Goal: Task Accomplishment & Management: Manage account settings

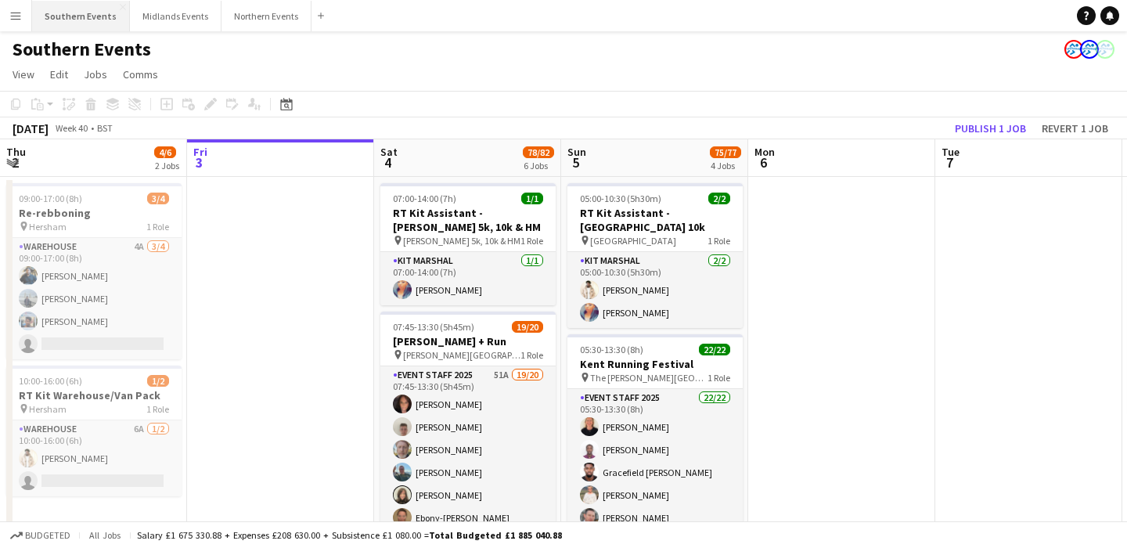
click at [67, 20] on button "Southern Events Close" at bounding box center [81, 16] width 98 height 31
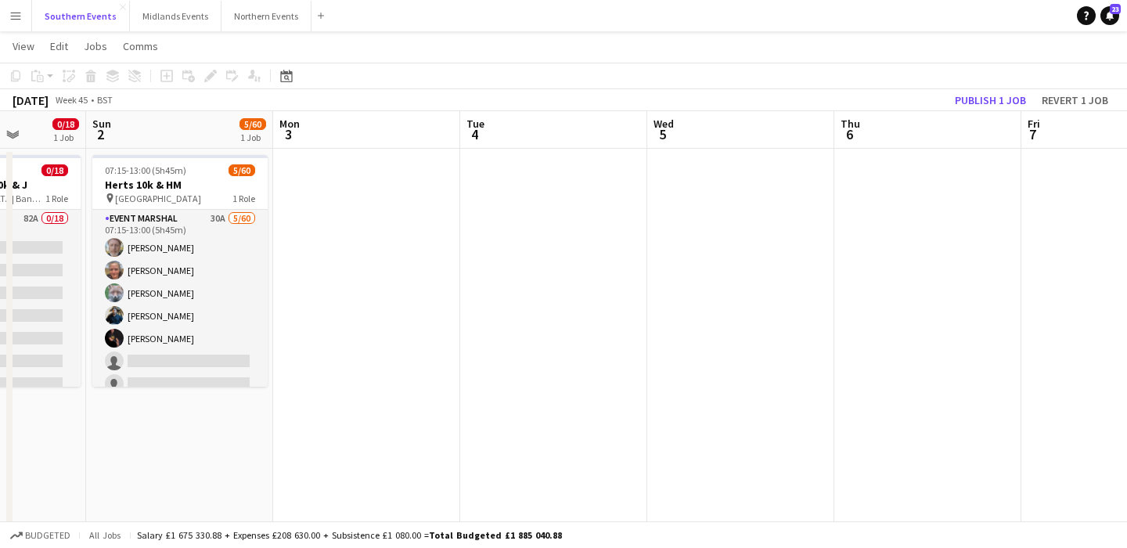
scroll to position [0, 408]
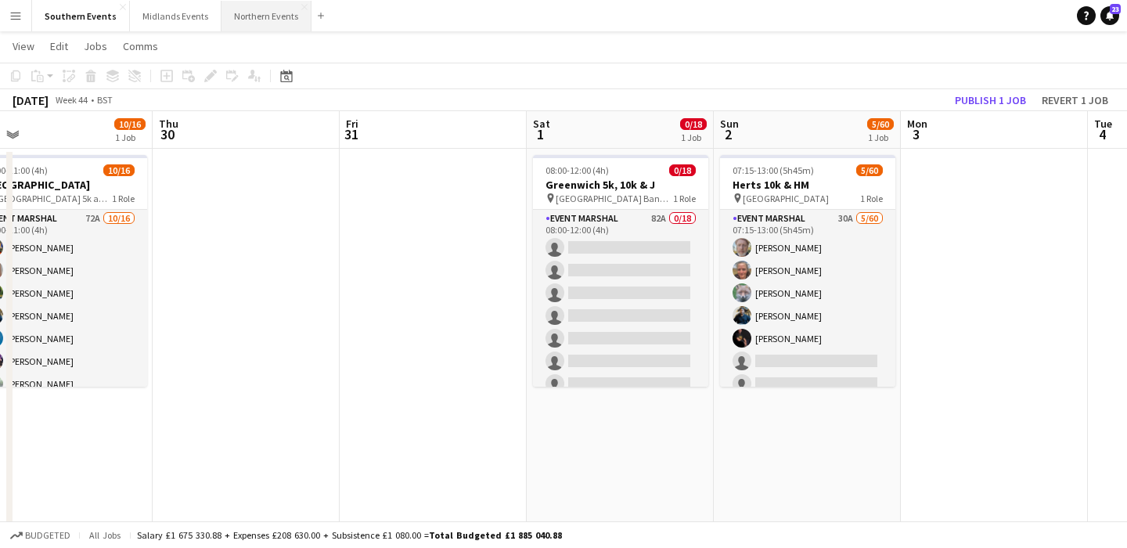
click at [268, 17] on button "Northern Events Close" at bounding box center [266, 16] width 90 height 31
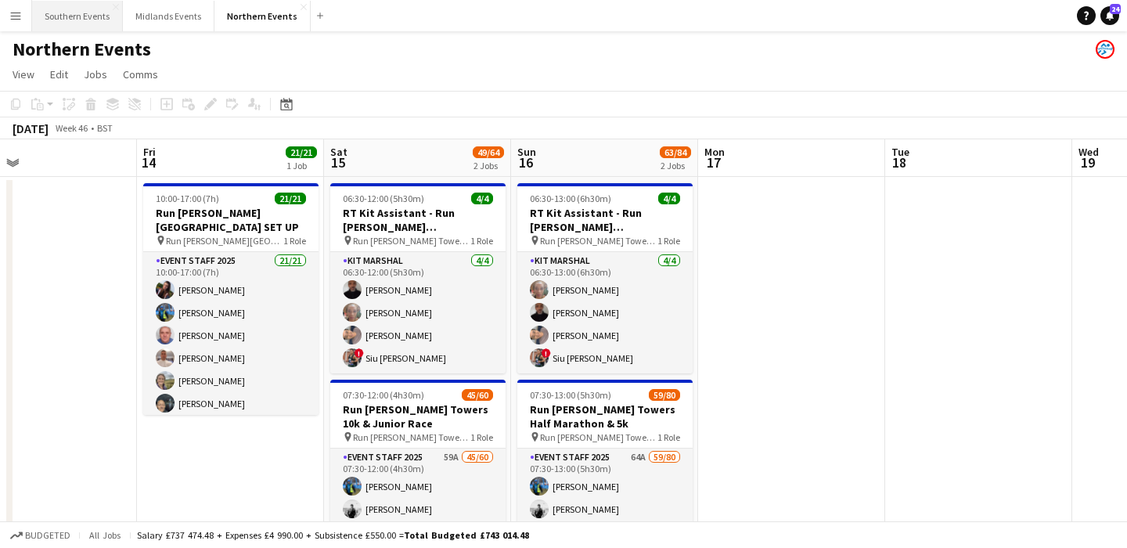
click at [73, 14] on button "Southern Events Close" at bounding box center [77, 16] width 91 height 31
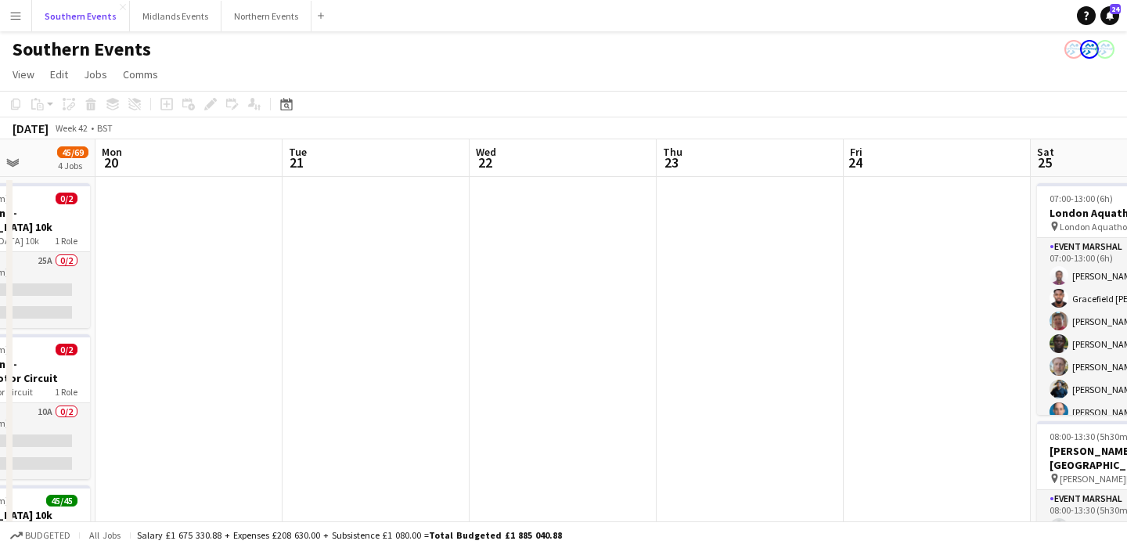
scroll to position [5, 0]
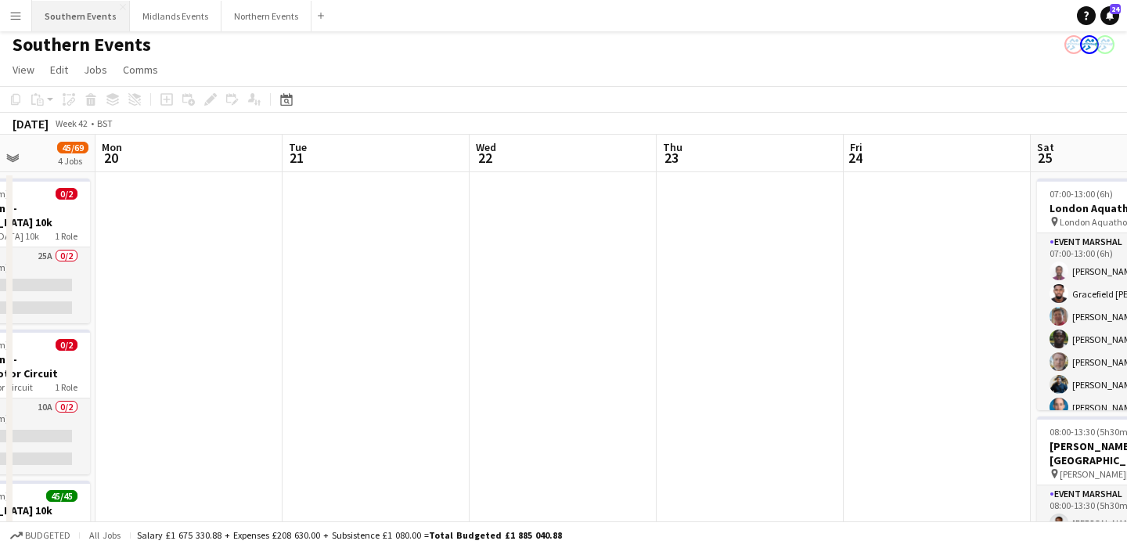
click at [78, 27] on button "Southern Events Close" at bounding box center [81, 16] width 98 height 31
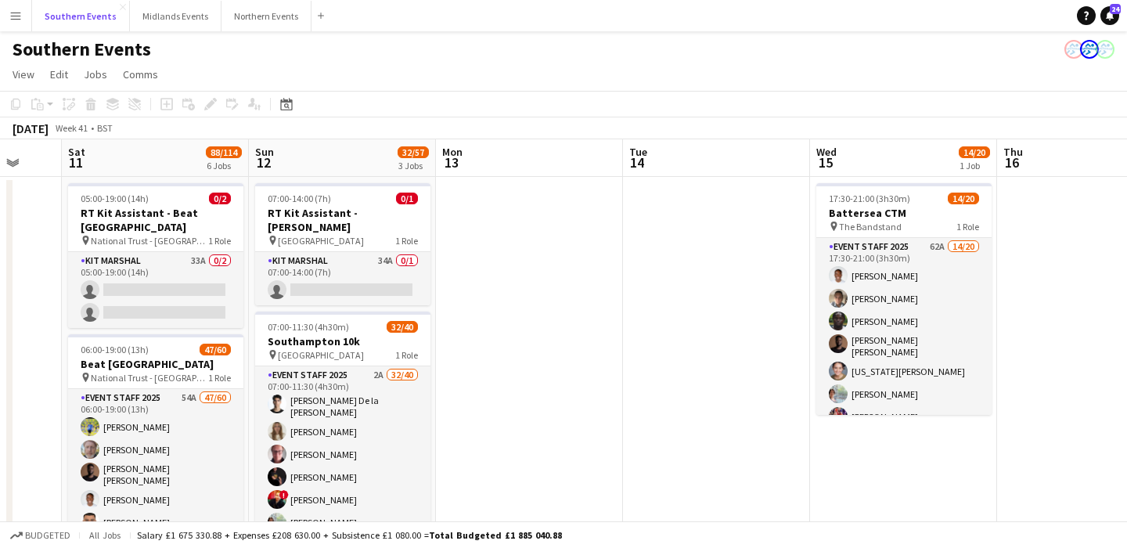
scroll to position [0, 738]
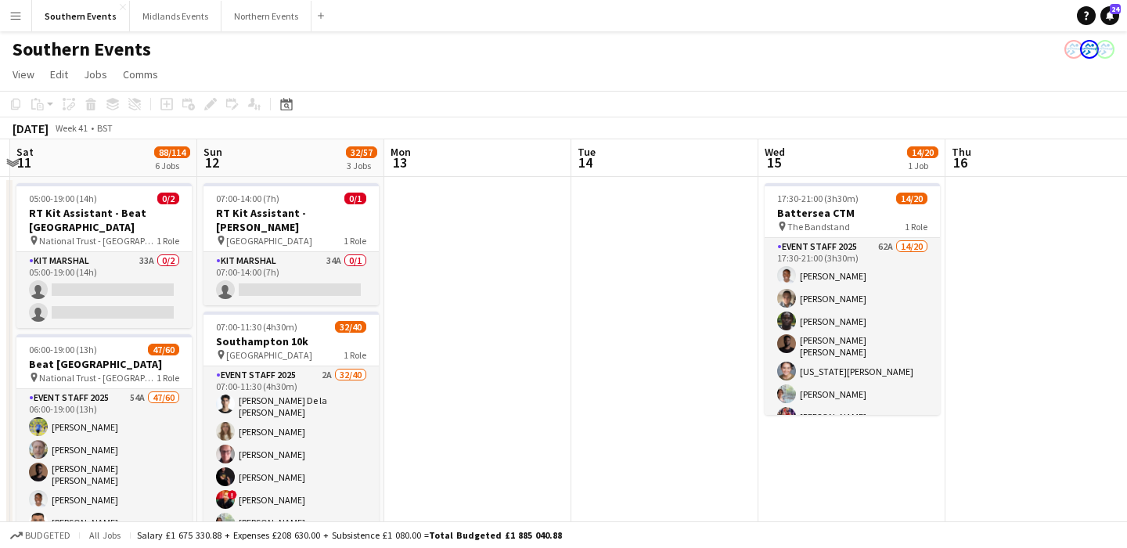
click at [19, 23] on button "Menu" at bounding box center [15, 15] width 31 height 31
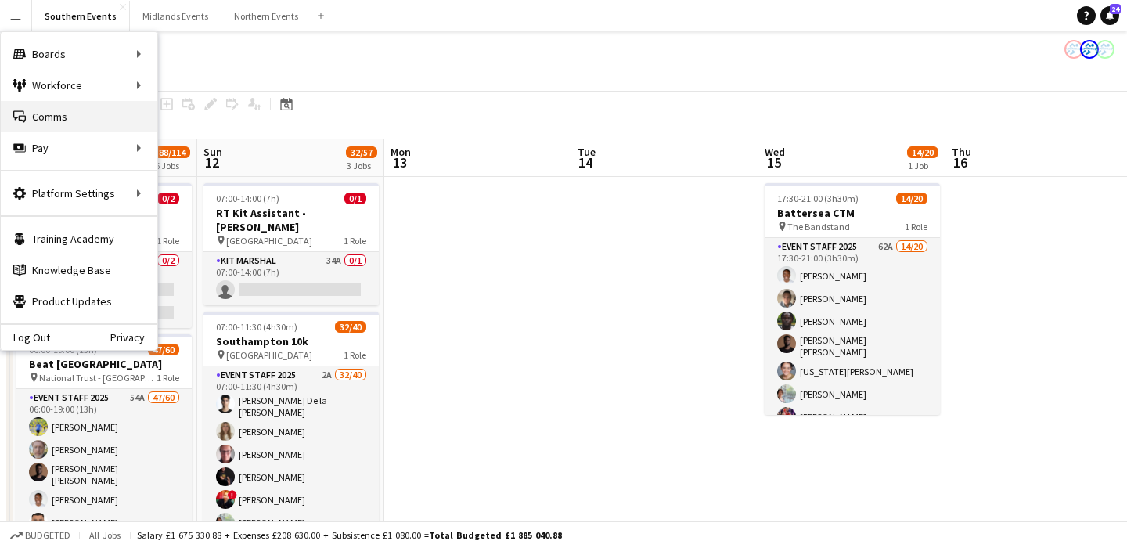
click at [63, 110] on link "Comms Comms" at bounding box center [79, 116] width 156 height 31
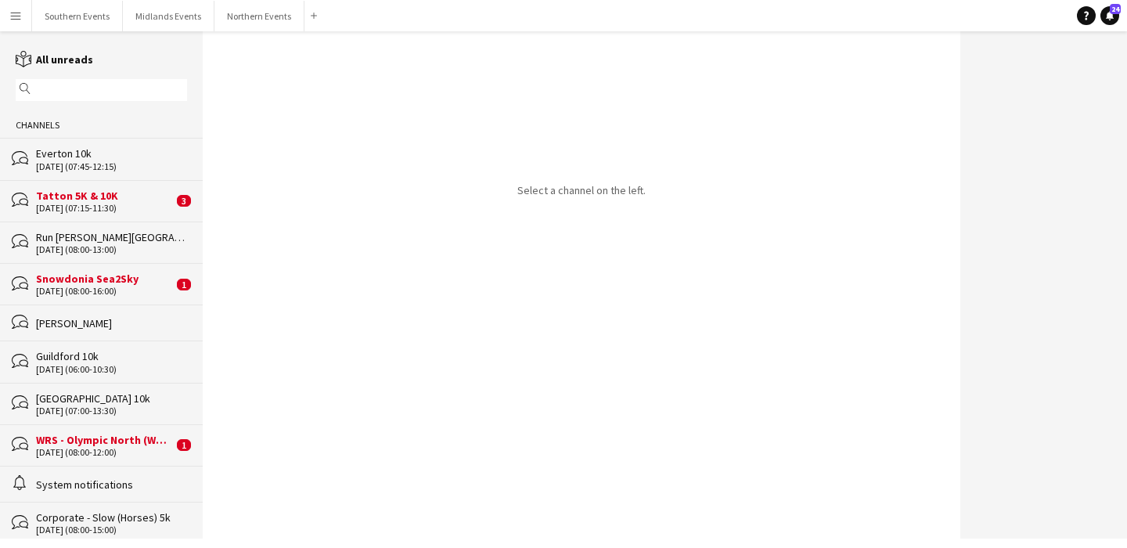
click at [99, 92] on input "text" at bounding box center [108, 90] width 149 height 14
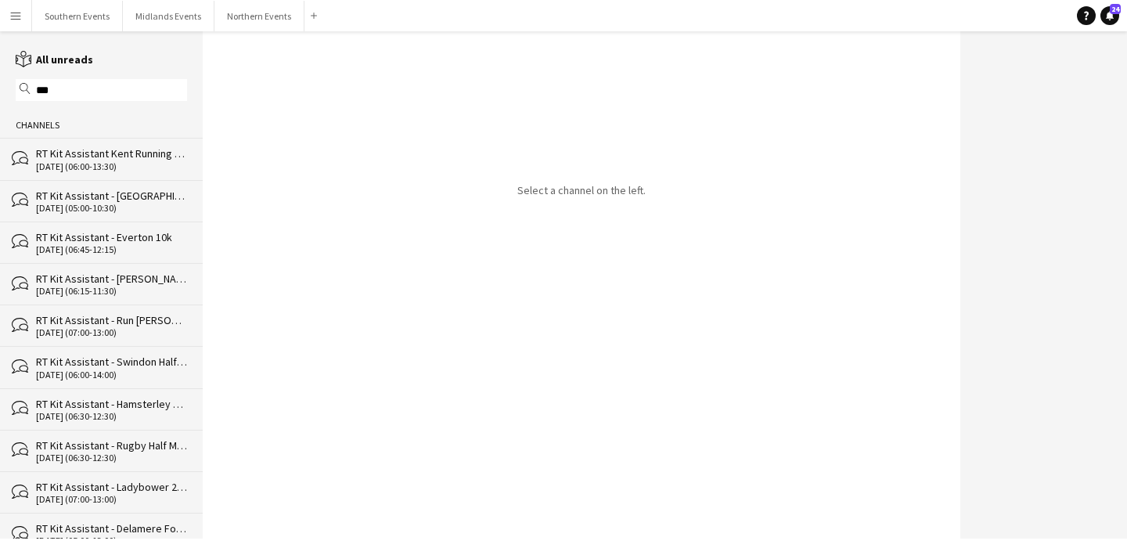
type input "***"
click at [109, 172] on div "bubbles RT Kit Assistant Kent Running Festival [DATE] (06:00-13:30)" at bounding box center [101, 158] width 203 height 41
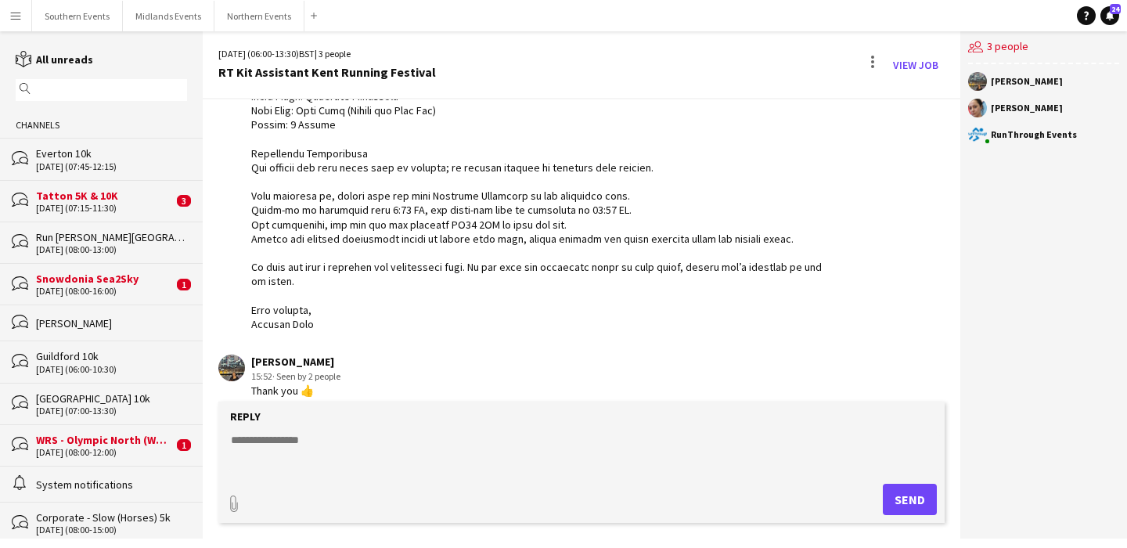
scroll to position [3330, 0]
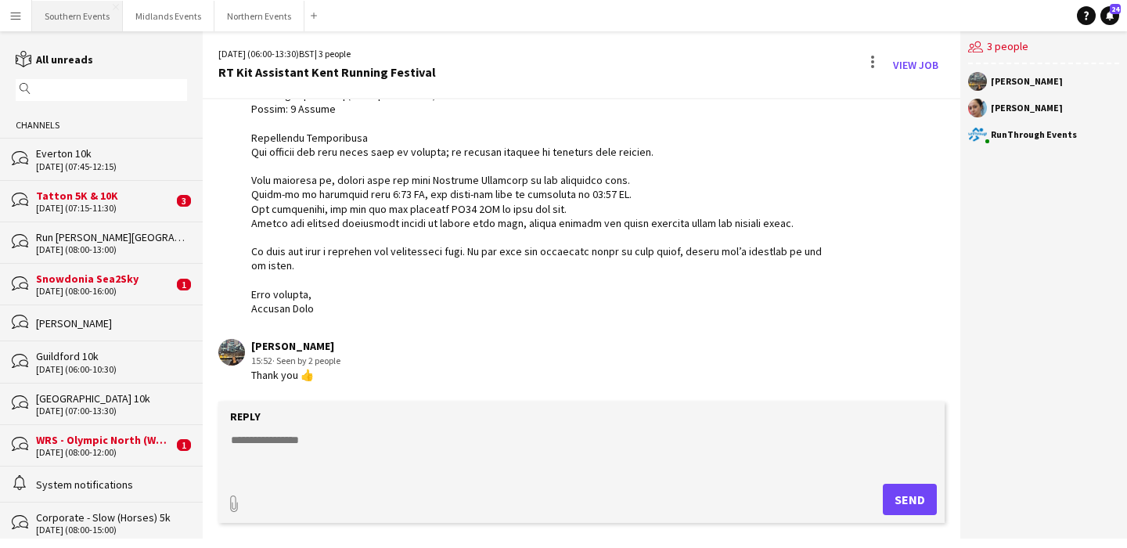
click at [75, 16] on button "Southern Events Close" at bounding box center [77, 16] width 91 height 31
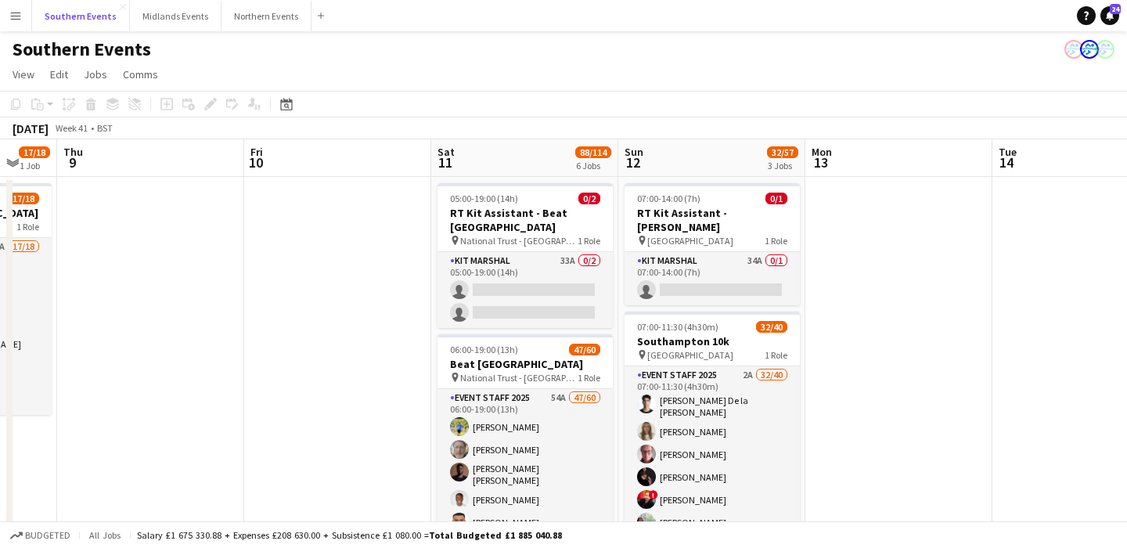
scroll to position [0, 703]
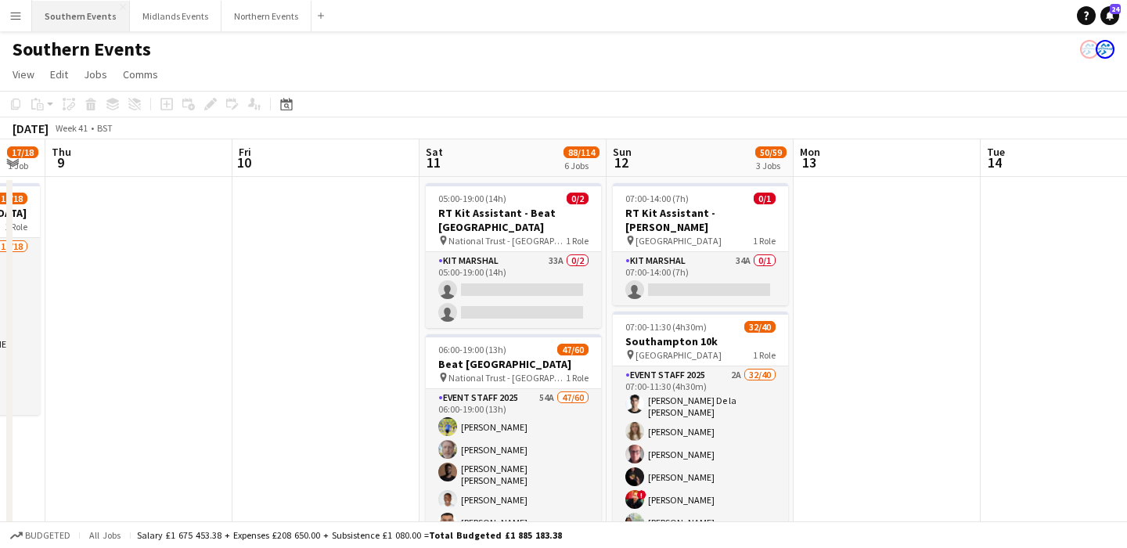
click at [74, 17] on button "Southern Events Close" at bounding box center [81, 16] width 98 height 31
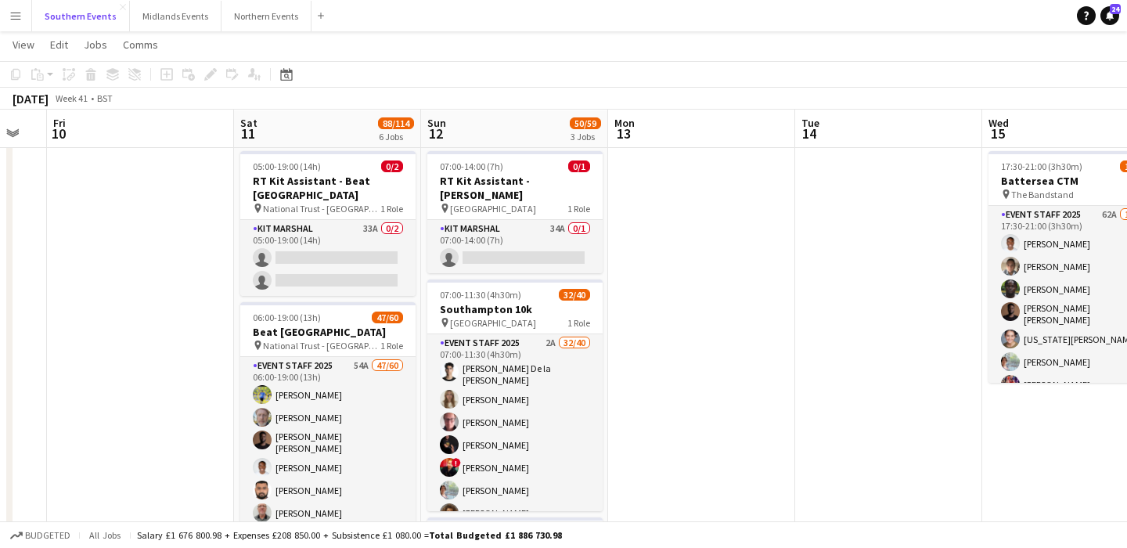
scroll to position [0, 0]
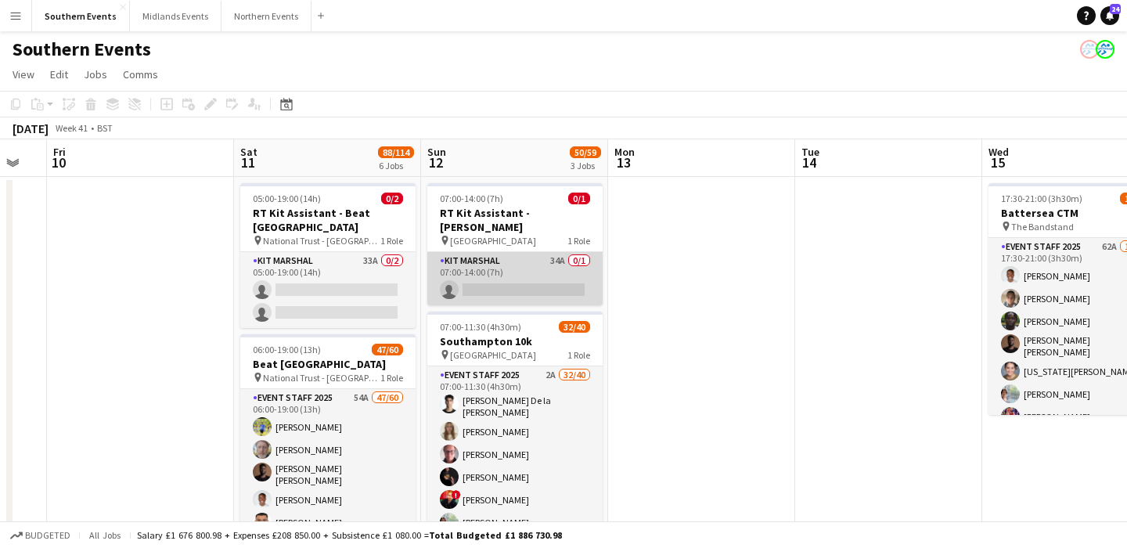
click at [545, 270] on app-card-role "Kit Marshal 34A 0/1 07:00-14:00 (7h) single-neutral-actions" at bounding box center [514, 278] width 175 height 53
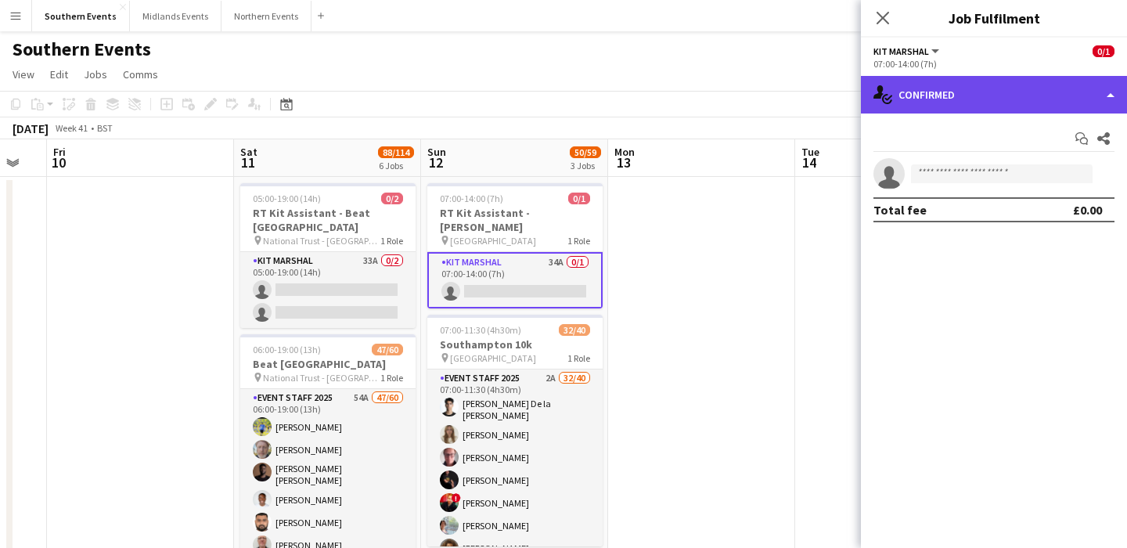
click at [941, 99] on div "single-neutral-actions-check-2 Confirmed" at bounding box center [994, 95] width 266 height 38
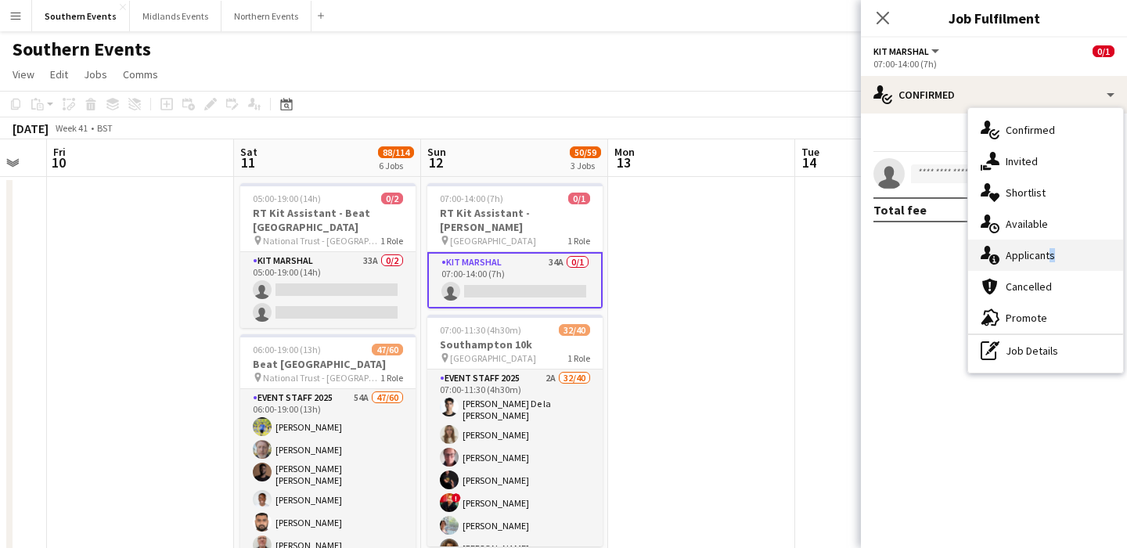
click at [1047, 256] on span "Applicants" at bounding box center [1029, 255] width 49 height 14
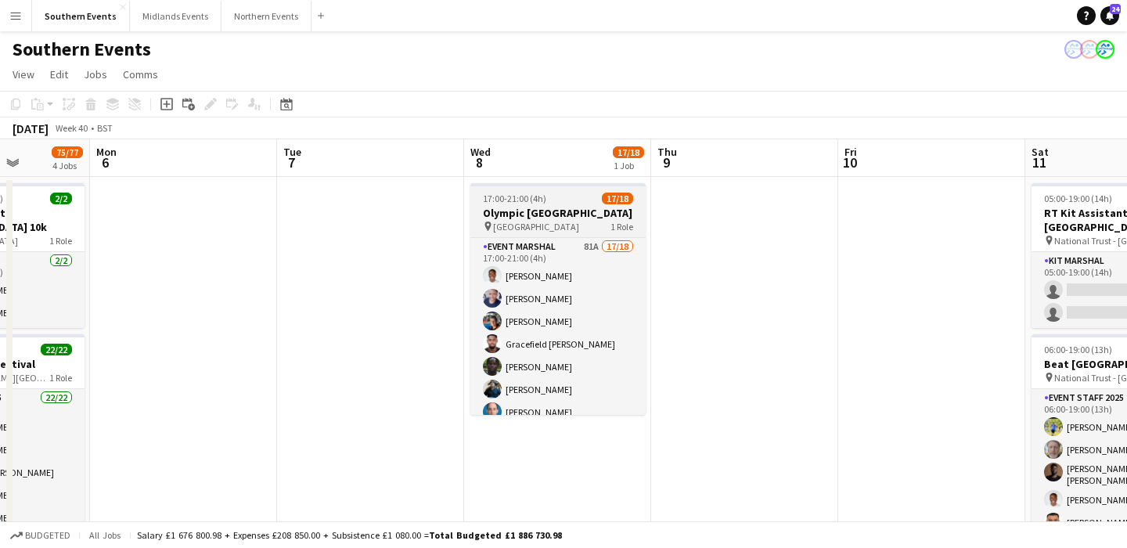
click at [592, 215] on h3 "Olympic [GEOGRAPHIC_DATA]" at bounding box center [557, 213] width 175 height 14
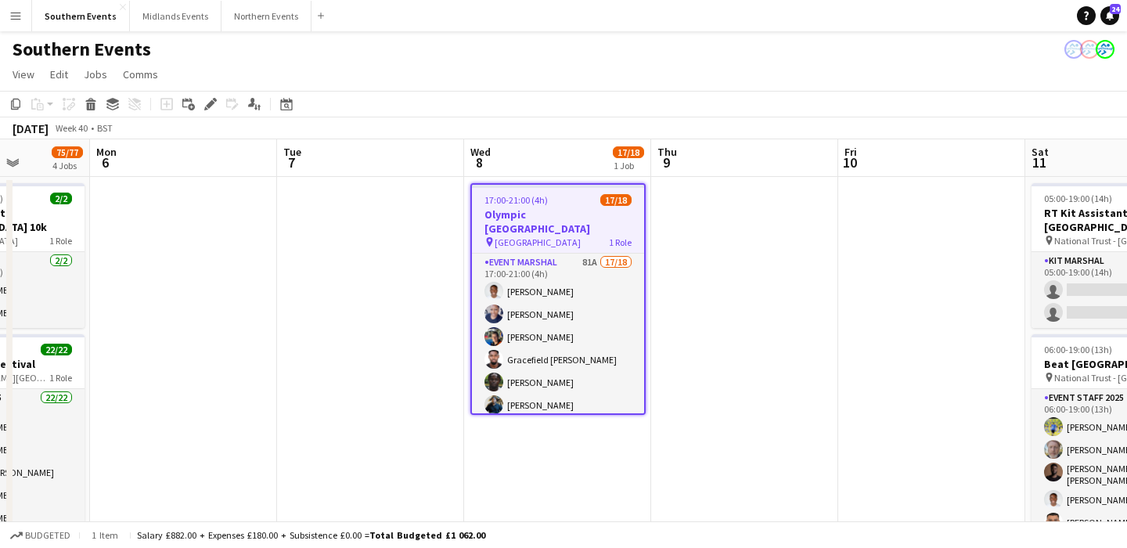
scroll to position [0, 472]
click at [11, 105] on icon at bounding box center [15, 104] width 9 height 11
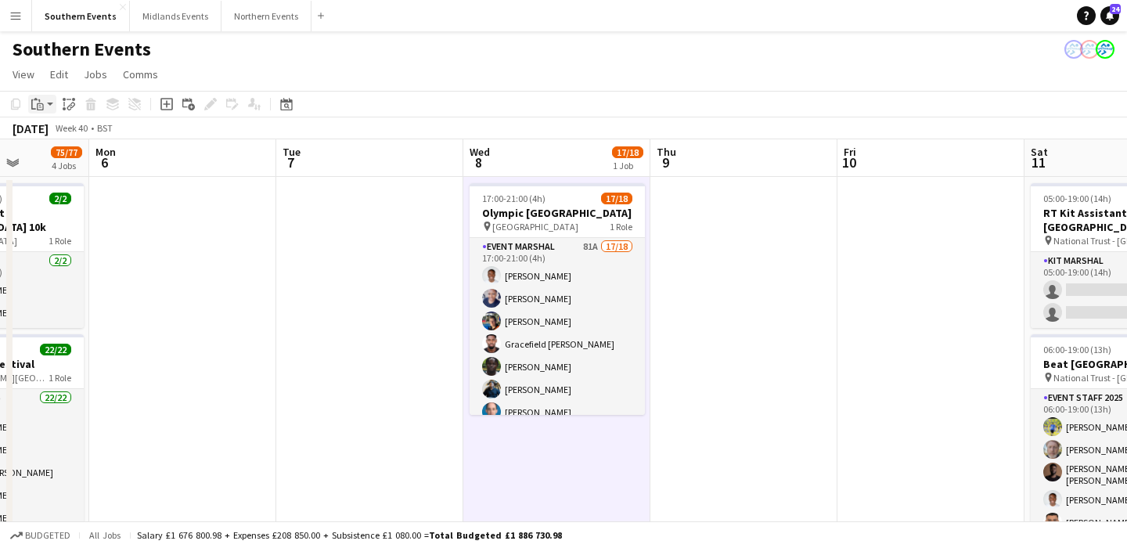
click at [39, 109] on icon "Paste" at bounding box center [37, 104] width 13 height 13
click at [73, 137] on link "Paste Command V" at bounding box center [103, 134] width 124 height 14
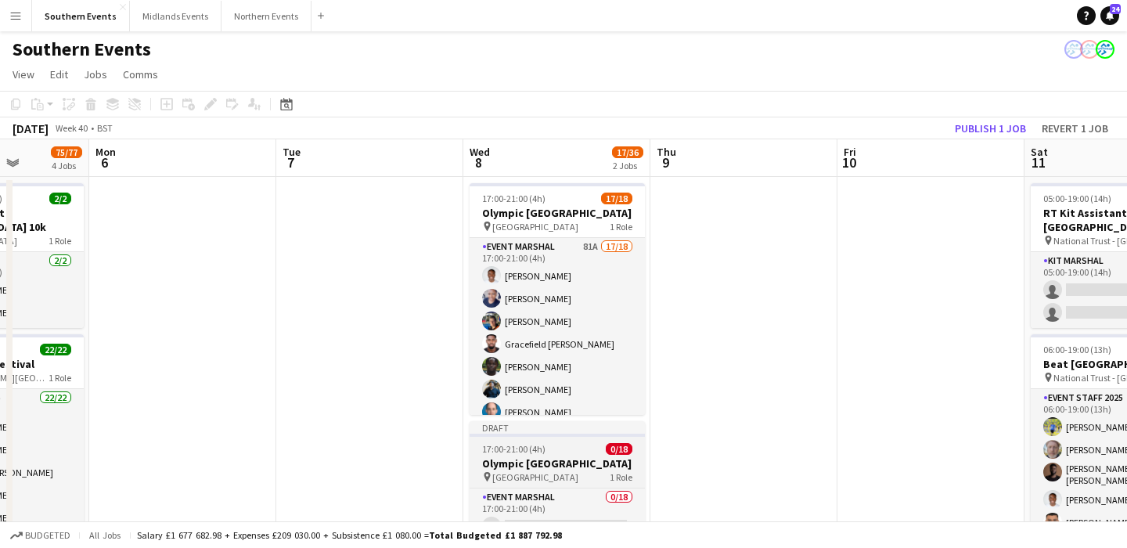
click at [579, 485] on app-job-card "Draft 17:00-21:00 (4h) 0/18 Olympic [GEOGRAPHIC_DATA] pin [GEOGRAPHIC_DATA] 1 R…" at bounding box center [556, 537] width 175 height 232
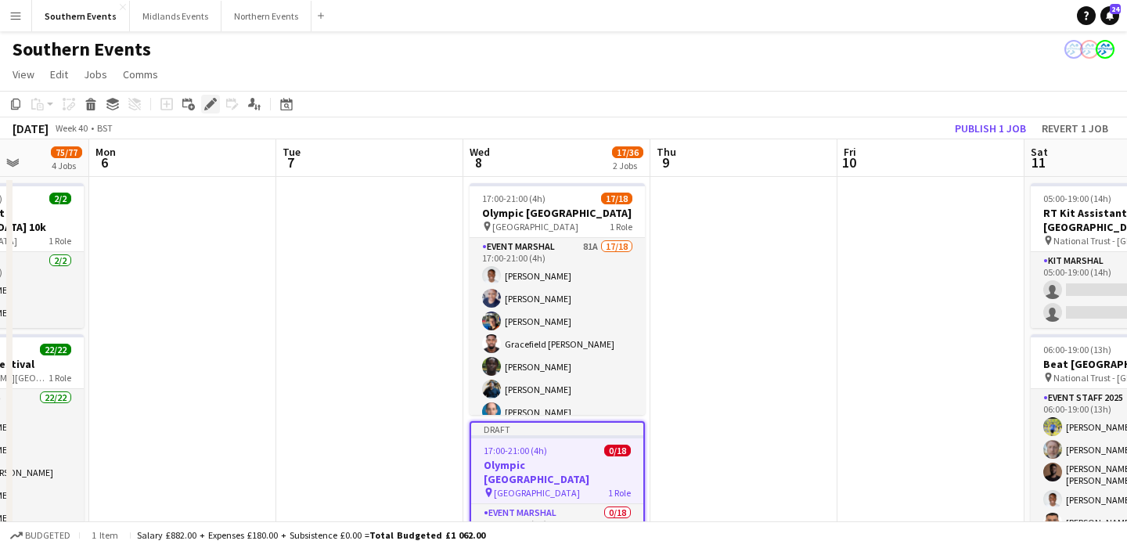
click at [212, 110] on div "Edit" at bounding box center [210, 104] width 19 height 19
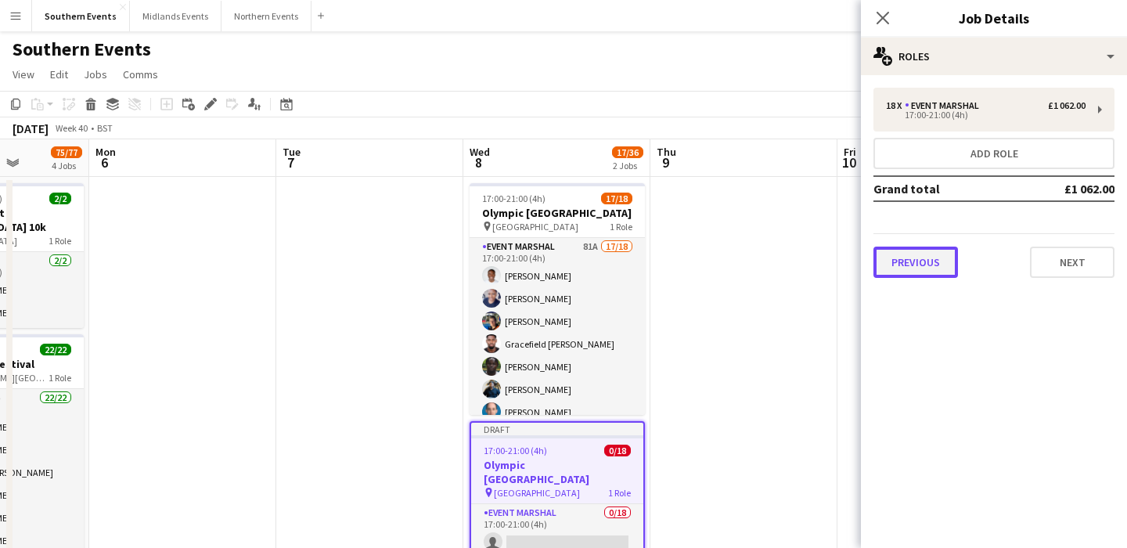
click at [916, 275] on button "Previous" at bounding box center [915, 261] width 85 height 31
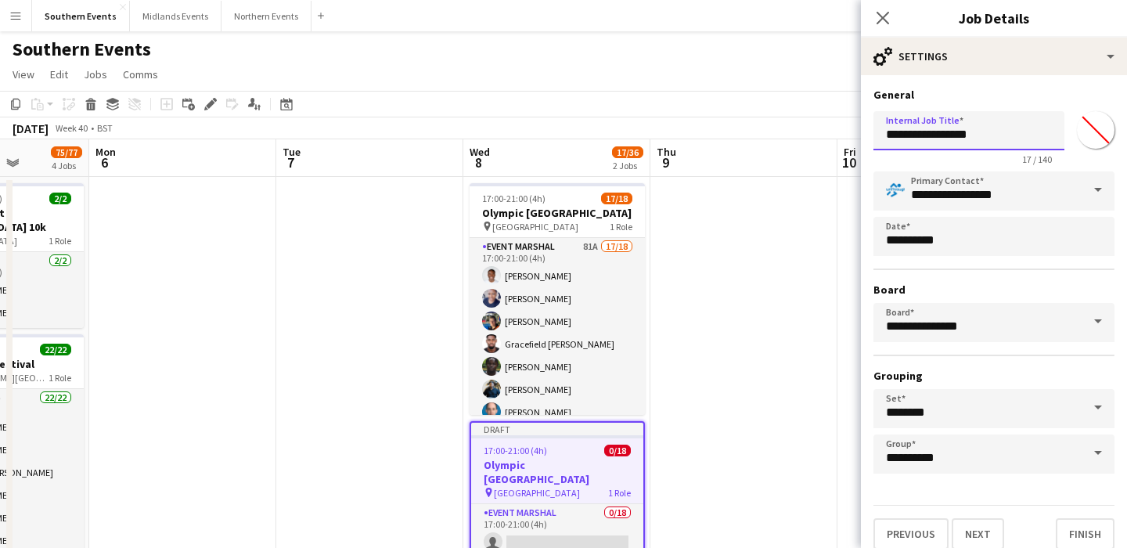
click at [881, 133] on input "**********" at bounding box center [968, 130] width 191 height 39
type input "**********"
click at [984, 528] on button "Next" at bounding box center [978, 533] width 52 height 31
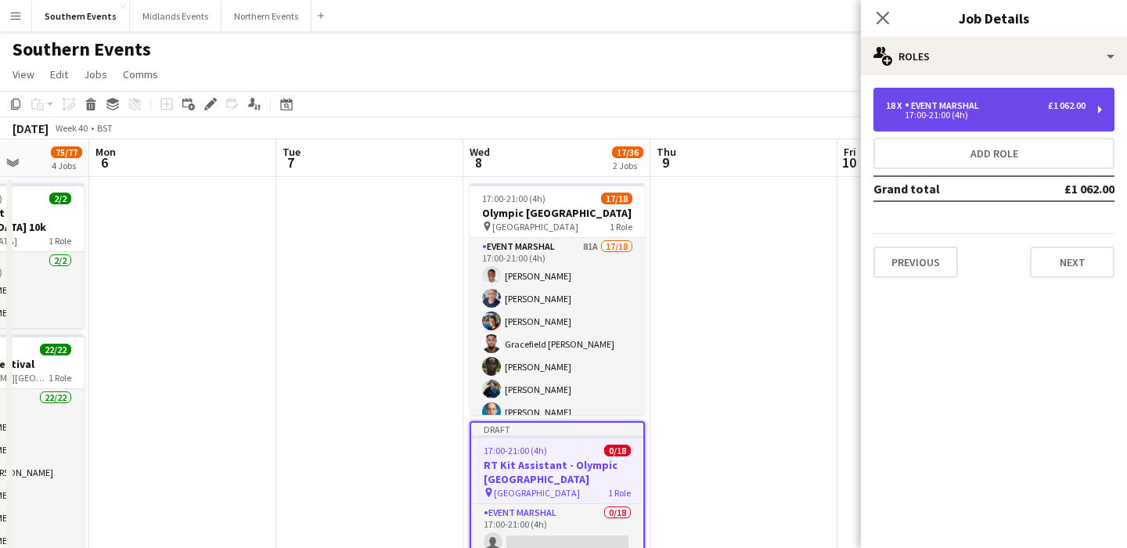
click at [904, 107] on div "18 x" at bounding box center [895, 105] width 19 height 11
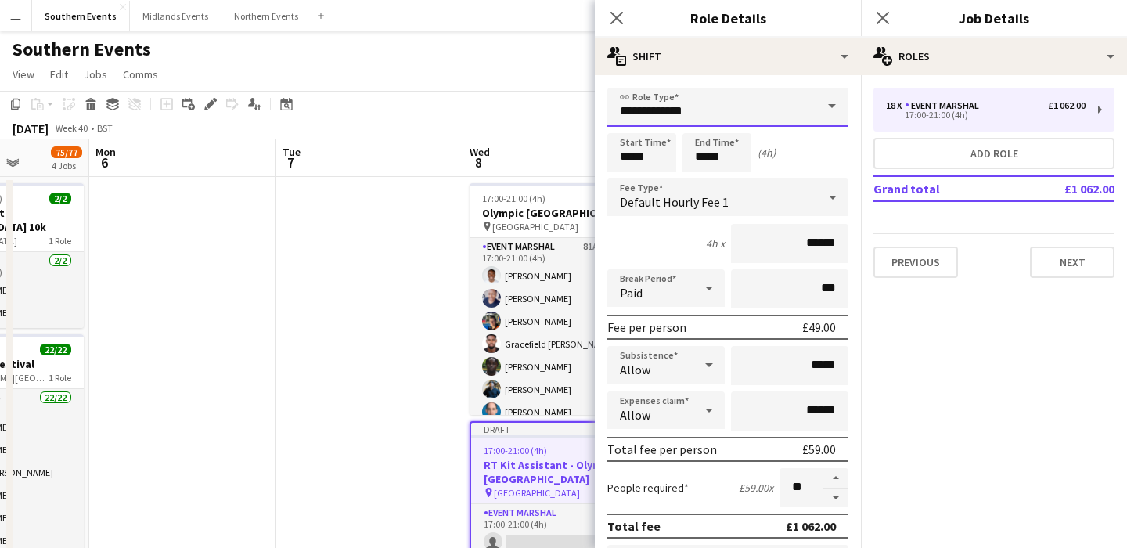
click at [761, 116] on input "**********" at bounding box center [727, 107] width 241 height 39
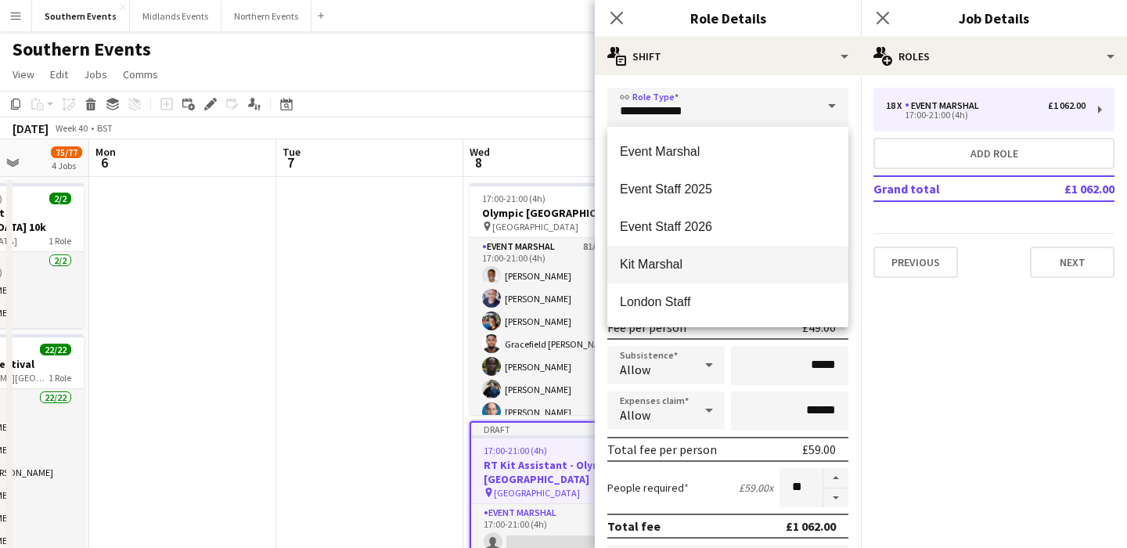
click at [710, 263] on span "Kit Marshal" at bounding box center [728, 264] width 216 height 15
type input "**********"
type input "******"
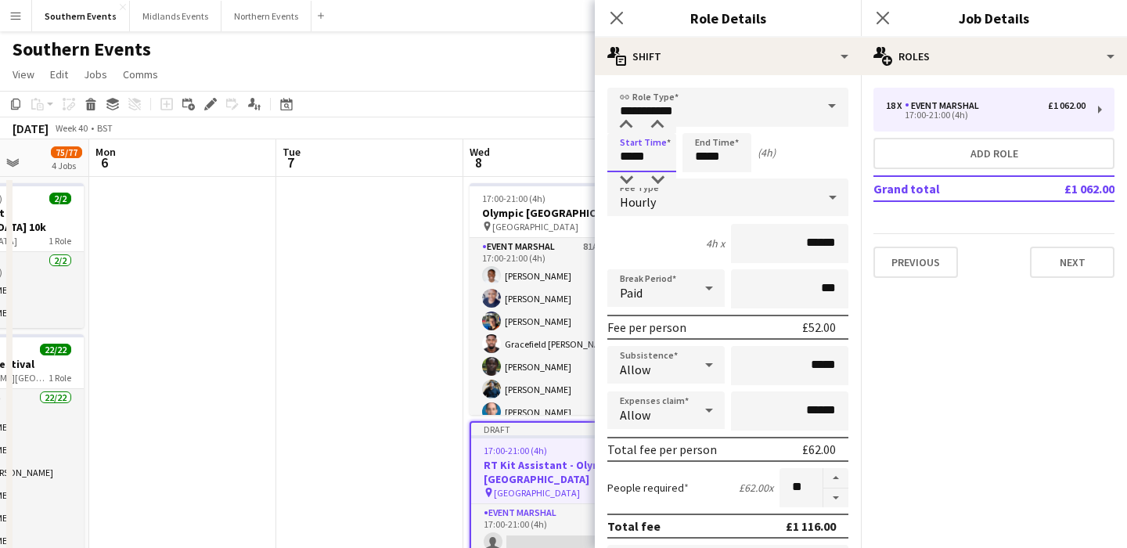
click at [638, 160] on input "*****" at bounding box center [641, 152] width 69 height 39
type input "*****"
click at [628, 179] on div at bounding box center [625, 180] width 31 height 16
click at [814, 492] on input "**" at bounding box center [800, 487] width 43 height 39
type input "*"
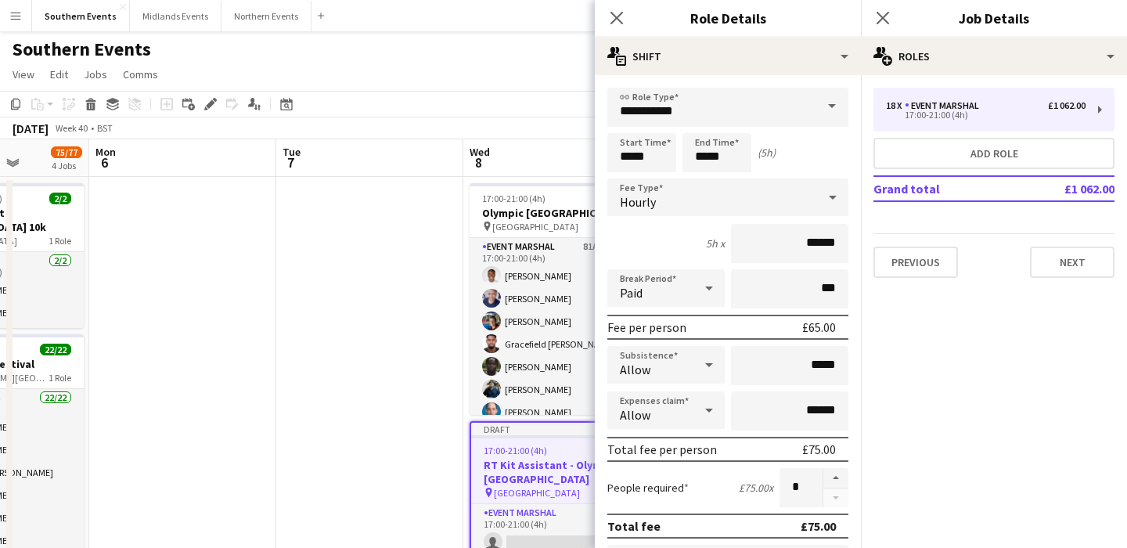
click at [742, 485] on div "£75.00 x" at bounding box center [756, 487] width 34 height 14
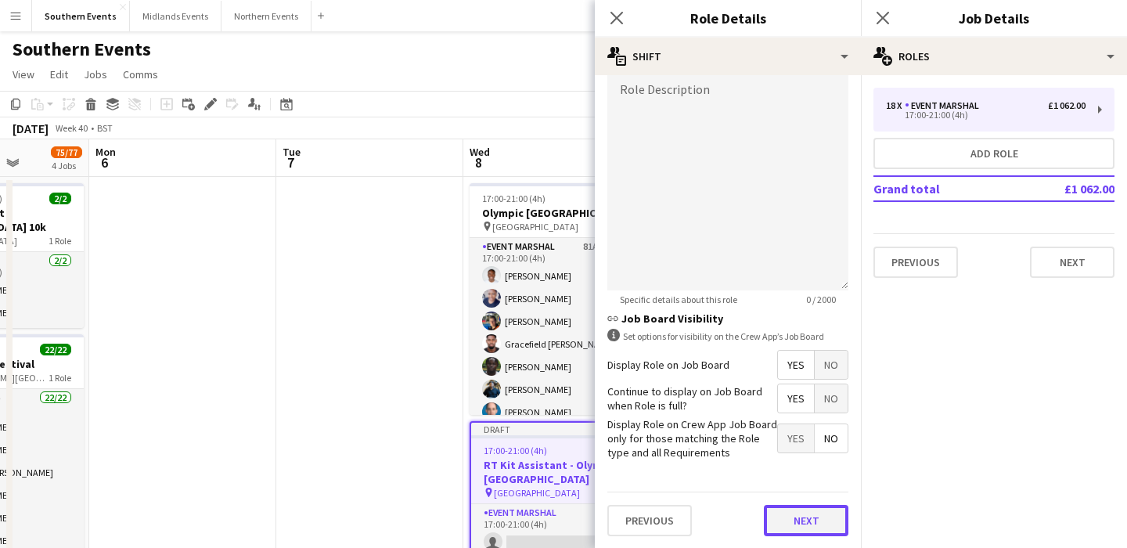
click at [780, 534] on button "Next" at bounding box center [806, 520] width 85 height 31
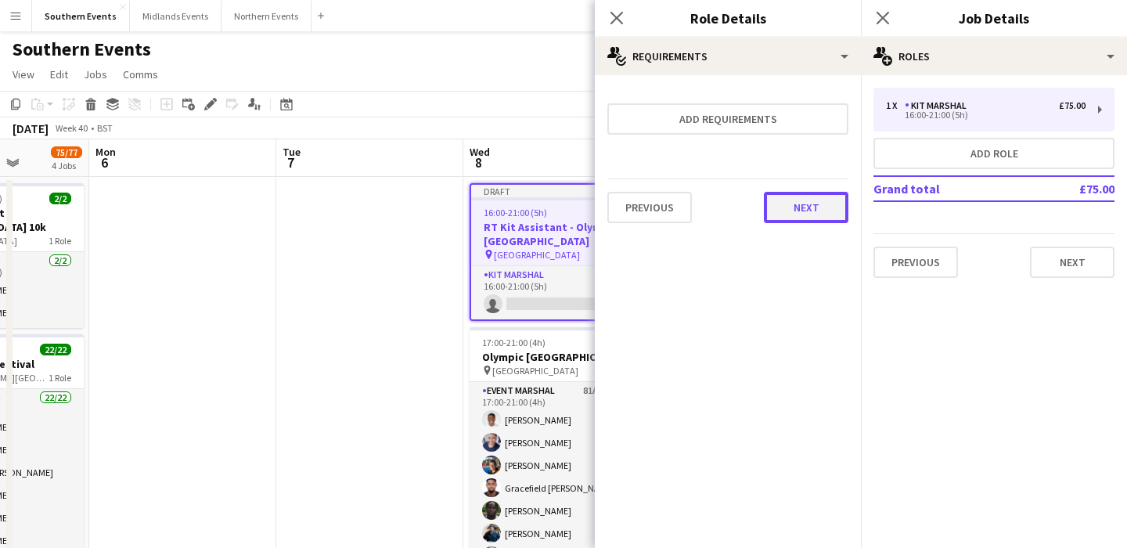
click at [808, 201] on button "Next" at bounding box center [806, 207] width 85 height 31
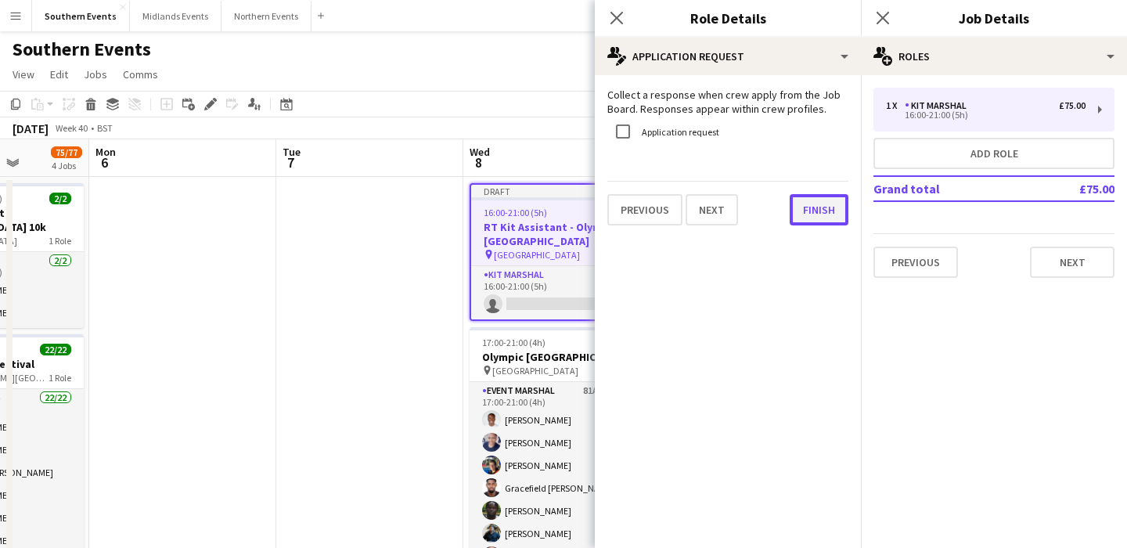
click at [818, 201] on button "Finish" at bounding box center [819, 209] width 59 height 31
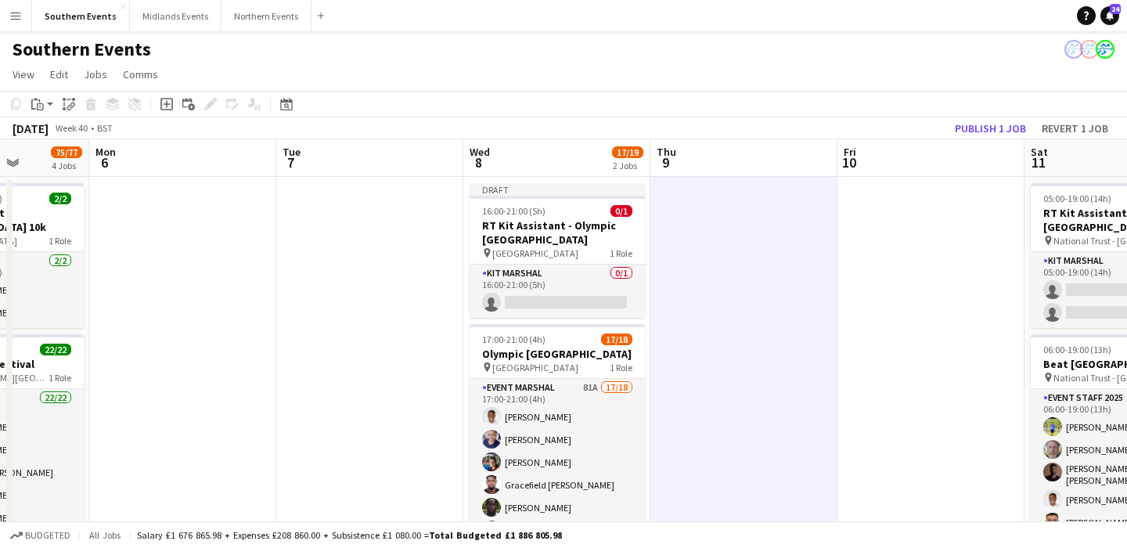
click at [986, 138] on div "[DATE] Week 40 • BST Publish 1 job Revert 1 job" at bounding box center [563, 128] width 1127 height 22
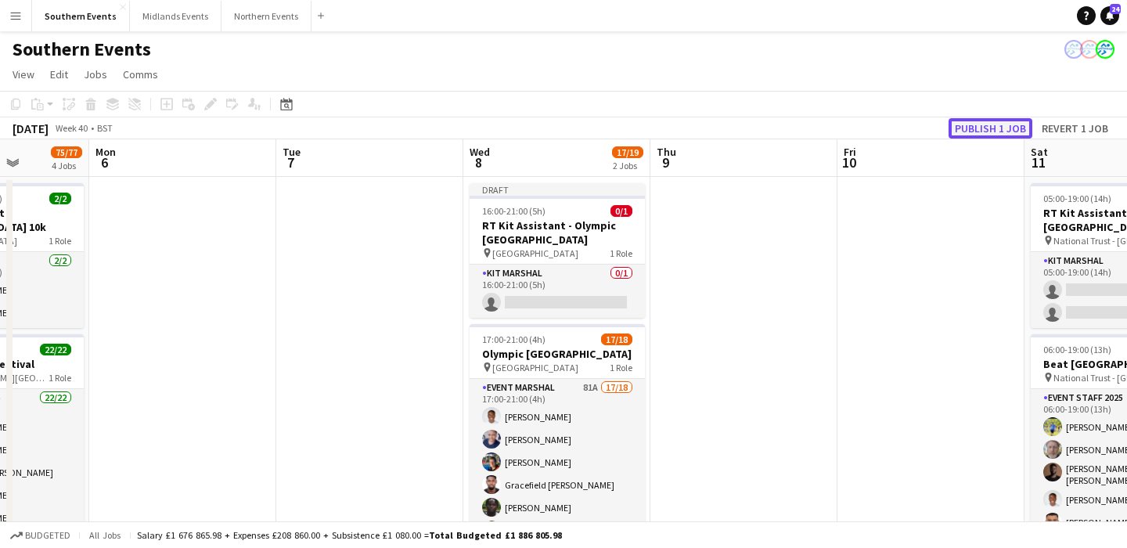
click at [977, 124] on button "Publish 1 job" at bounding box center [990, 128] width 84 height 20
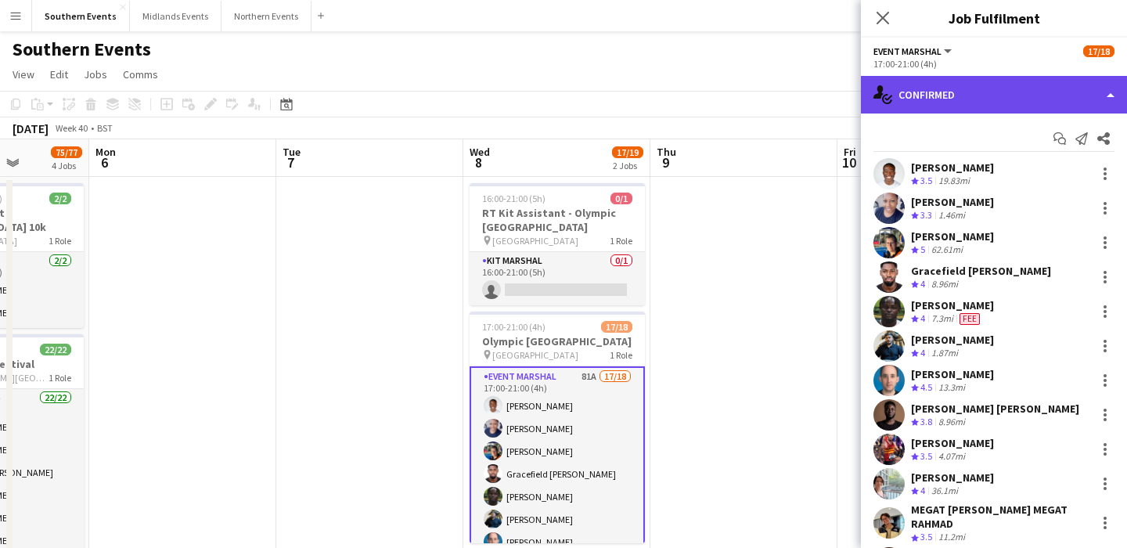
click at [1030, 89] on div "single-neutral-actions-check-2 Confirmed" at bounding box center [994, 95] width 266 height 38
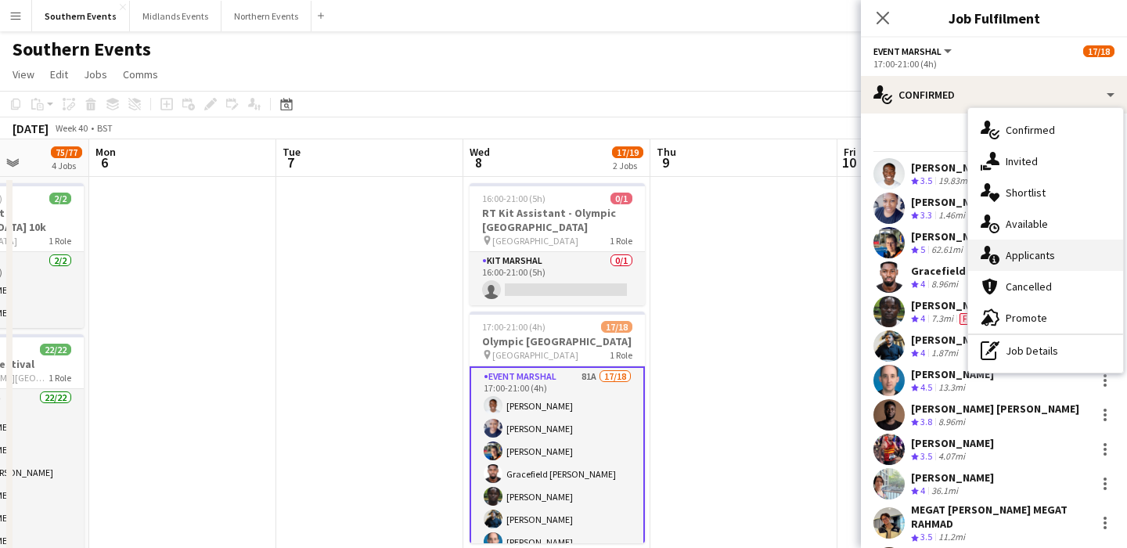
click at [1071, 268] on div "single-neutral-actions-information Applicants" at bounding box center [1045, 254] width 155 height 31
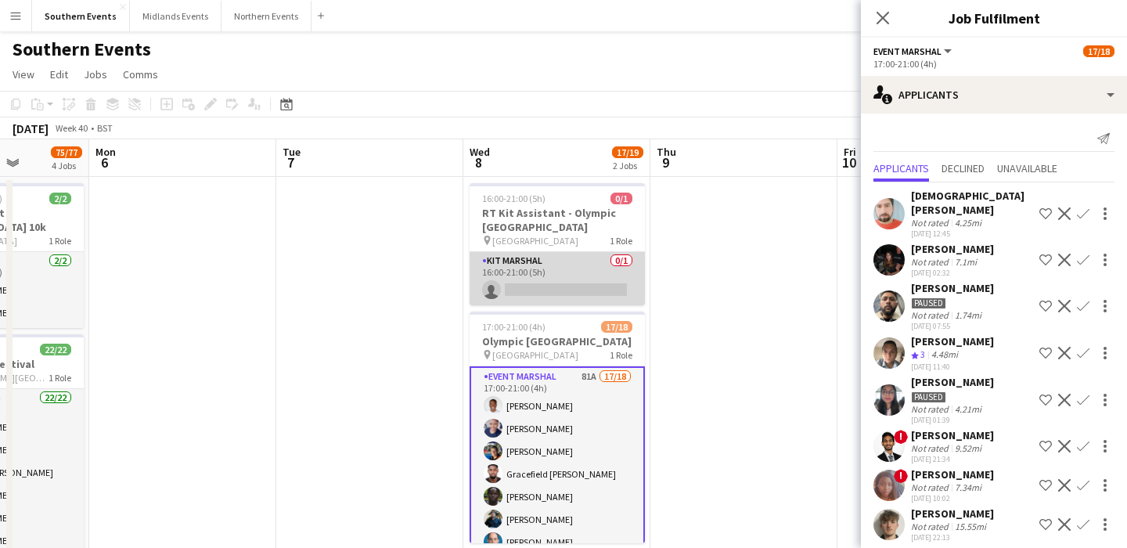
click at [615, 284] on app-card-role "Kit Marshal 0/1 16:00-21:00 (5h) single-neutral-actions" at bounding box center [556, 278] width 175 height 53
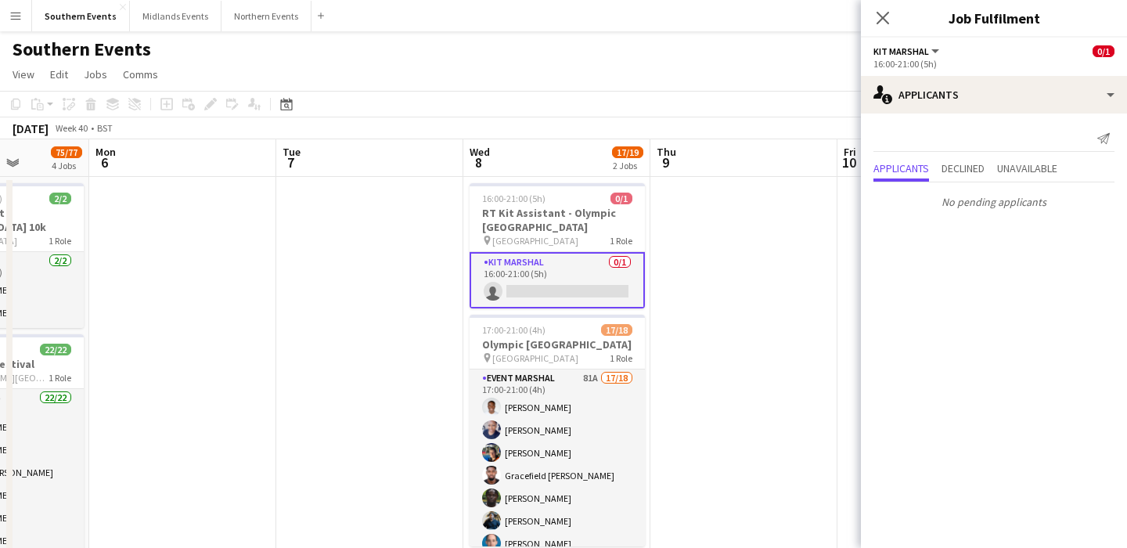
click at [577, 284] on app-card-role "Kit Marshal 0/1 16:00-21:00 (5h) single-neutral-actions" at bounding box center [556, 280] width 175 height 56
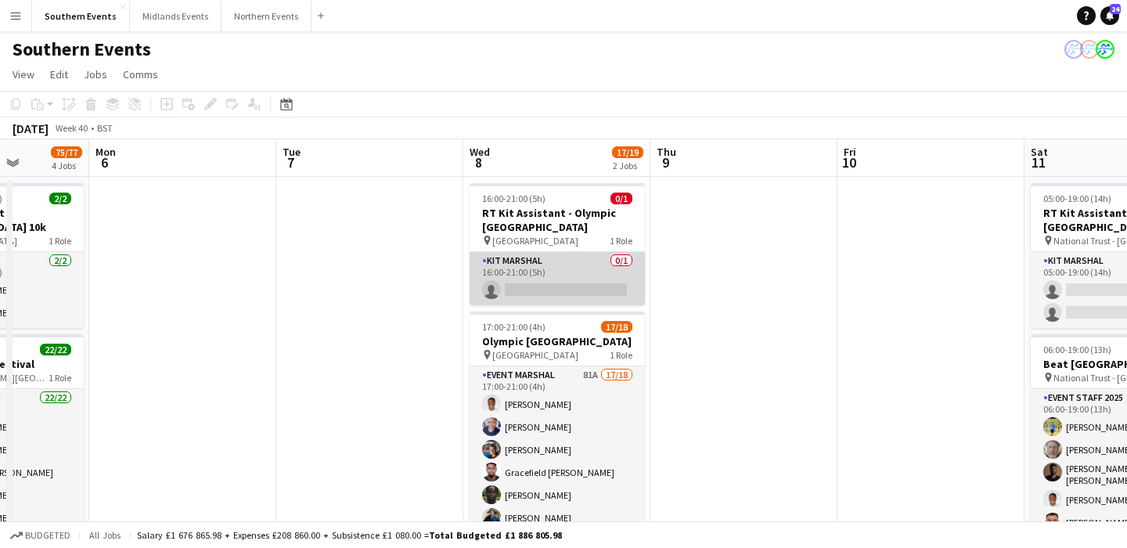
click at [577, 284] on app-card-role "Kit Marshal 0/1 16:00-21:00 (5h) single-neutral-actions" at bounding box center [556, 278] width 175 height 53
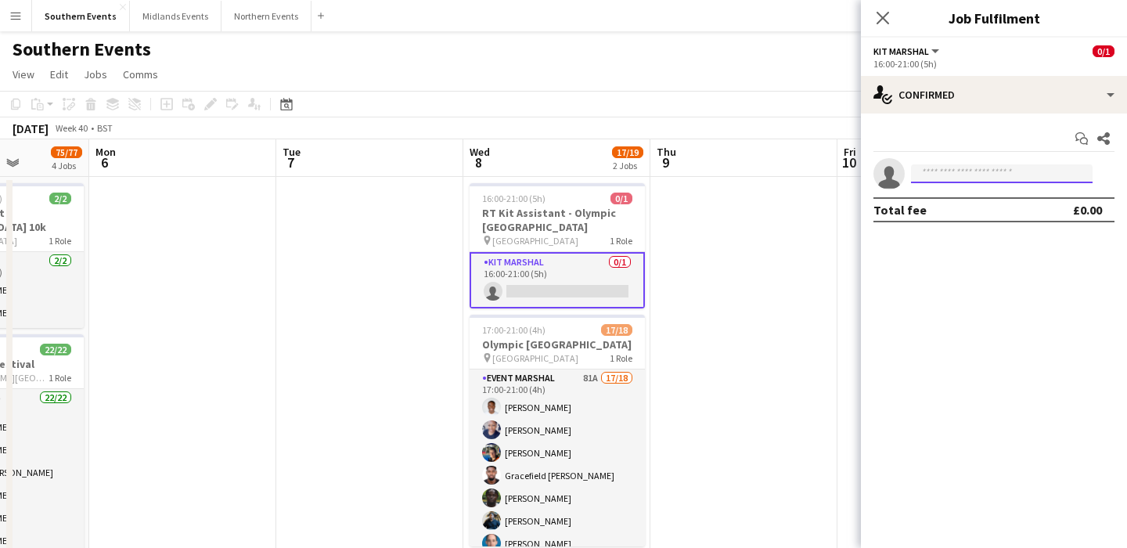
click at [950, 176] on input at bounding box center [1002, 173] width 182 height 19
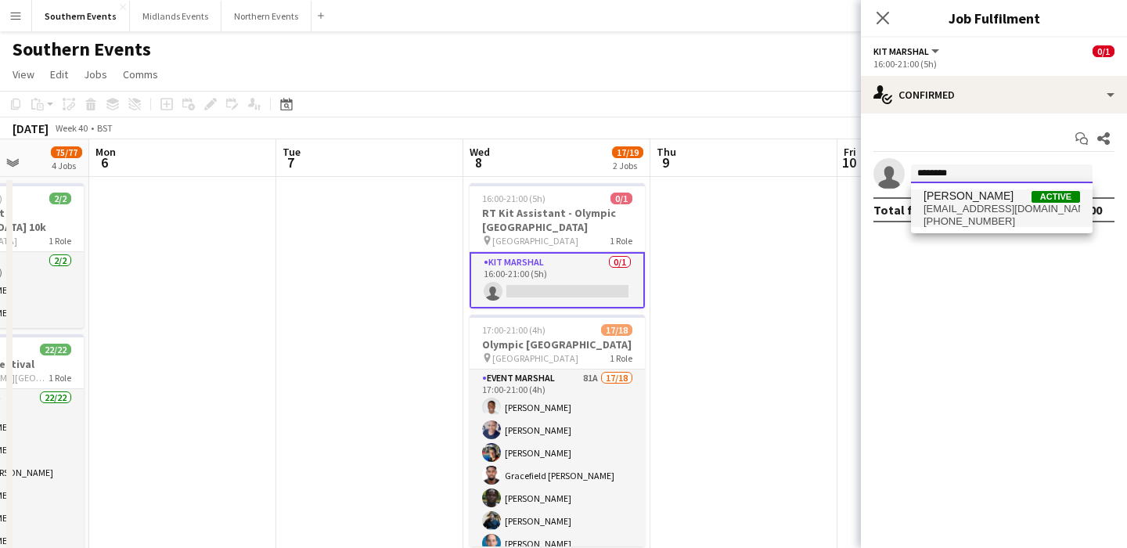
type input "********"
click at [977, 215] on span "[PHONE_NUMBER]" at bounding box center [1001, 221] width 156 height 13
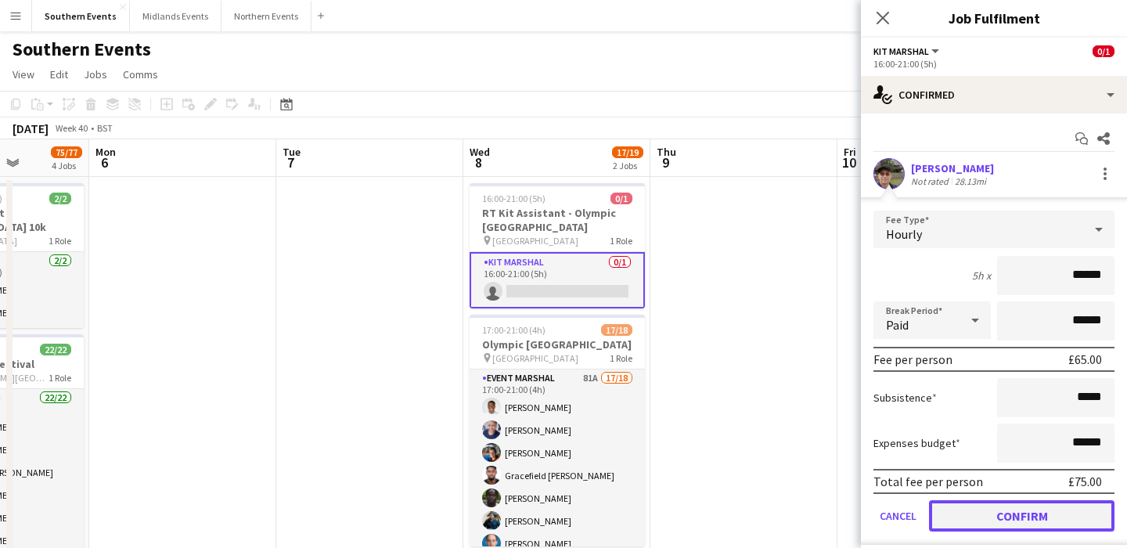
click at [1018, 518] on button "Confirm" at bounding box center [1021, 515] width 185 height 31
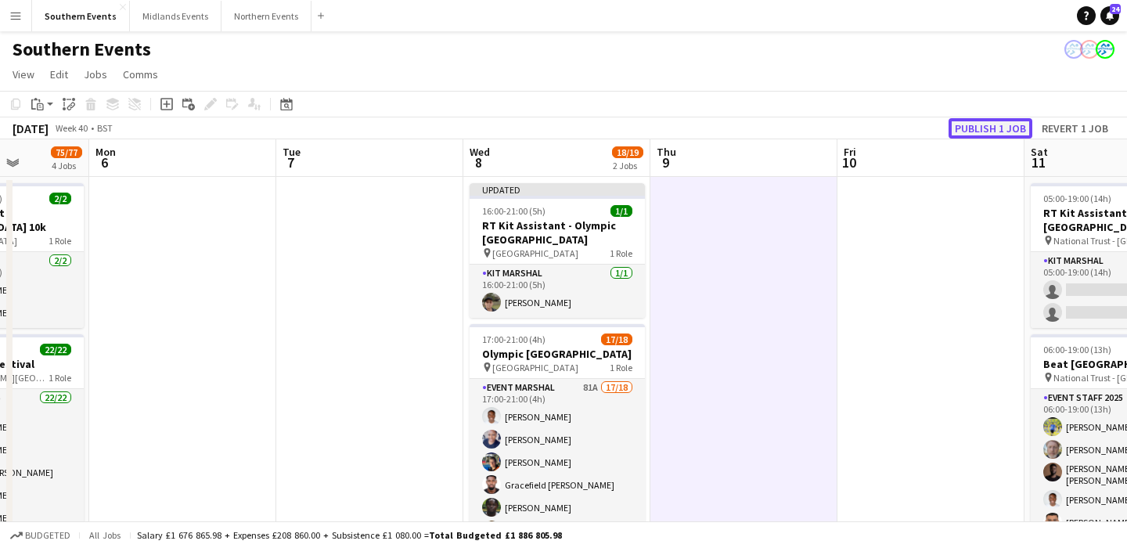
click at [987, 135] on button "Publish 1 job" at bounding box center [990, 128] width 84 height 20
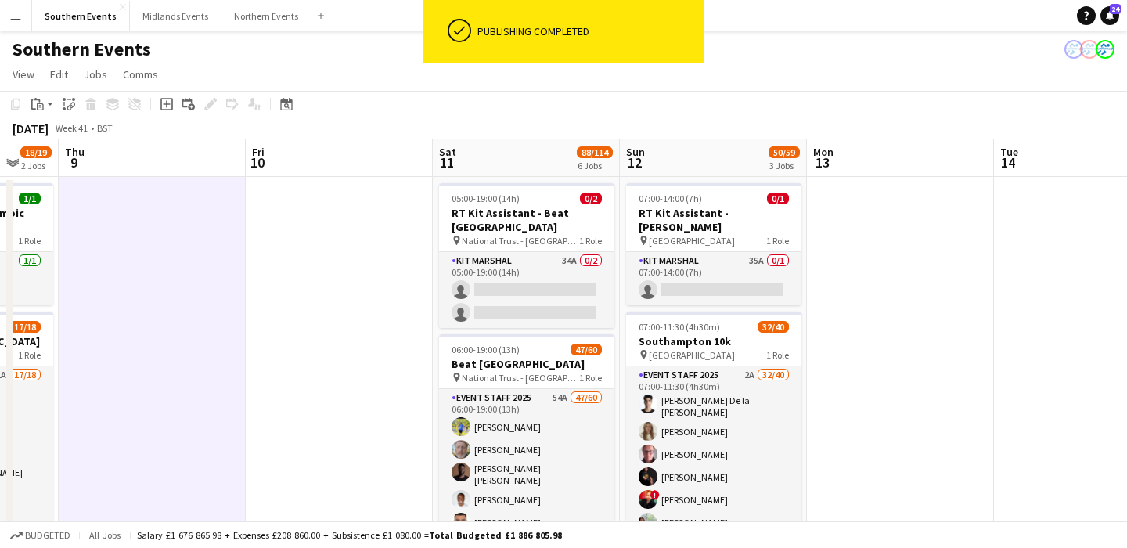
scroll to position [0, 779]
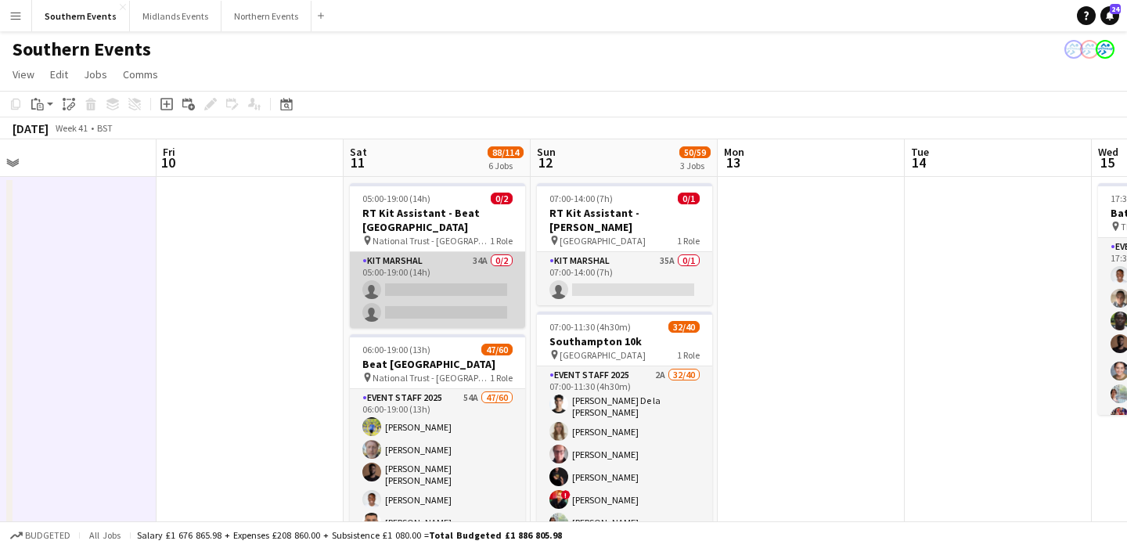
click at [448, 274] on app-card-role "Kit Marshal 34A 0/2 05:00-19:00 (14h) single-neutral-actions single-neutral-act…" at bounding box center [437, 290] width 175 height 76
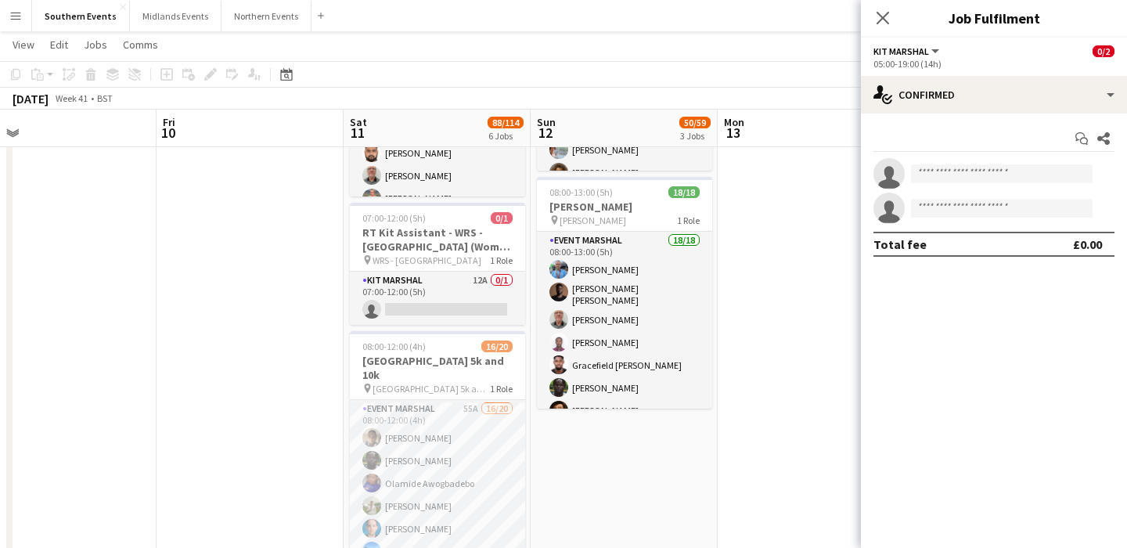
scroll to position [372, 0]
click at [833, 253] on app-date-cell at bounding box center [811, 435] width 187 height 1264
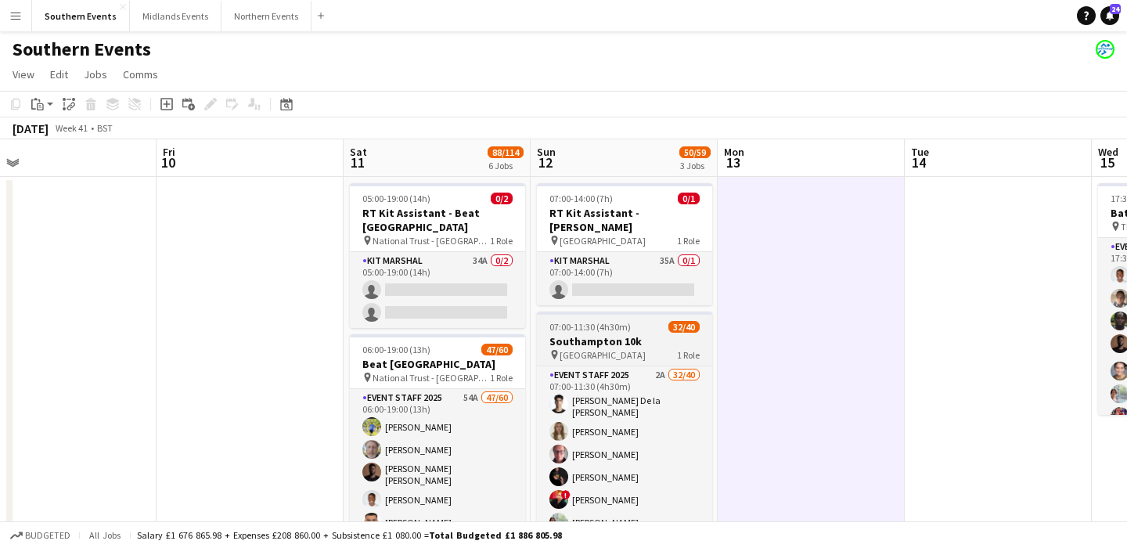
scroll to position [0, 778]
click at [613, 311] on app-job-card "07:00-11:30 (4h30m) 32/40 [GEOGRAPHIC_DATA] 10k pin [GEOGRAPHIC_DATA] 1 Role Ev…" at bounding box center [625, 427] width 175 height 232
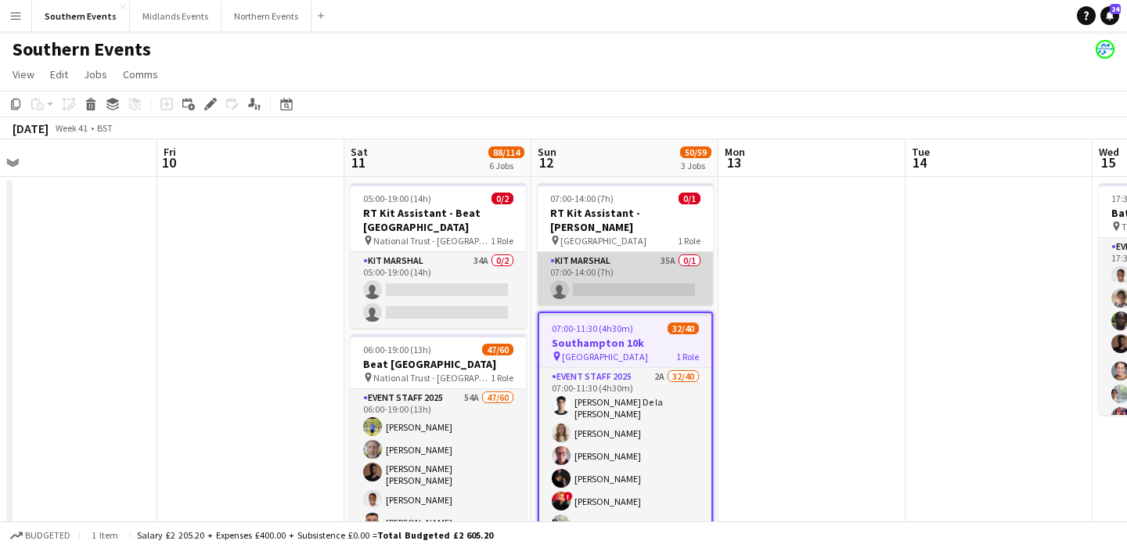
click at [618, 262] on app-card-role "Kit Marshal 35A 0/1 07:00-14:00 (7h) single-neutral-actions" at bounding box center [625, 278] width 175 height 53
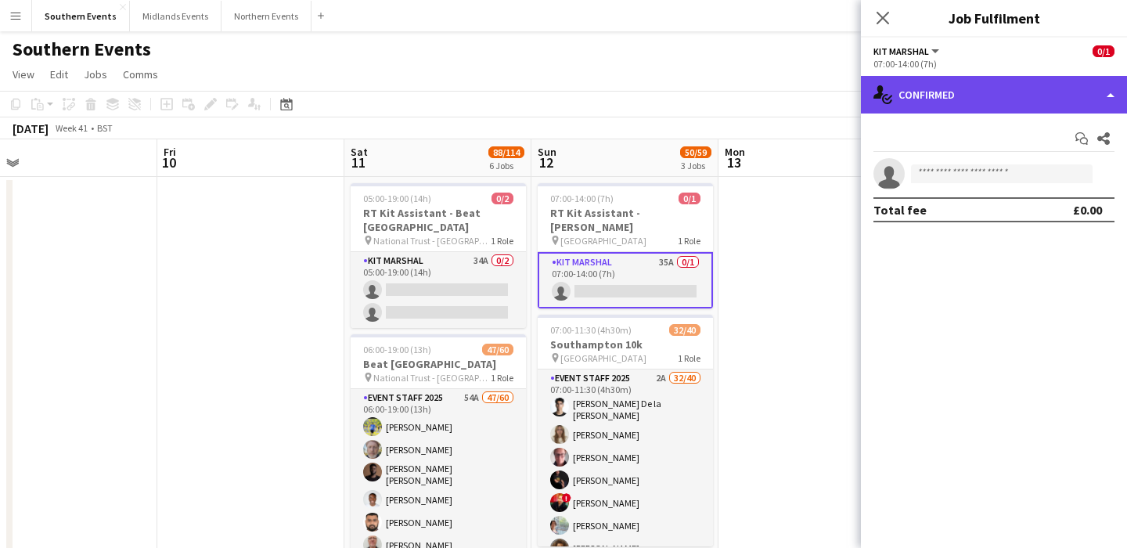
click at [931, 85] on div "single-neutral-actions-check-2 Confirmed" at bounding box center [994, 95] width 266 height 38
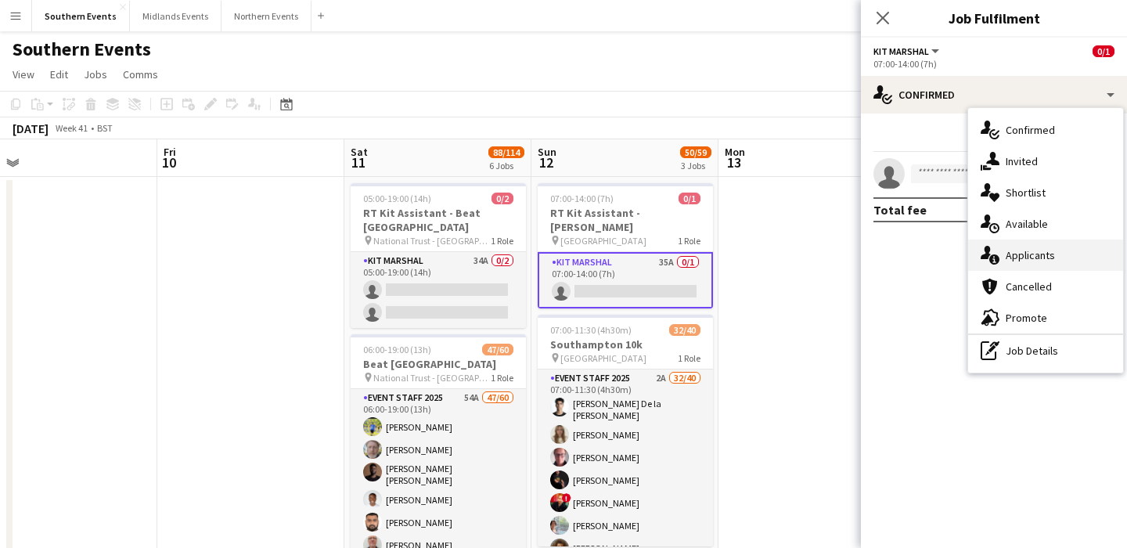
click at [1035, 257] on span "Applicants" at bounding box center [1029, 255] width 49 height 14
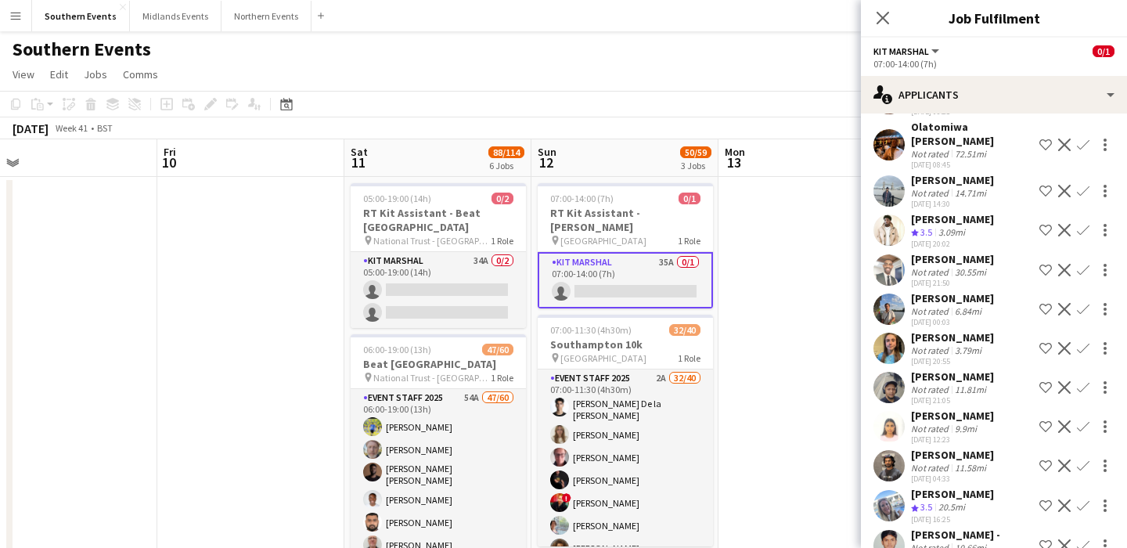
scroll to position [1041, 0]
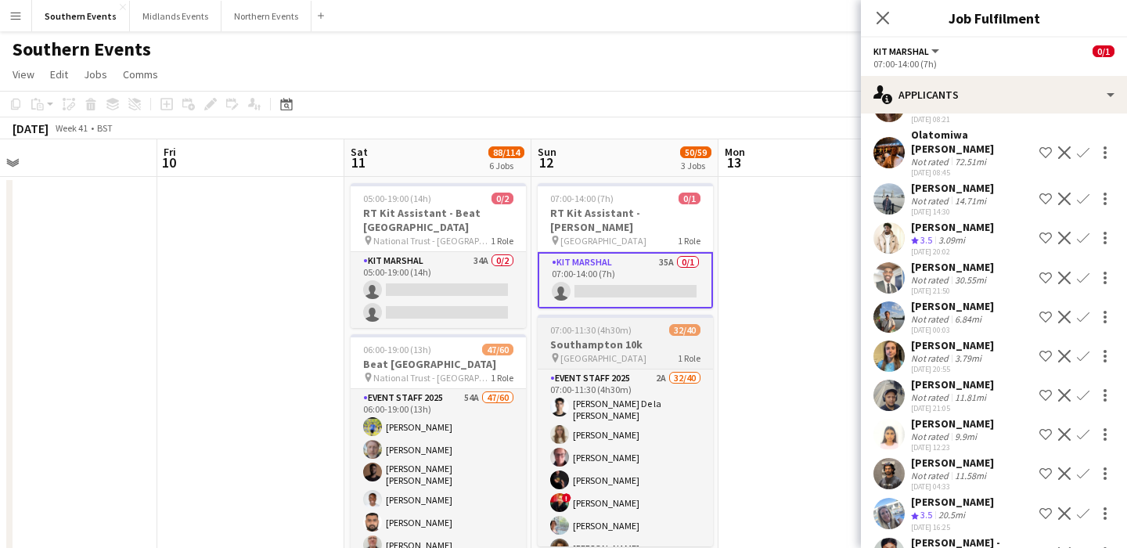
click at [643, 351] on div "pin [GEOGRAPHIC_DATA] 1 Role" at bounding box center [625, 357] width 175 height 13
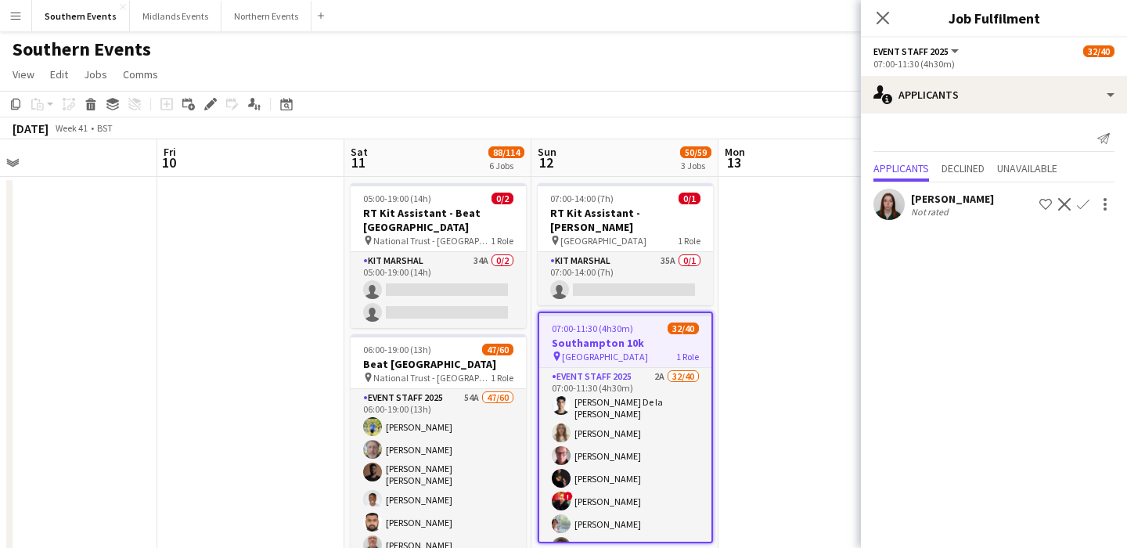
scroll to position [0, 0]
click at [15, 103] on icon "Copy" at bounding box center [15, 104] width 13 height 13
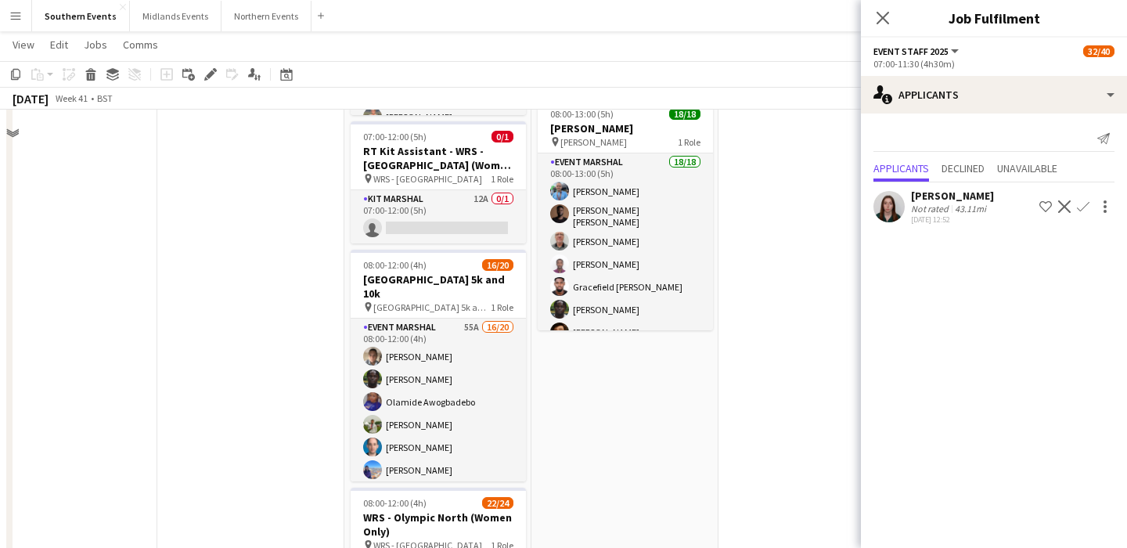
scroll to position [466, 0]
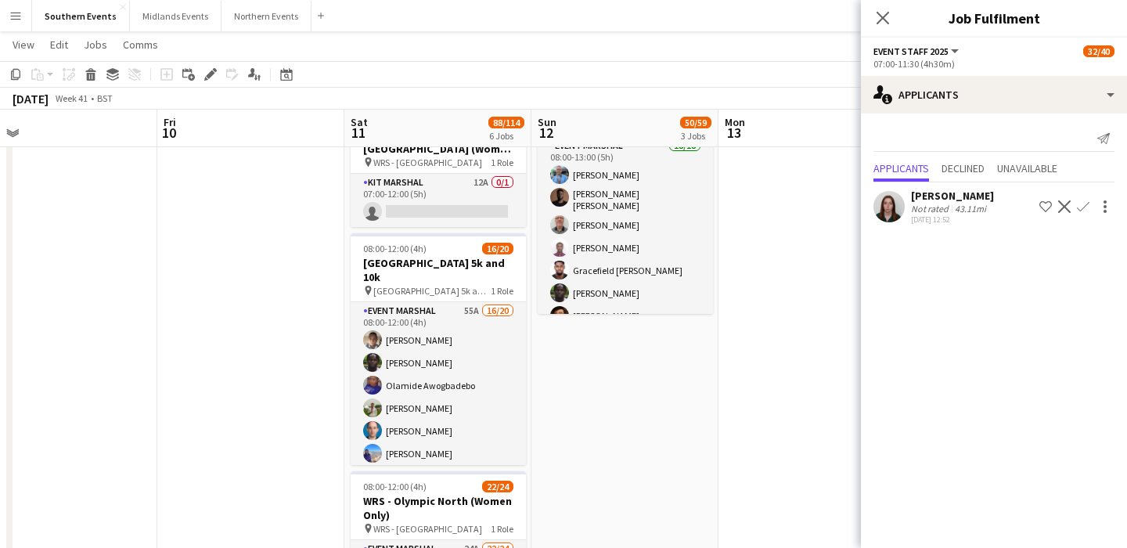
click at [646, 379] on app-date-cell "07:00-14:00 (7h) 0/1 RT Kit Assistant - [PERSON_NAME] pin Sheen Gate Car Park 1…" at bounding box center [624, 342] width 187 height 1264
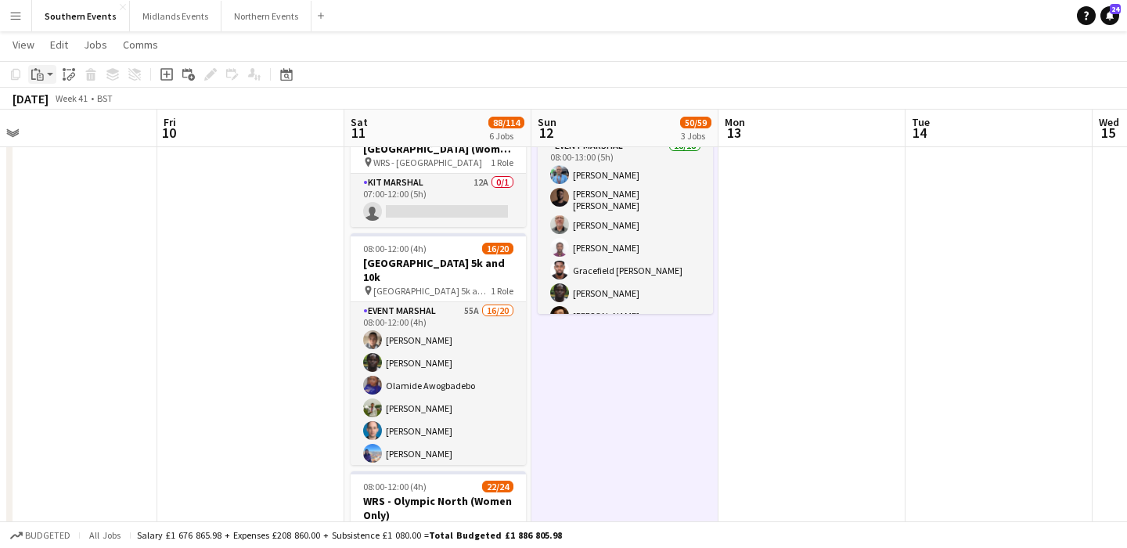
click at [39, 74] on icon "Paste" at bounding box center [37, 74] width 13 height 13
click at [63, 99] on link "Paste Command V" at bounding box center [103, 104] width 124 height 14
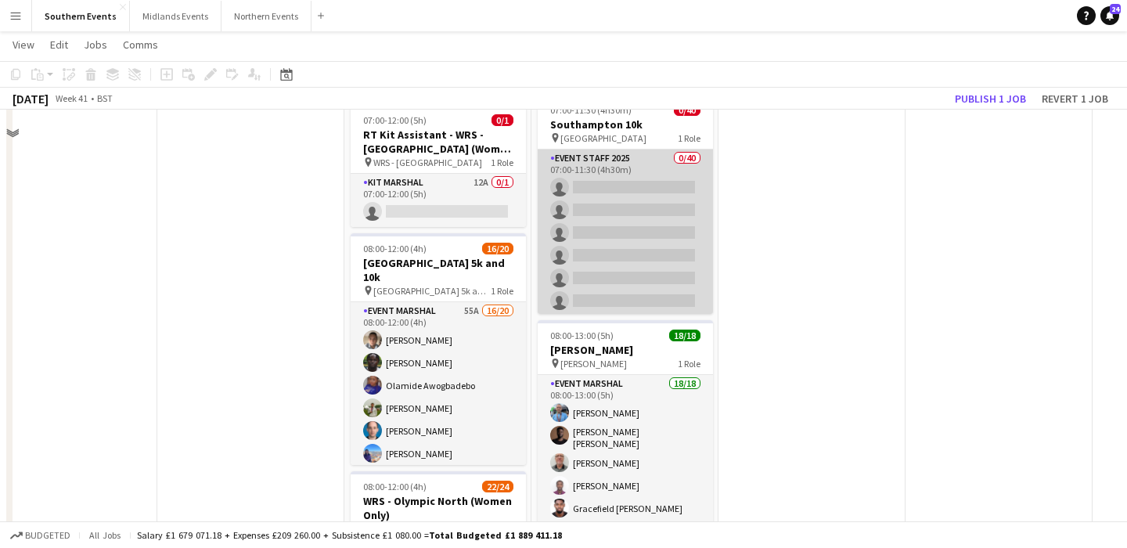
scroll to position [254, 0]
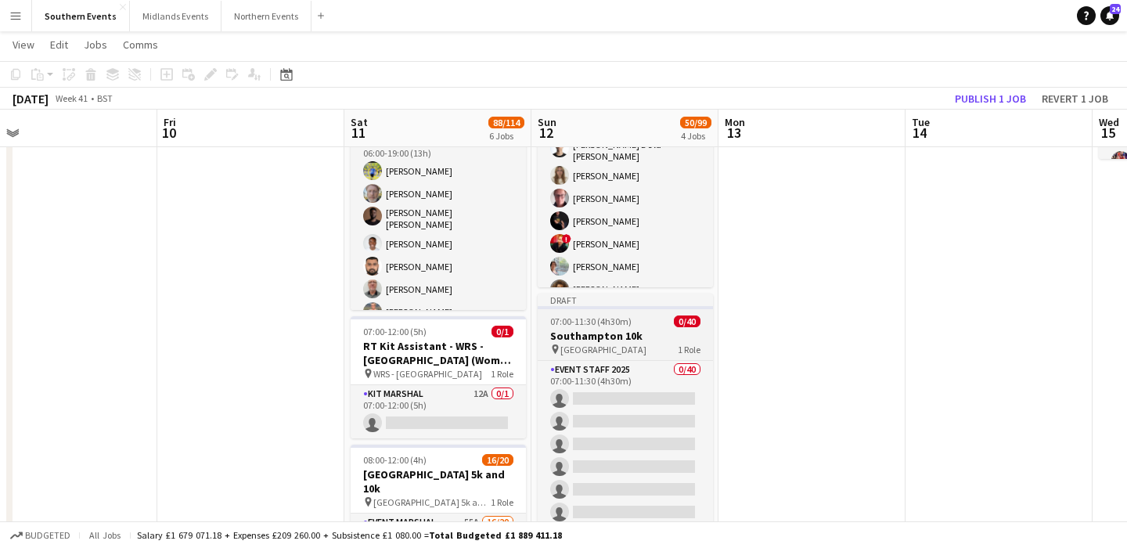
click at [621, 341] on app-job-card "Draft 07:00-11:30 (4h30m) 0/40 [GEOGRAPHIC_DATA] 10k pin [GEOGRAPHIC_DATA] 1 Ro…" at bounding box center [625, 409] width 175 height 232
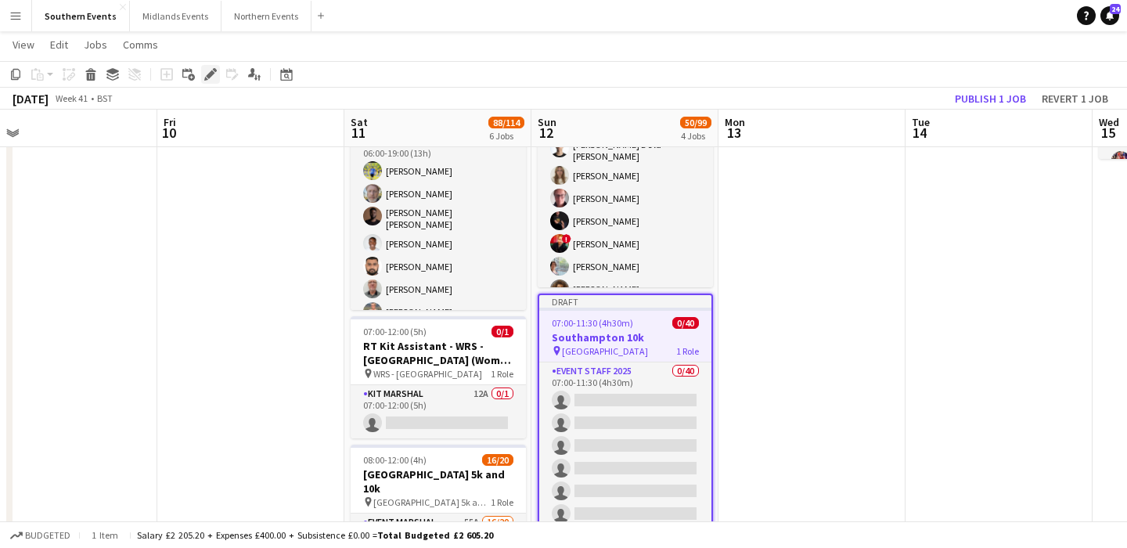
click at [210, 77] on icon "Edit" at bounding box center [210, 74] width 13 height 13
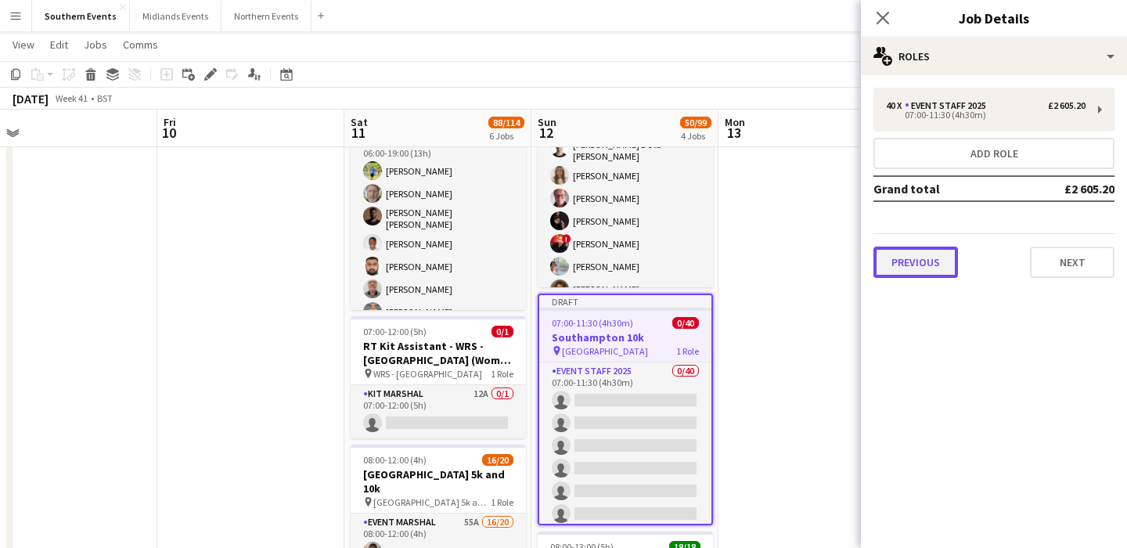
click at [929, 266] on button "Previous" at bounding box center [915, 261] width 85 height 31
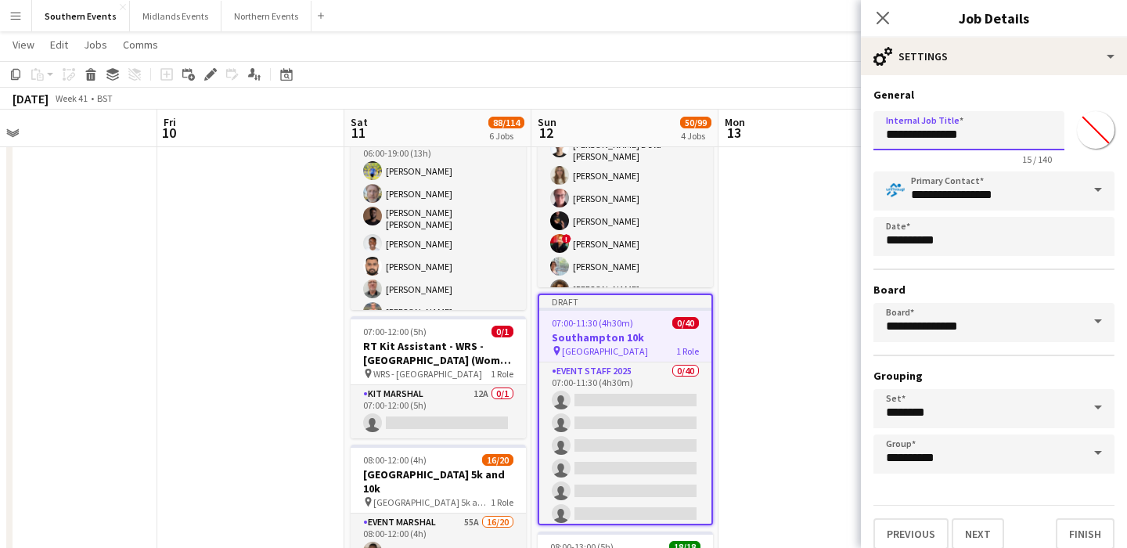
click at [884, 138] on input "**********" at bounding box center [968, 130] width 191 height 39
type input "**********"
click at [989, 540] on button "Next" at bounding box center [978, 533] width 52 height 31
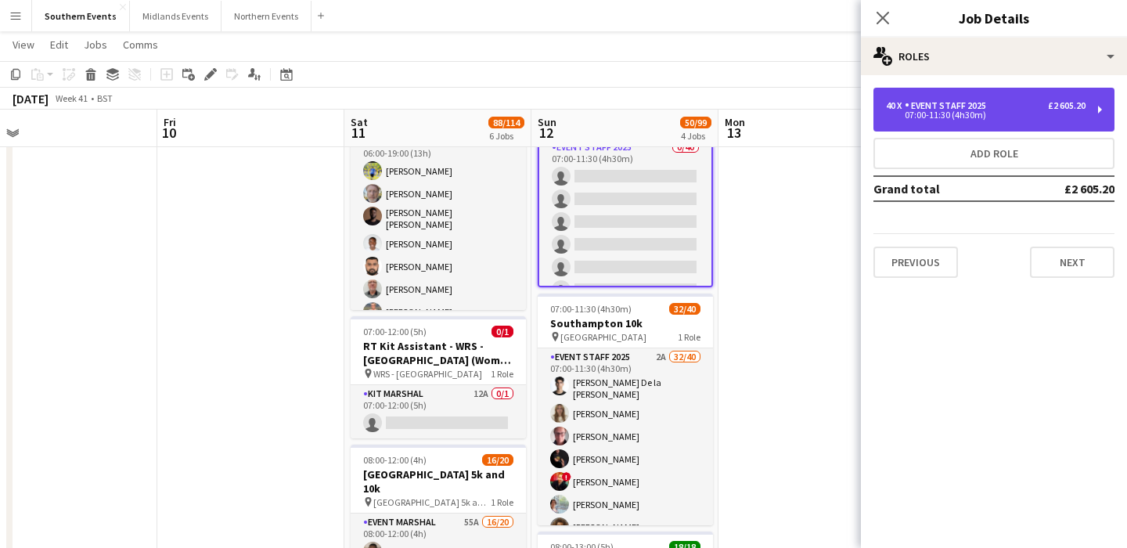
click at [944, 115] on div "07:00-11:30 (4h30m)" at bounding box center [986, 115] width 200 height 8
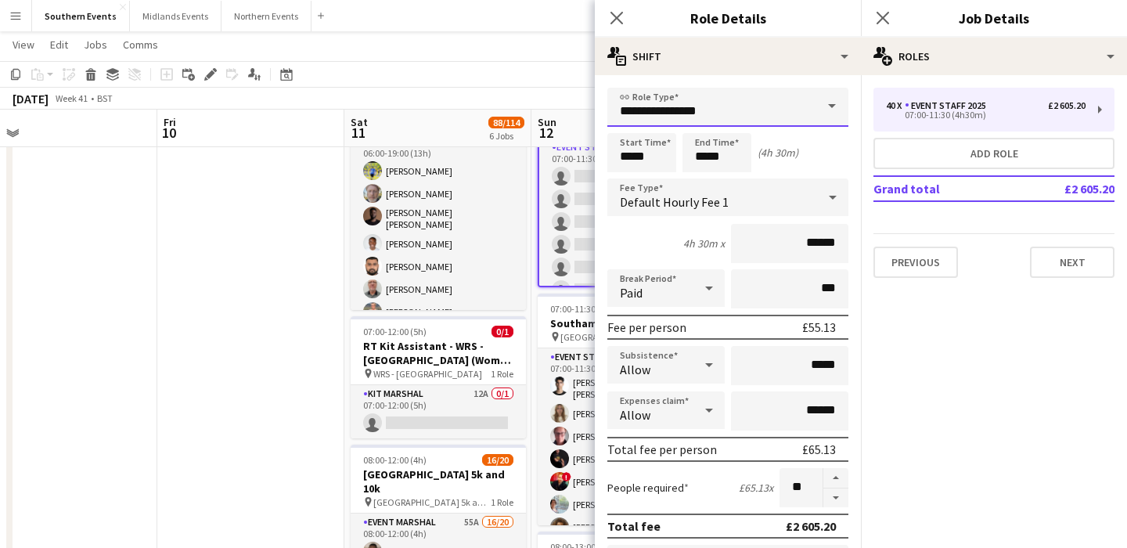
click at [745, 114] on input "**********" at bounding box center [727, 107] width 241 height 39
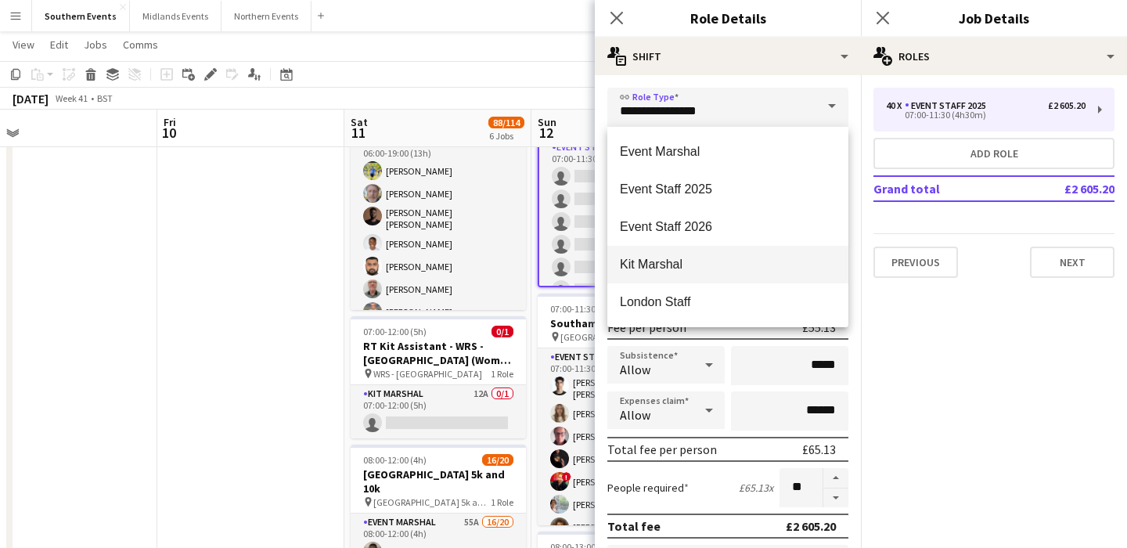
click at [668, 273] on mat-option "Kit Marshal" at bounding box center [727, 265] width 241 height 38
type input "**********"
type input "******"
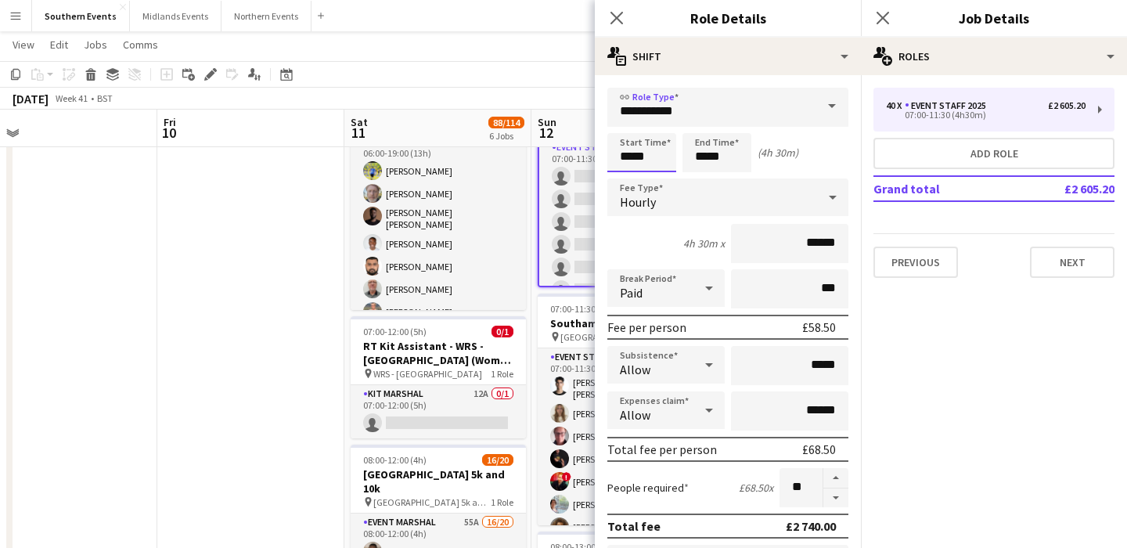
click at [631, 148] on input "*****" at bounding box center [641, 152] width 69 height 39
type input "*****"
click at [631, 177] on div at bounding box center [625, 180] width 31 height 16
click at [806, 487] on input "**" at bounding box center [800, 487] width 43 height 39
type input "*"
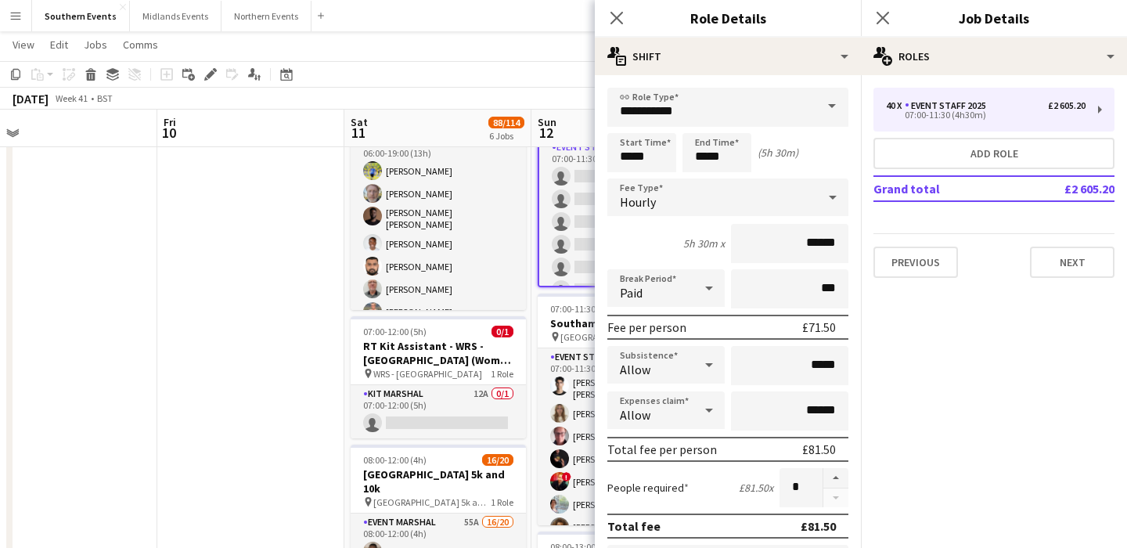
click at [738, 476] on div "People required £81.50 x *" at bounding box center [727, 487] width 241 height 39
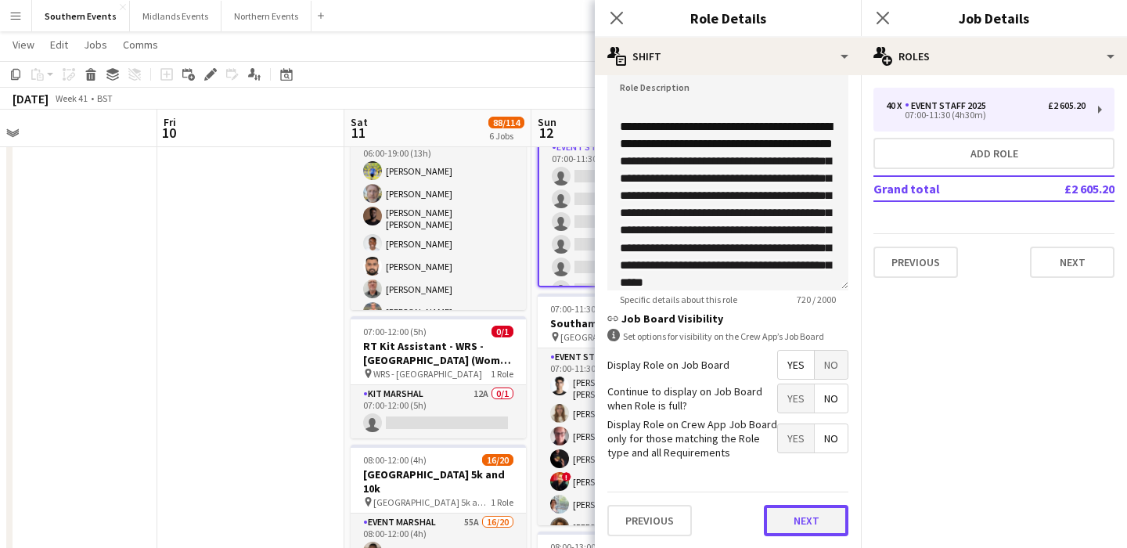
click at [785, 527] on button "Next" at bounding box center [806, 520] width 85 height 31
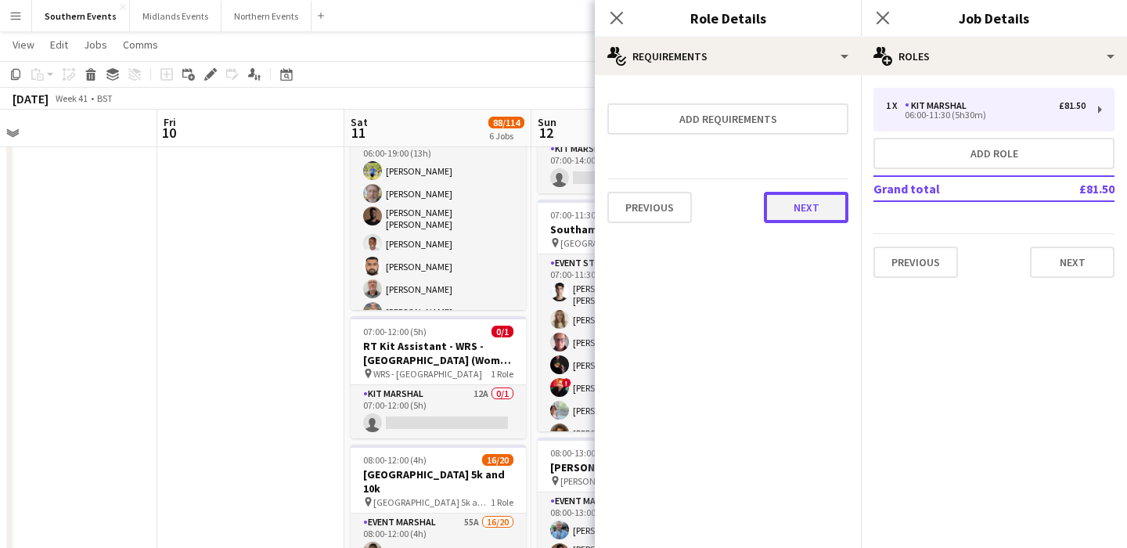
click at [817, 199] on button "Next" at bounding box center [806, 207] width 85 height 31
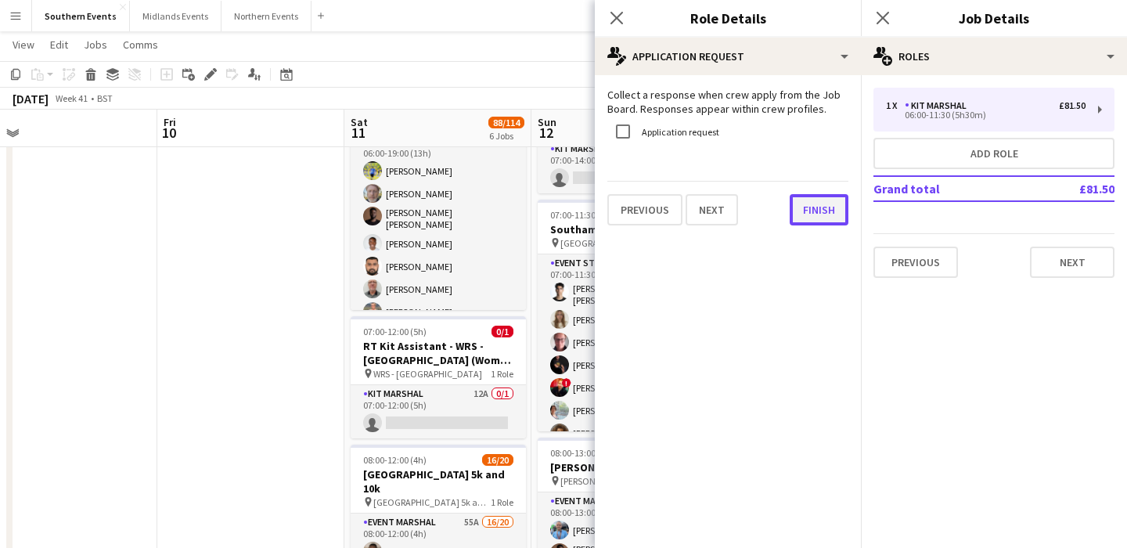
click at [821, 204] on button "Finish" at bounding box center [819, 209] width 59 height 31
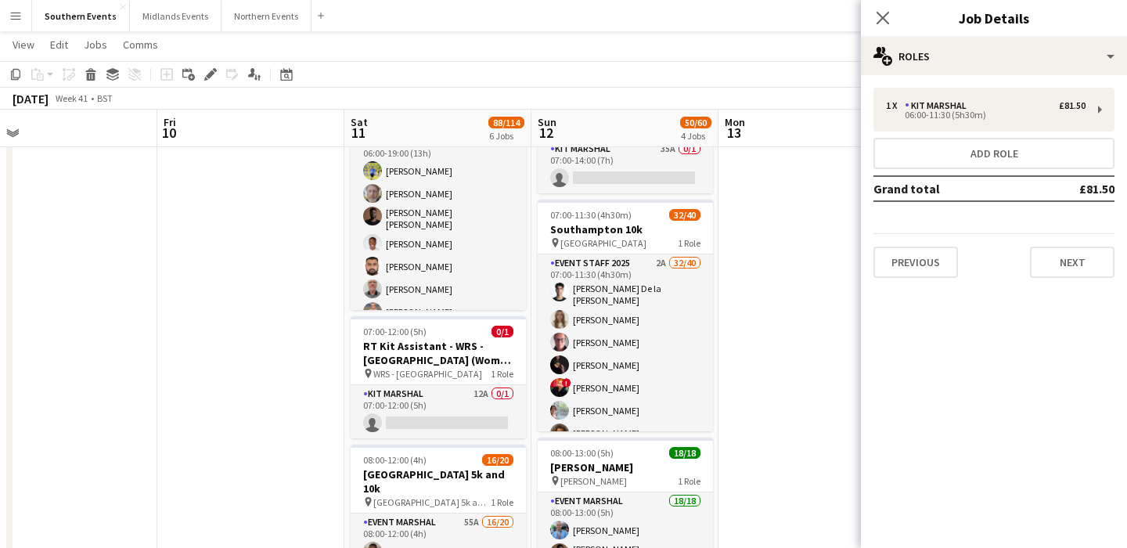
click at [826, 235] on app-date-cell at bounding box center [811, 553] width 187 height 1264
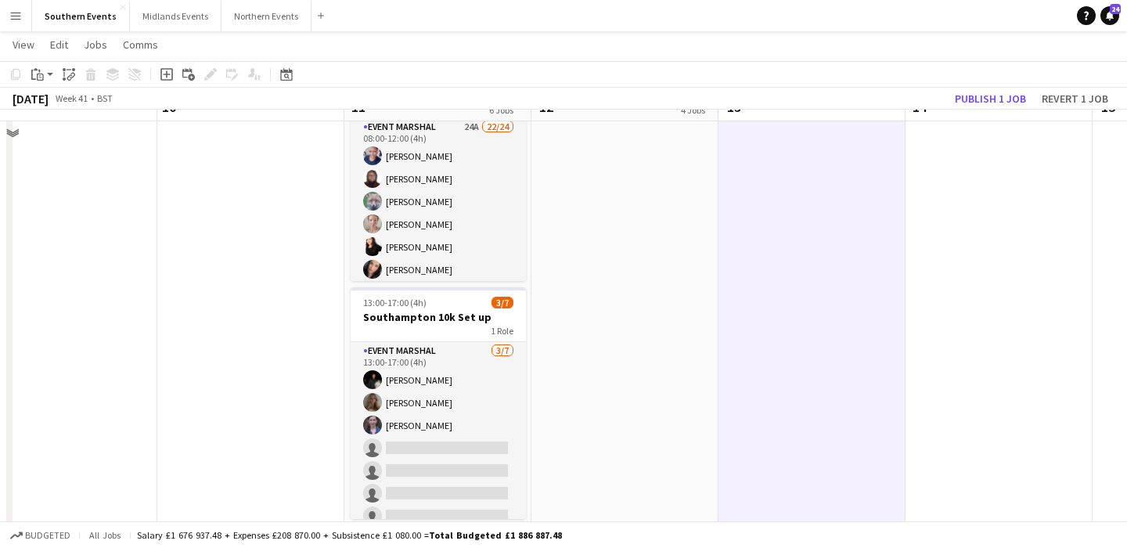
scroll to position [919, 0]
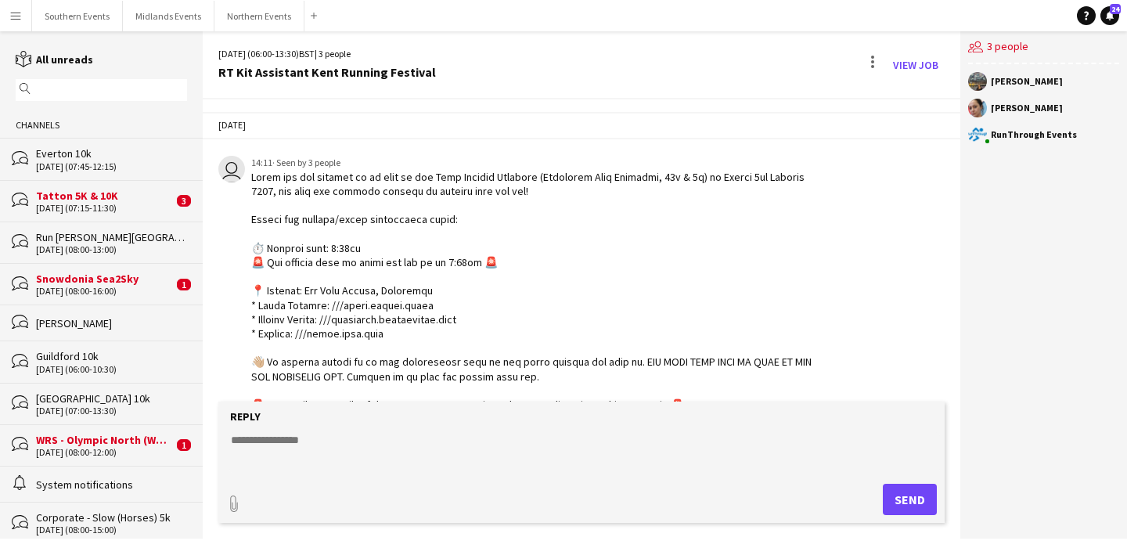
scroll to position [3326, 0]
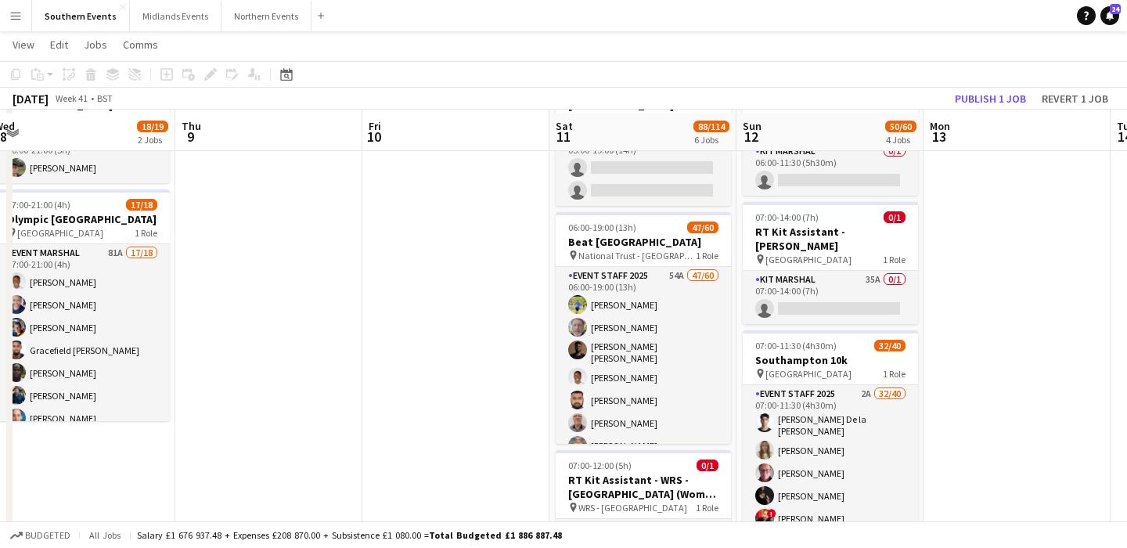
scroll to position [70, 0]
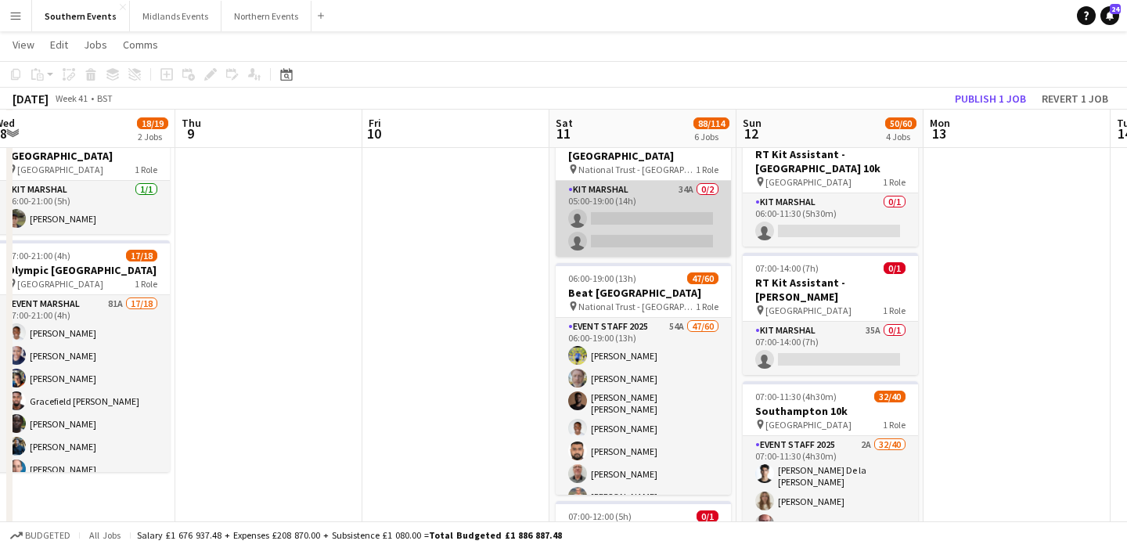
click at [624, 211] on app-card-role "Kit Marshal 34A 0/2 05:00-19:00 (14h) single-neutral-actions single-neutral-act…" at bounding box center [643, 219] width 175 height 76
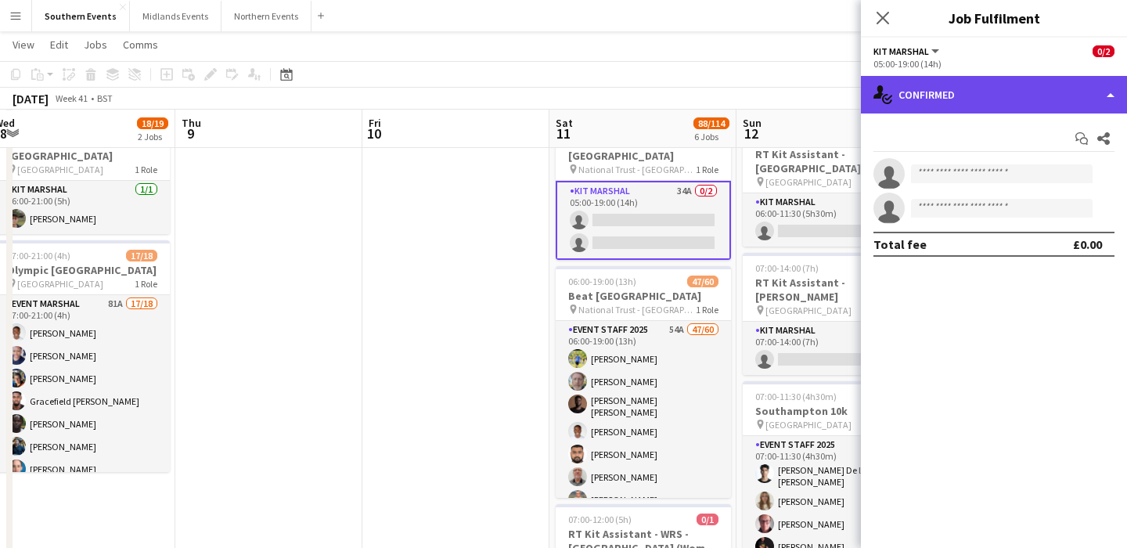
click at [954, 104] on div "single-neutral-actions-check-2 Confirmed" at bounding box center [994, 95] width 266 height 38
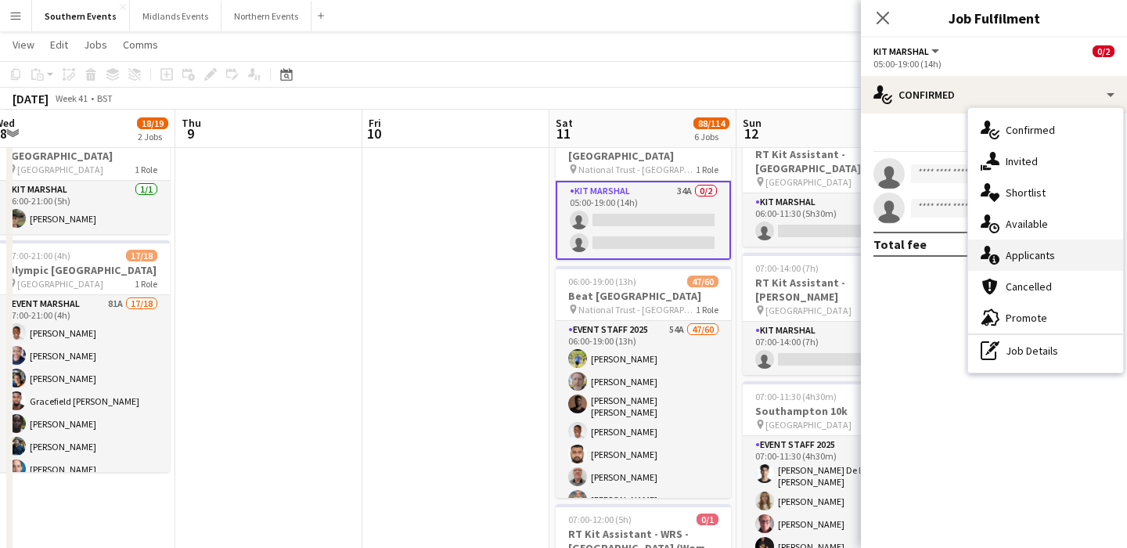
click at [1054, 259] on div "single-neutral-actions-information Applicants" at bounding box center [1045, 254] width 155 height 31
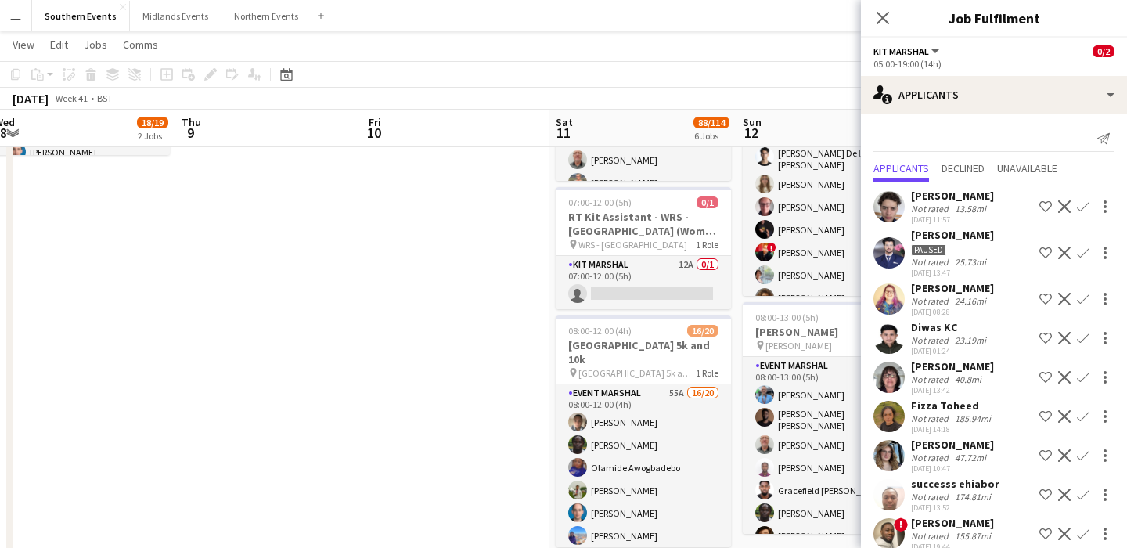
scroll to position [388, 0]
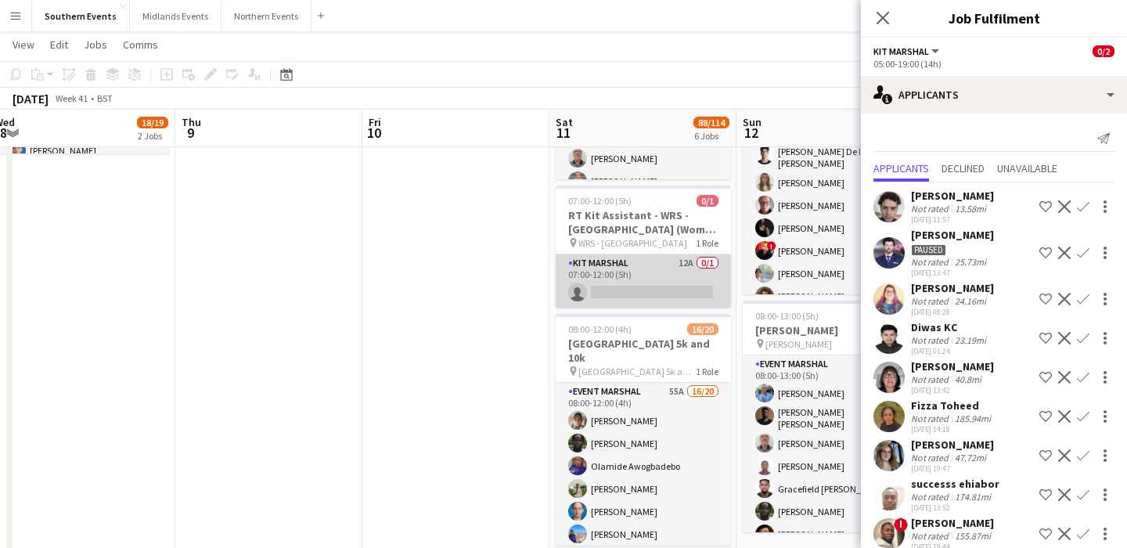
click at [662, 272] on app-card-role "Kit Marshal 12A 0/1 07:00-12:00 (5h) single-neutral-actions" at bounding box center [643, 280] width 175 height 53
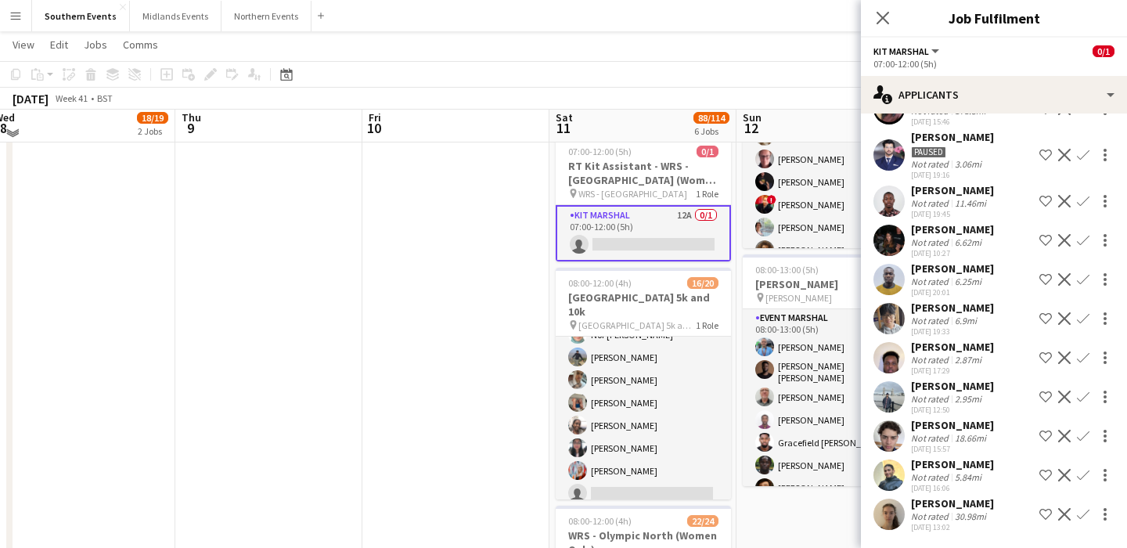
scroll to position [425, 0]
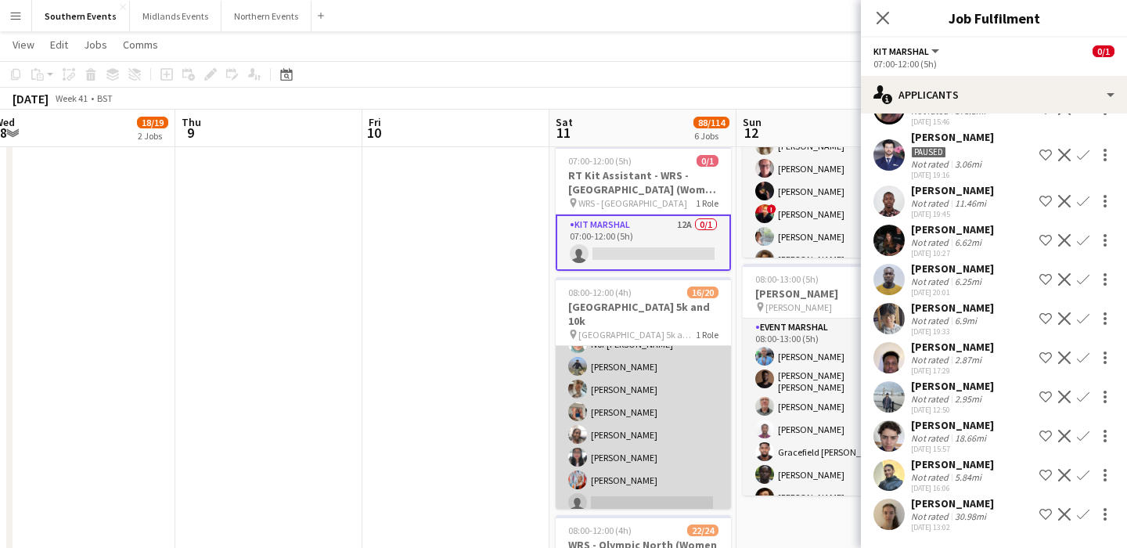
click at [631, 416] on app-card-role "Event Marshal 55A 16/20 08:00-12:00 (4h) [PERSON_NAME] [PERSON_NAME] [PERSON_NA…" at bounding box center [643, 341] width 175 height 489
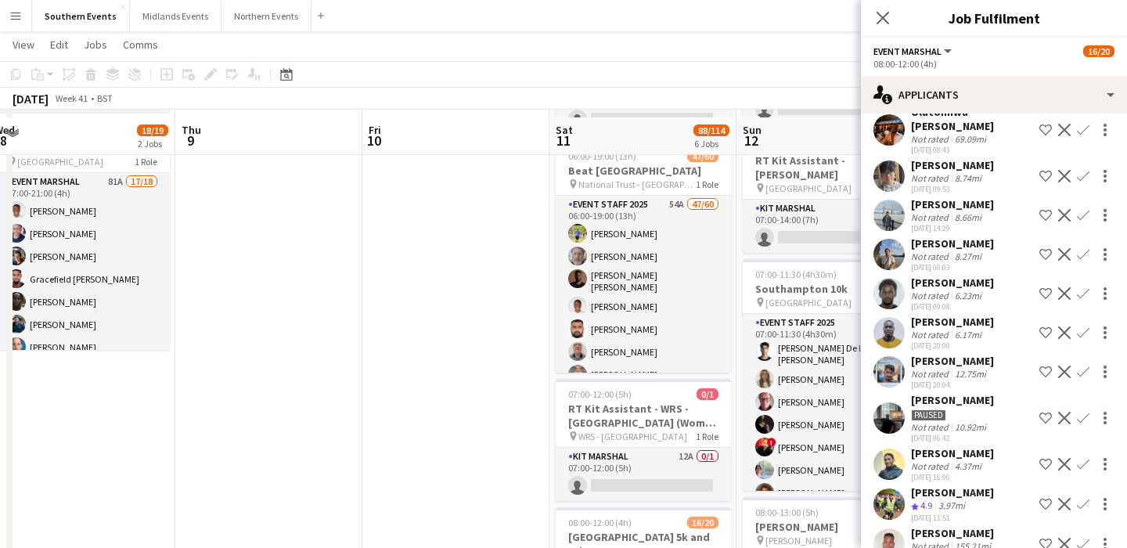
scroll to position [172, 0]
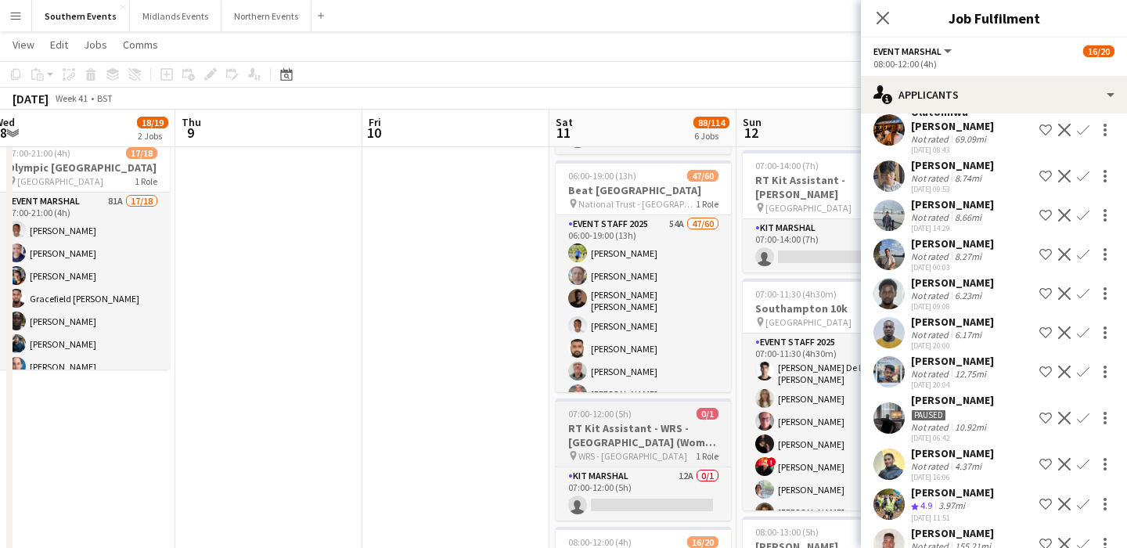
click at [657, 450] on app-job-card "07:00-12:00 (5h) 0/1 RT Kit Assistant - WRS - Olympic North (Women Only) pin WR…" at bounding box center [643, 459] width 175 height 122
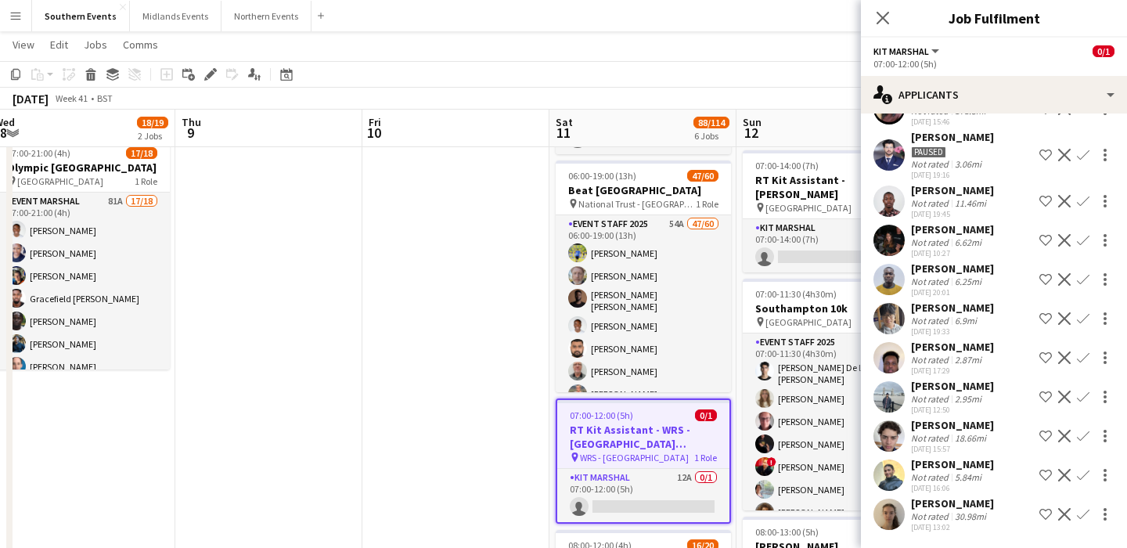
scroll to position [0, 0]
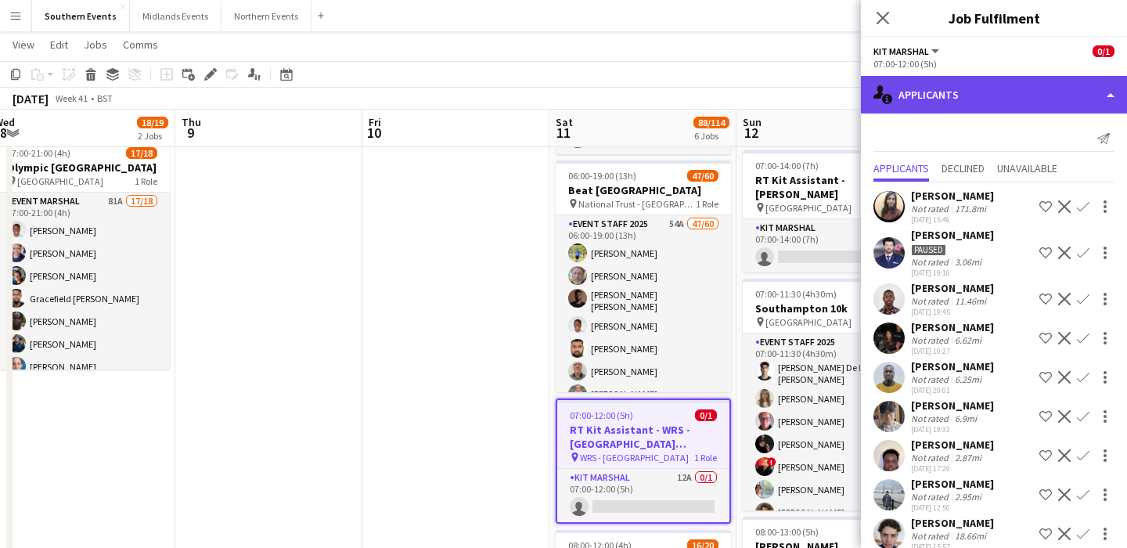
click at [973, 103] on div "single-neutral-actions-information Applicants" at bounding box center [994, 95] width 266 height 38
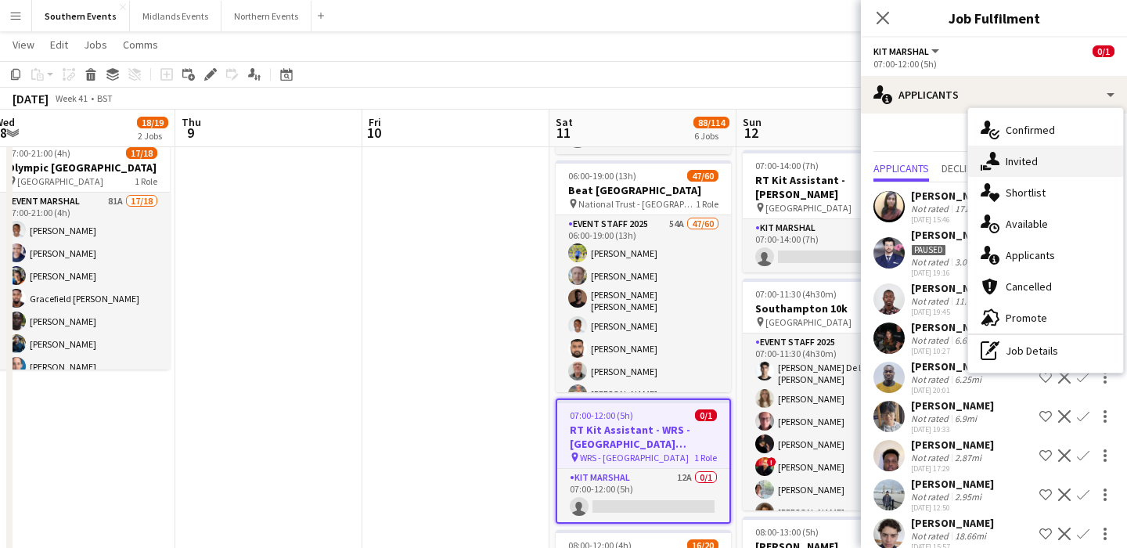
click at [1014, 166] on span "Invited" at bounding box center [1021, 161] width 32 height 14
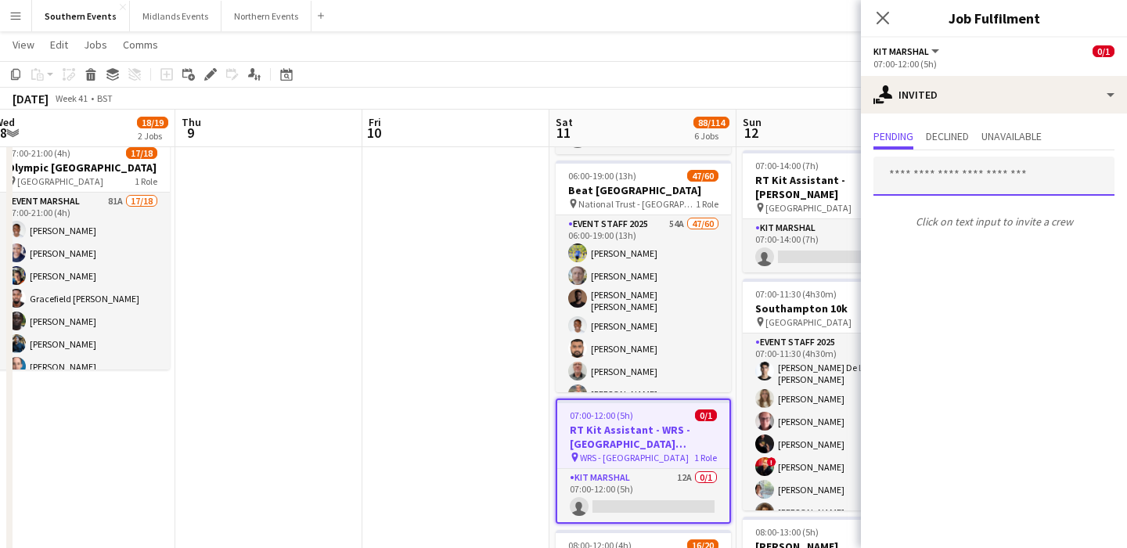
click at [946, 168] on input "text" at bounding box center [993, 175] width 241 height 39
type input "*"
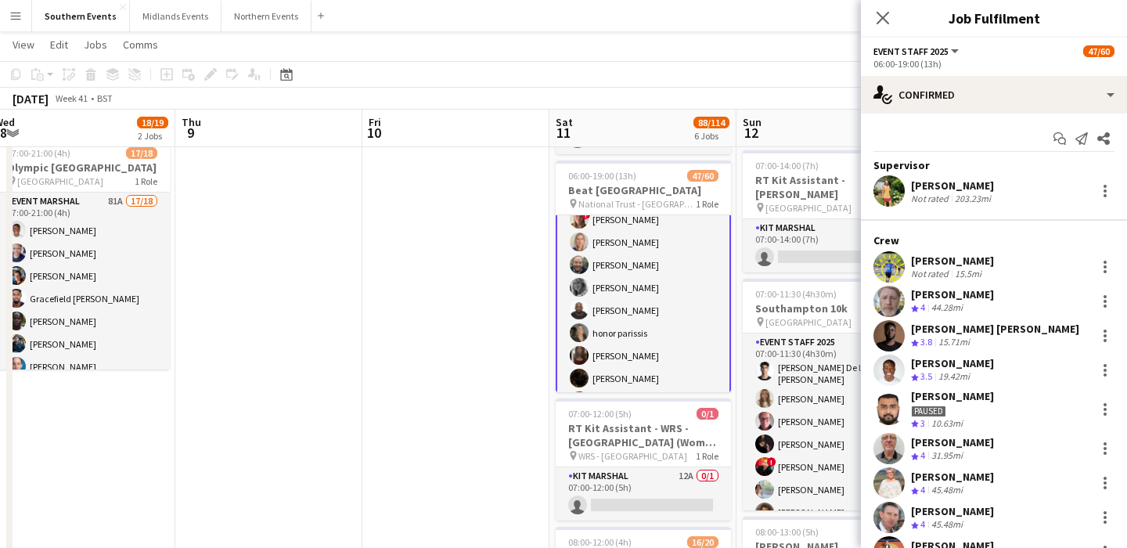
scroll to position [639, 0]
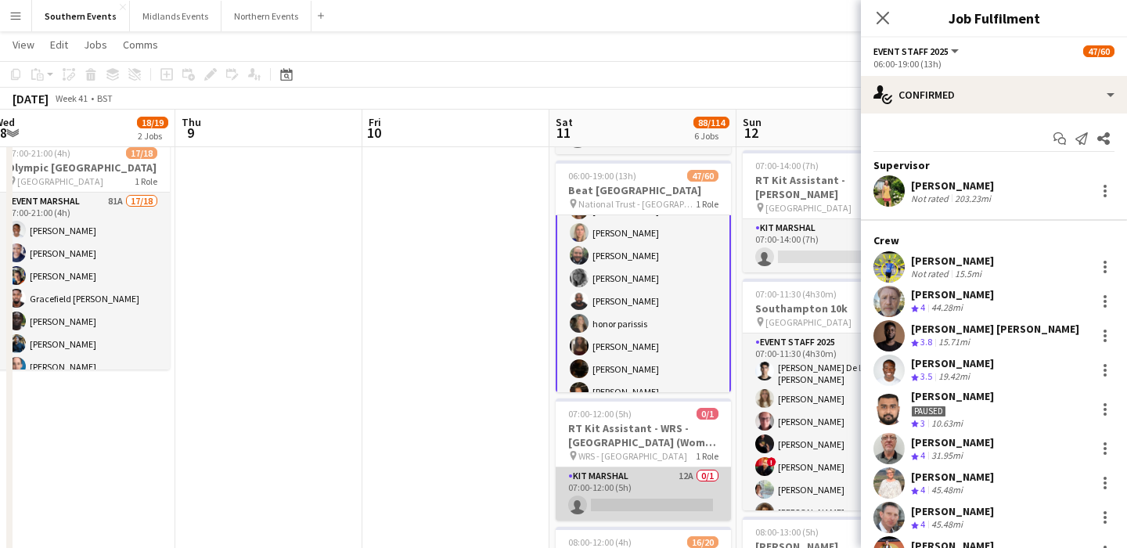
click at [655, 478] on app-card-role "Kit Marshal 12A 0/1 07:00-12:00 (5h) single-neutral-actions" at bounding box center [643, 493] width 175 height 53
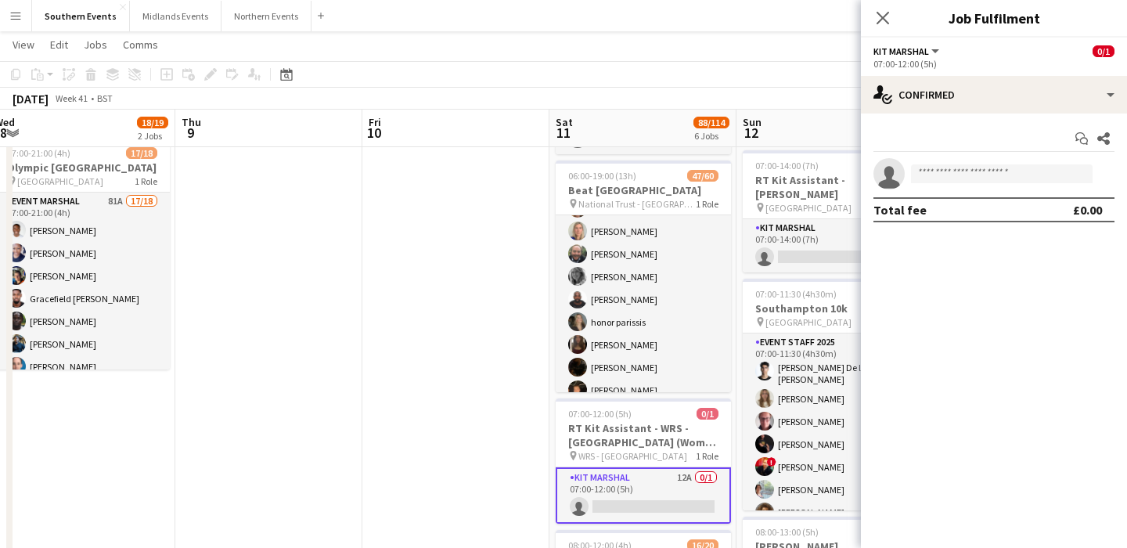
scroll to position [638, 0]
click at [1006, 169] on input at bounding box center [1002, 173] width 182 height 19
type input "*"
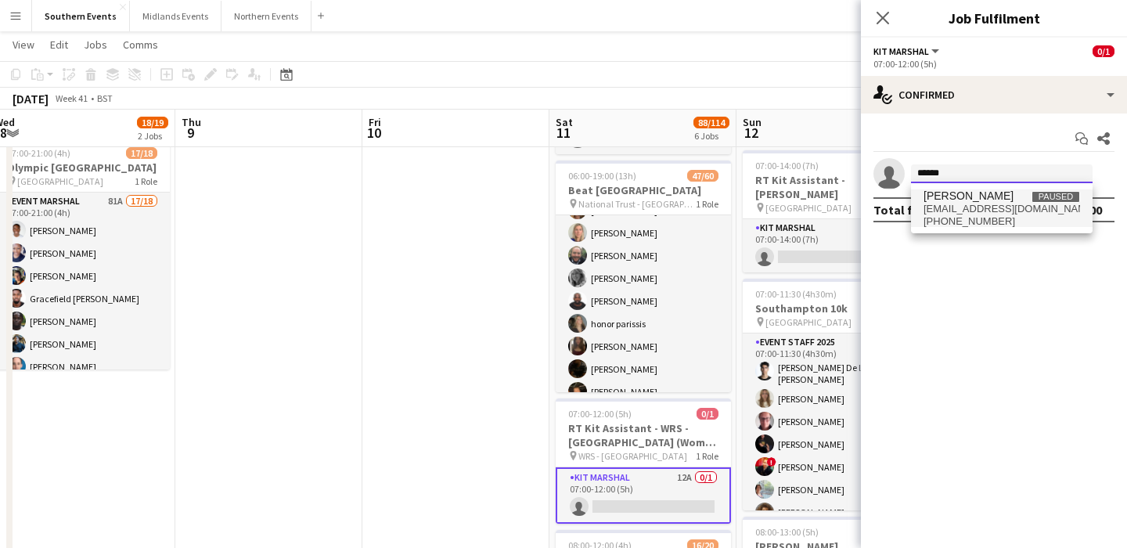
type input "******"
click at [976, 207] on span "[EMAIL_ADDRESS][DOMAIN_NAME]" at bounding box center [1001, 209] width 156 height 13
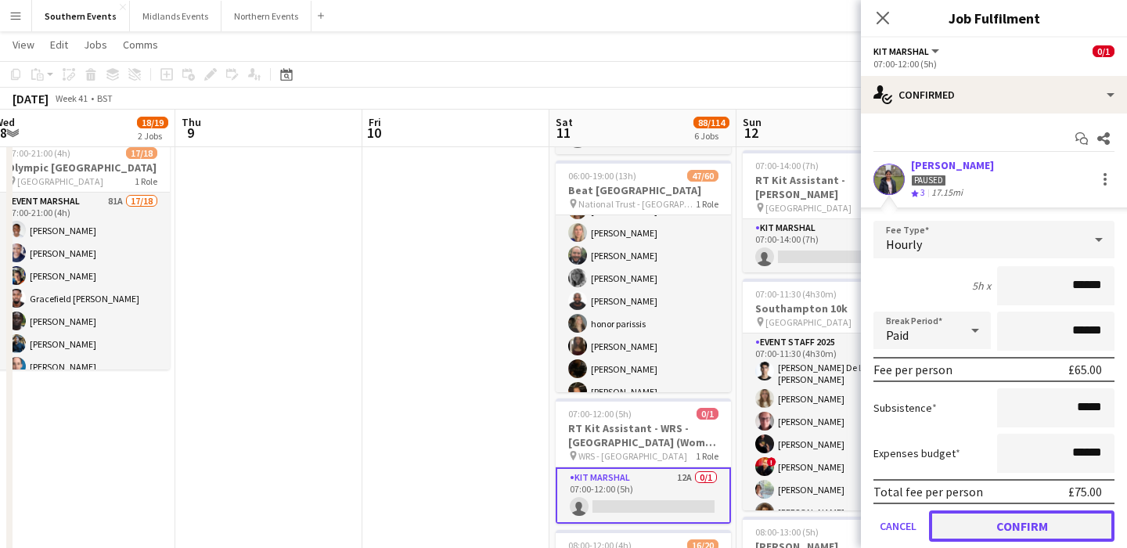
click at [1025, 522] on button "Confirm" at bounding box center [1021, 525] width 185 height 31
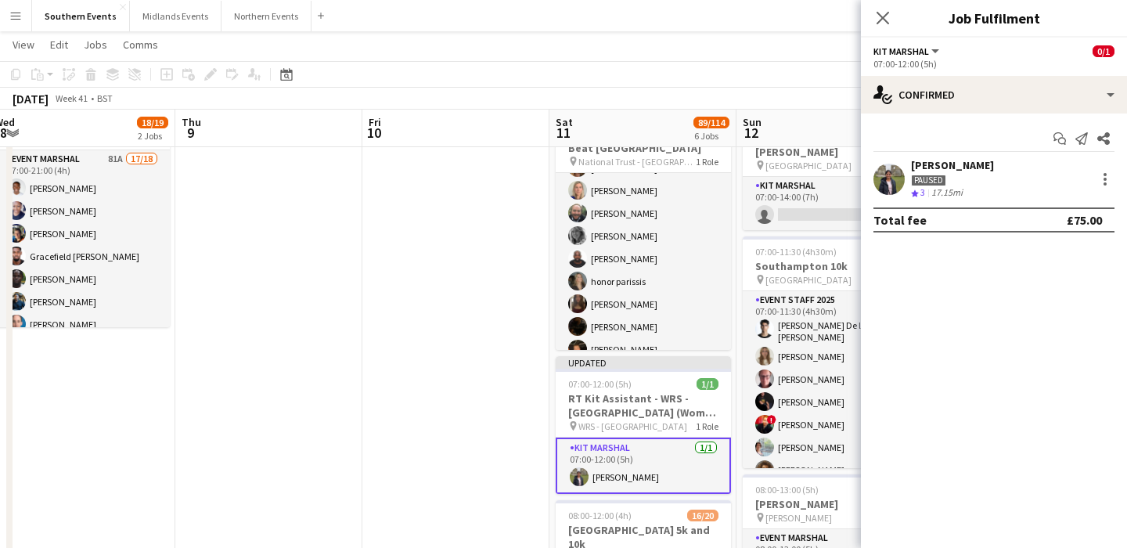
scroll to position [215, 0]
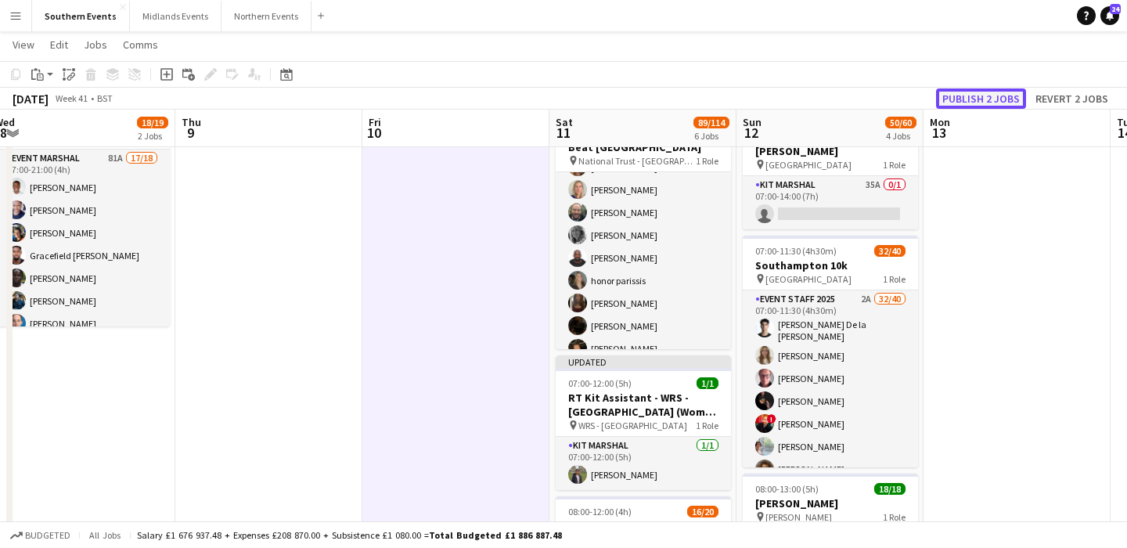
click at [980, 105] on button "Publish 2 jobs" at bounding box center [981, 98] width 90 height 20
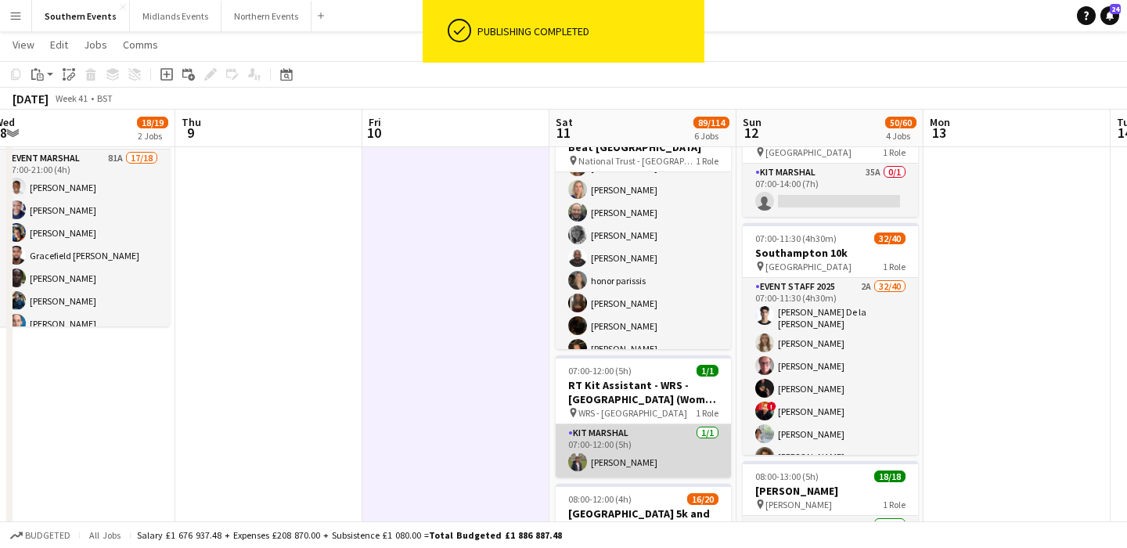
click at [637, 437] on app-card-role "Kit Marshal [DATE] 07:00-12:00 (5h) [PERSON_NAME]" at bounding box center [643, 450] width 175 height 53
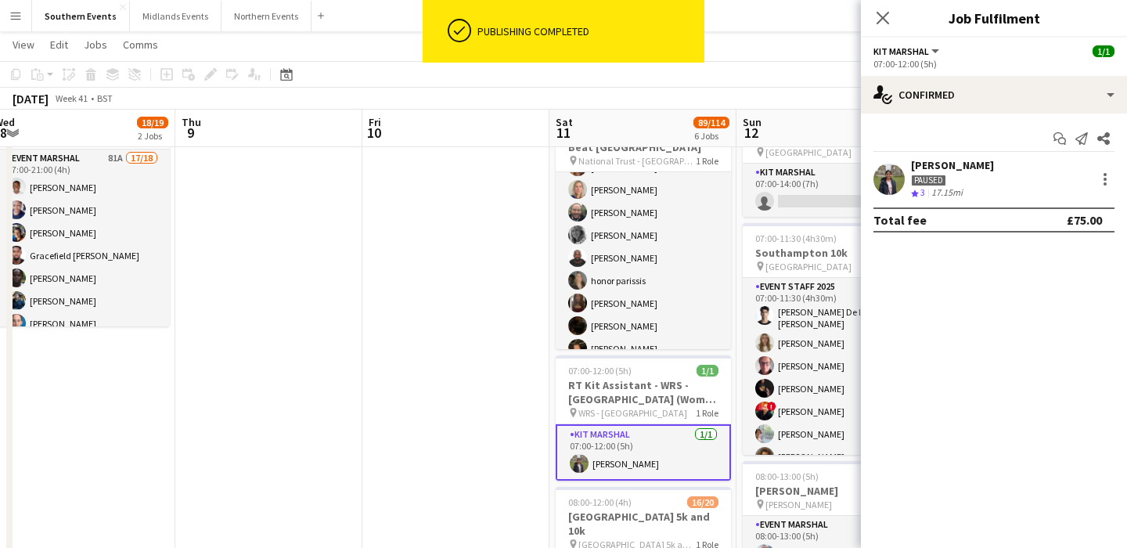
click at [923, 181] on div "Paused" at bounding box center [928, 180] width 35 height 12
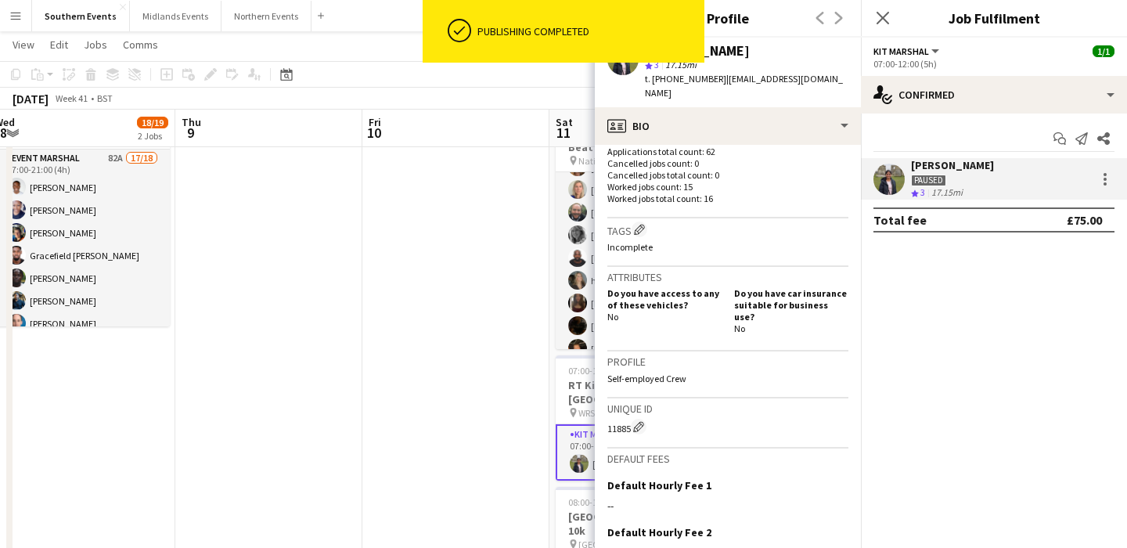
scroll to position [604, 0]
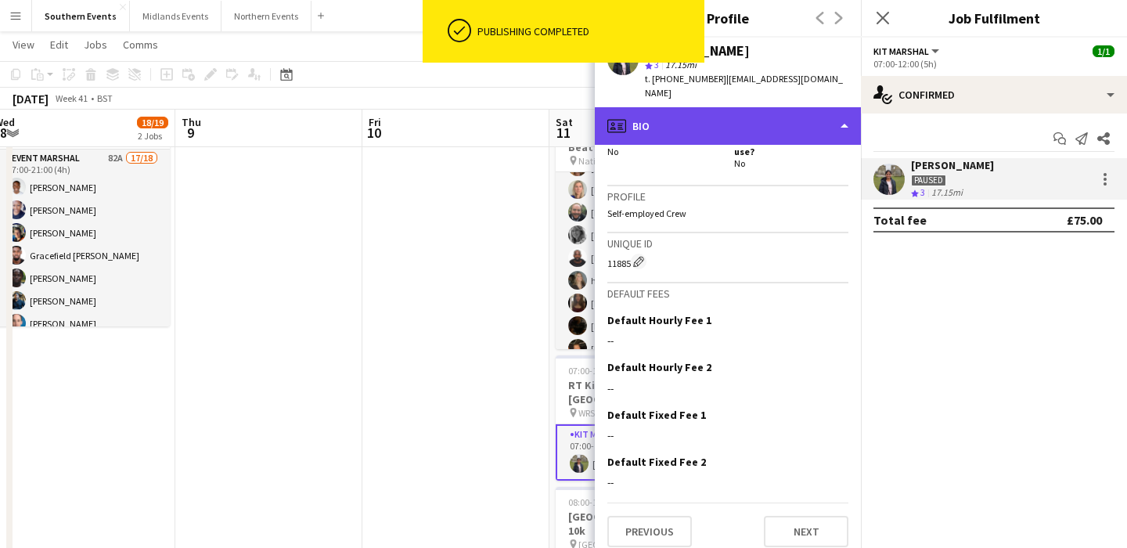
click at [783, 115] on div "profile Bio" at bounding box center [728, 126] width 266 height 38
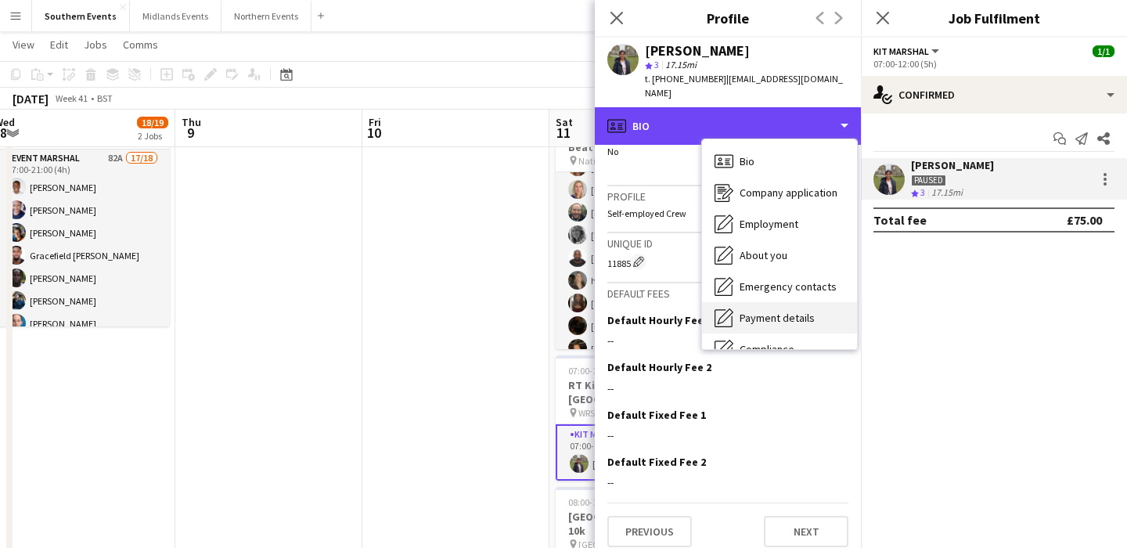
scroll to position [147, 0]
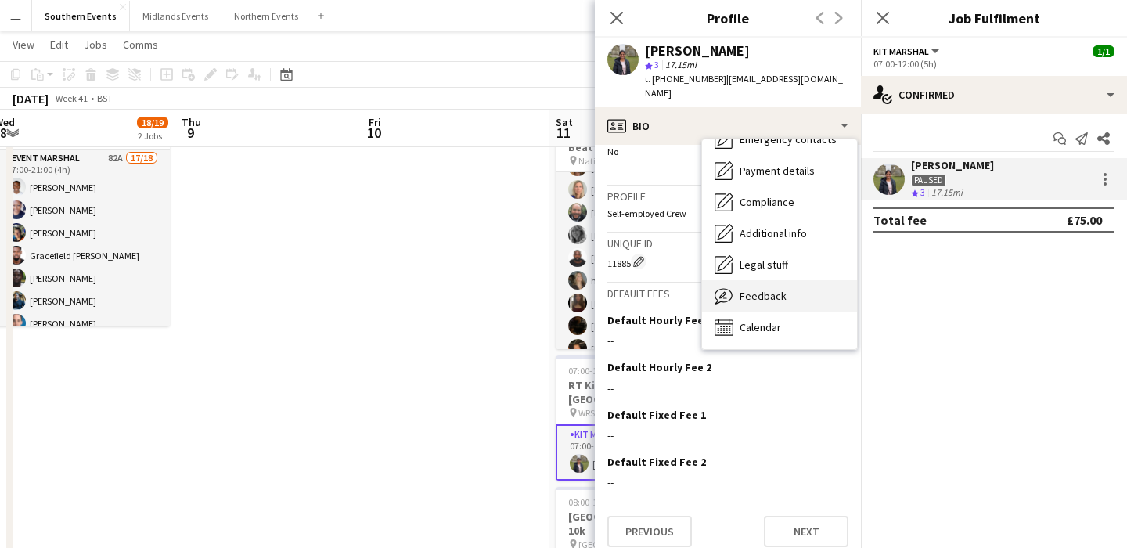
click at [766, 289] on span "Feedback" at bounding box center [762, 296] width 47 height 14
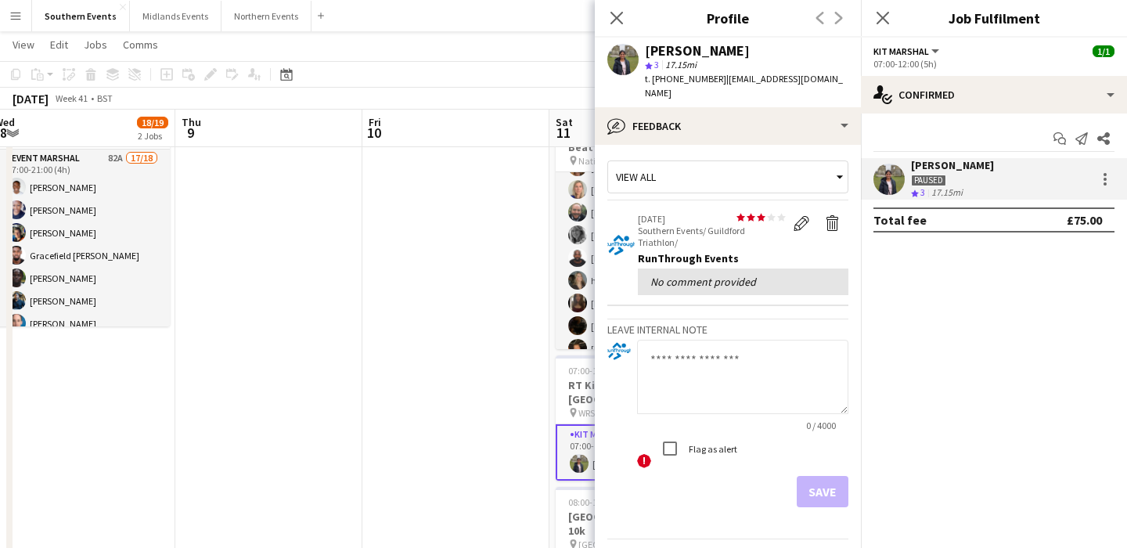
scroll to position [0, 0]
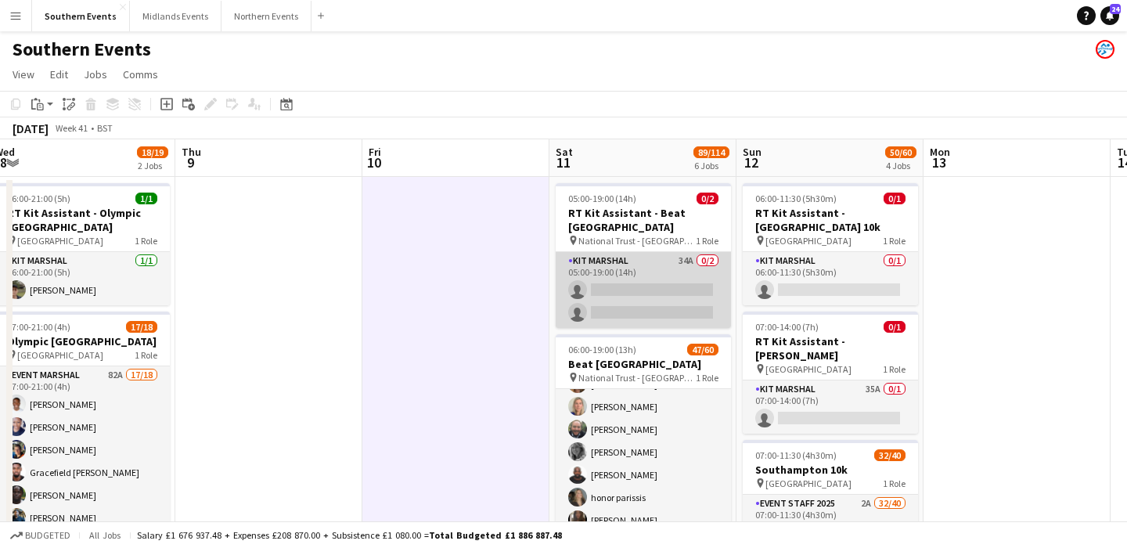
click at [657, 280] on app-card-role "Kit Marshal 34A 0/2 05:00-19:00 (14h) single-neutral-actions single-neutral-act…" at bounding box center [643, 290] width 175 height 76
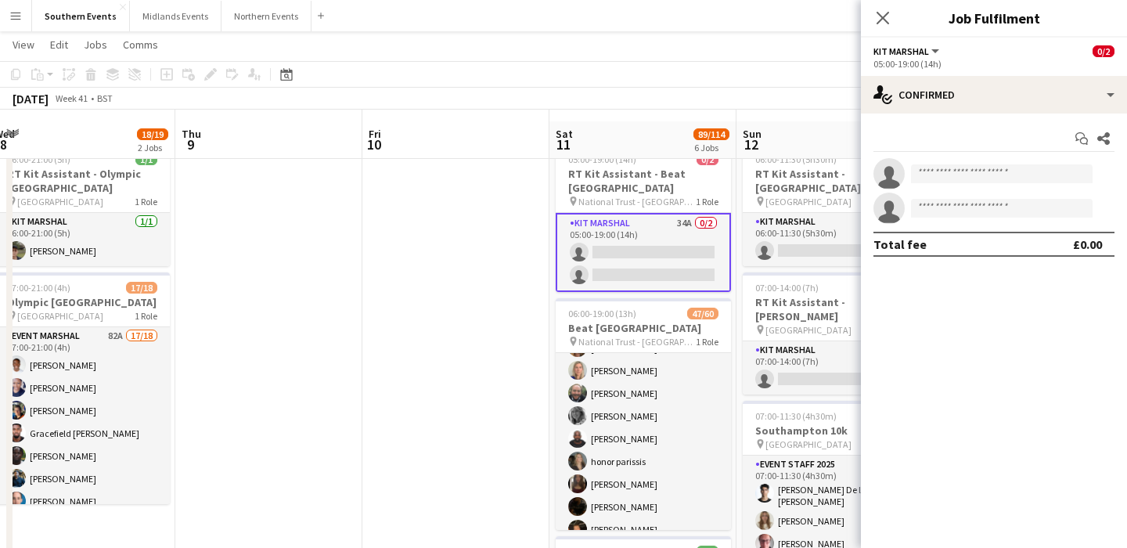
scroll to position [52, 0]
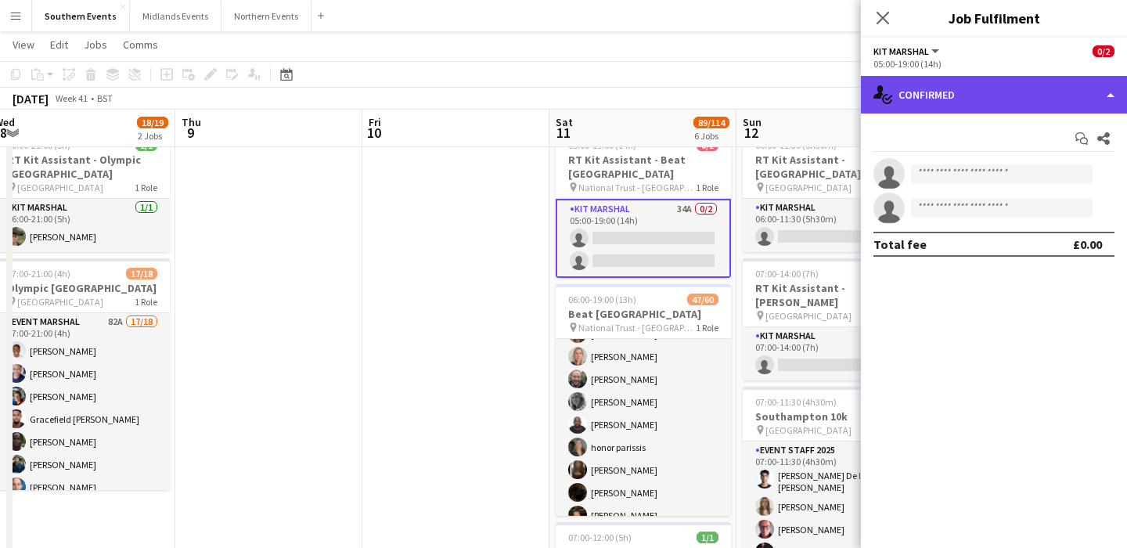
click at [967, 81] on div "single-neutral-actions-check-2 Confirmed" at bounding box center [994, 95] width 266 height 38
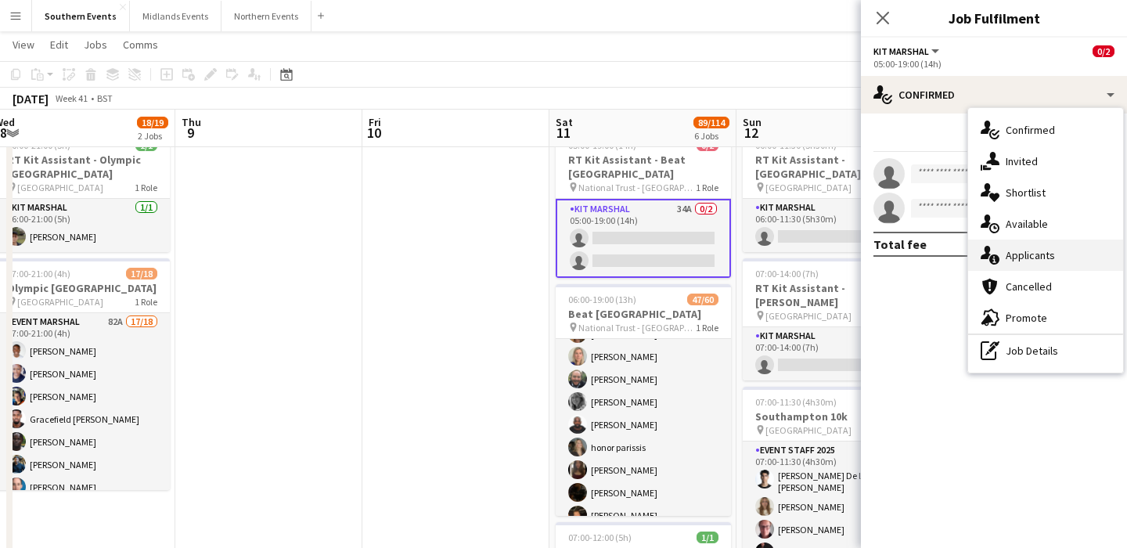
click at [1061, 250] on div "single-neutral-actions-information Applicants" at bounding box center [1045, 254] width 155 height 31
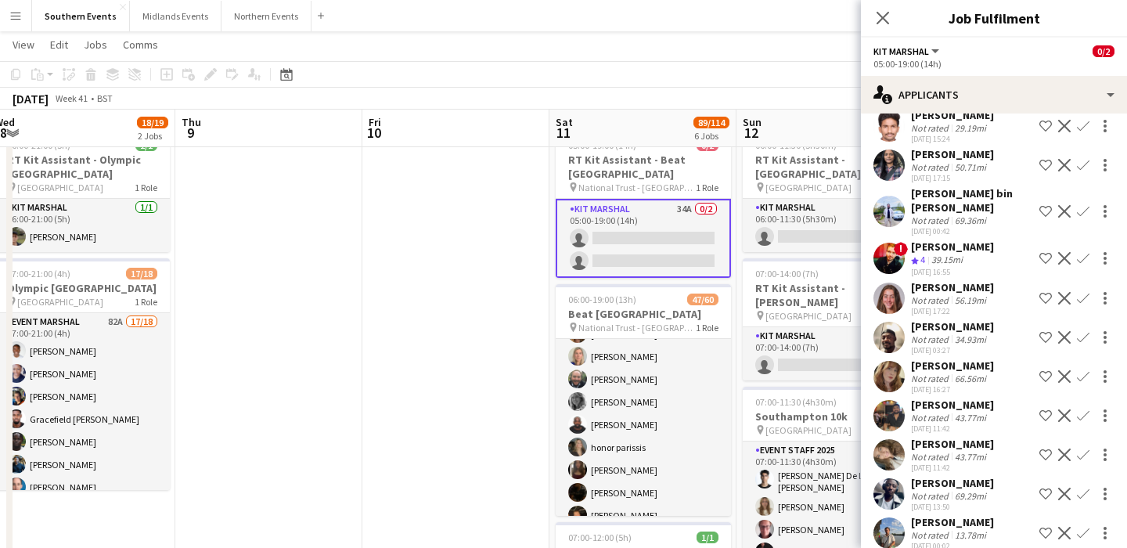
scroll to position [792, 0]
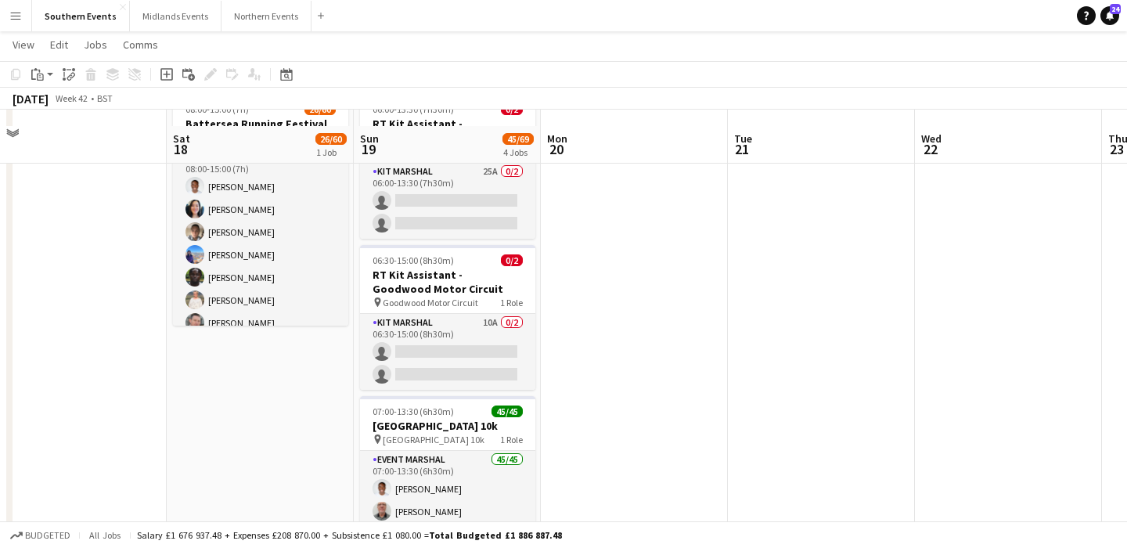
scroll to position [57, 0]
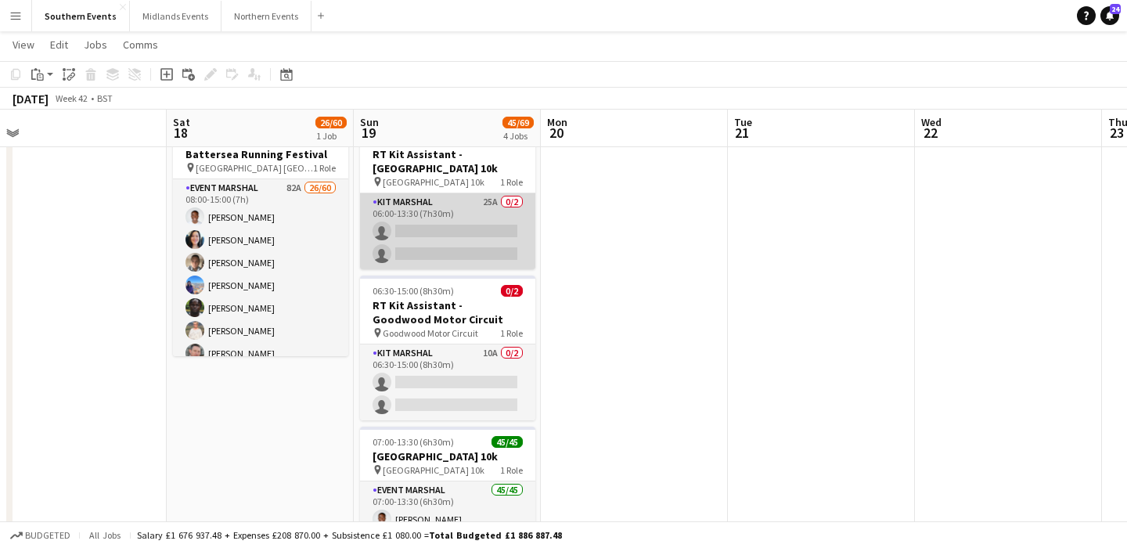
click at [442, 210] on app-card-role "Kit Marshal 25A 0/2 06:00-13:30 (7h30m) single-neutral-actions single-neutral-a…" at bounding box center [447, 231] width 175 height 76
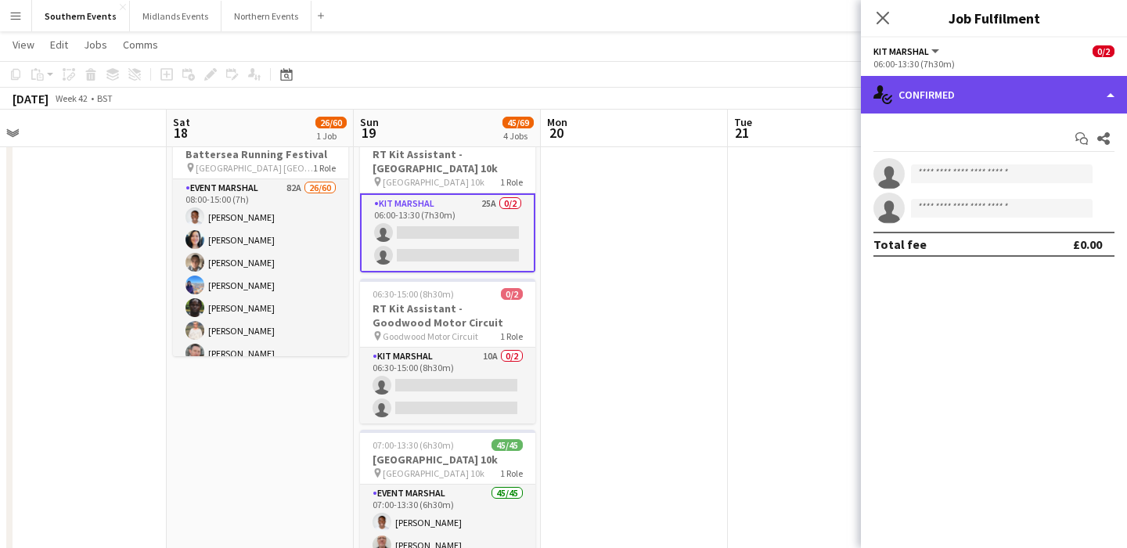
click at [978, 91] on div "single-neutral-actions-check-2 Confirmed" at bounding box center [994, 95] width 266 height 38
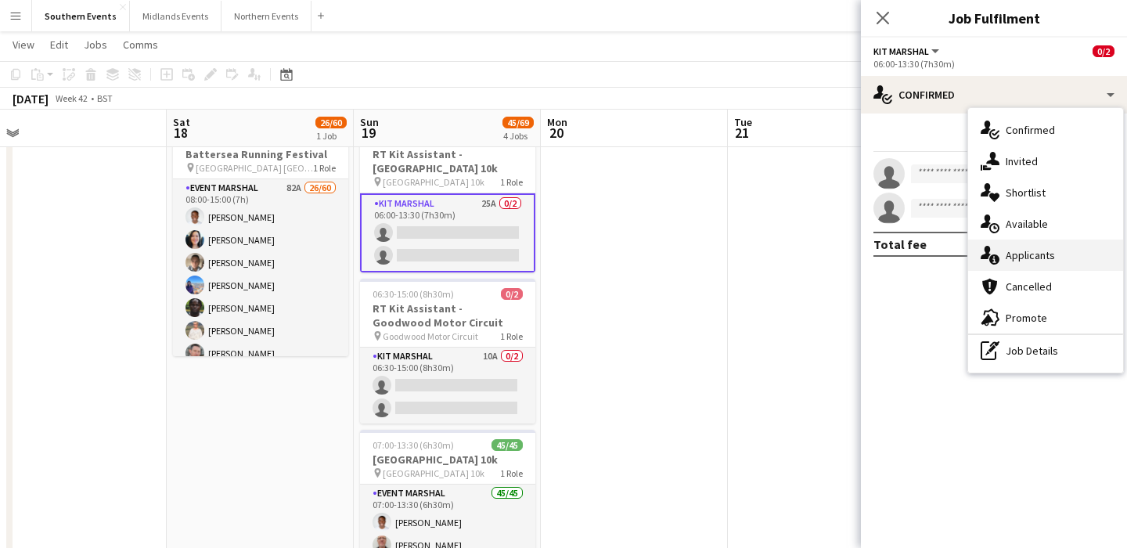
click at [1067, 258] on div "single-neutral-actions-information Applicants" at bounding box center [1045, 254] width 155 height 31
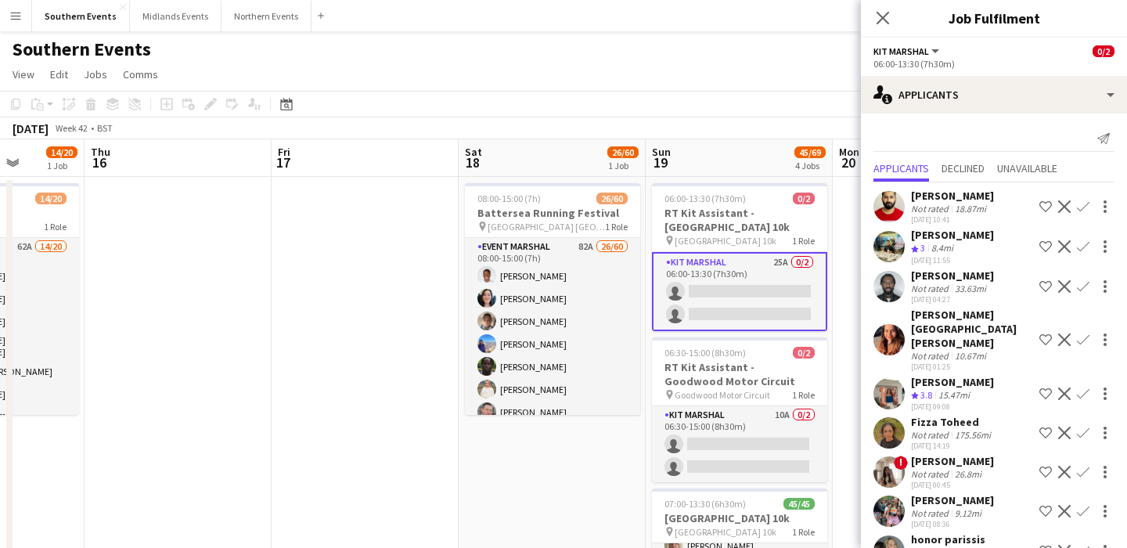
scroll to position [0, 494]
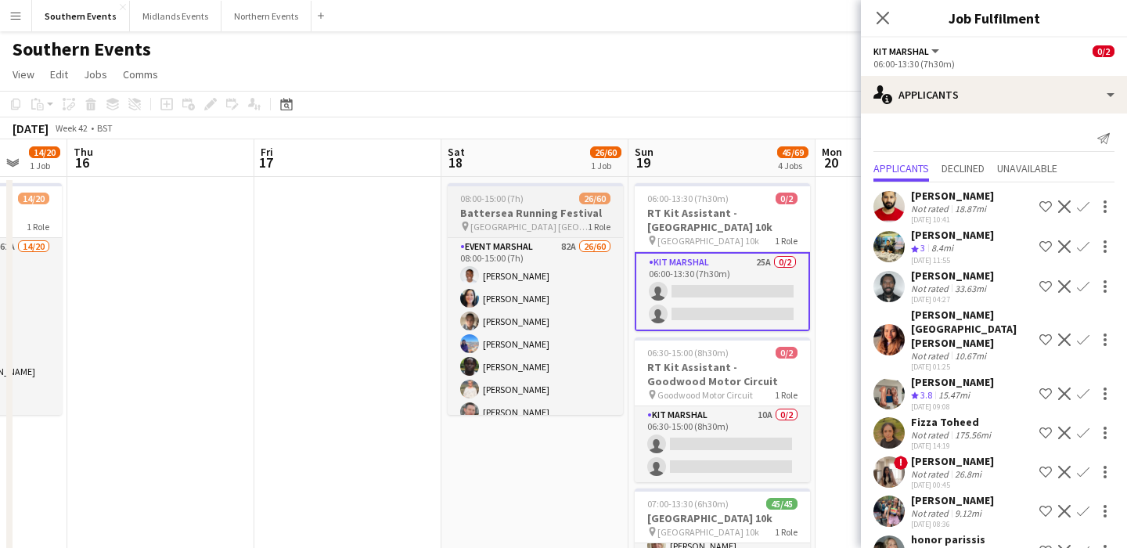
click at [560, 205] on app-job-card "08:00-15:00 (7h) 26/60 Battersea Running Festival pin Millennium Arena Batterse…" at bounding box center [535, 299] width 175 height 232
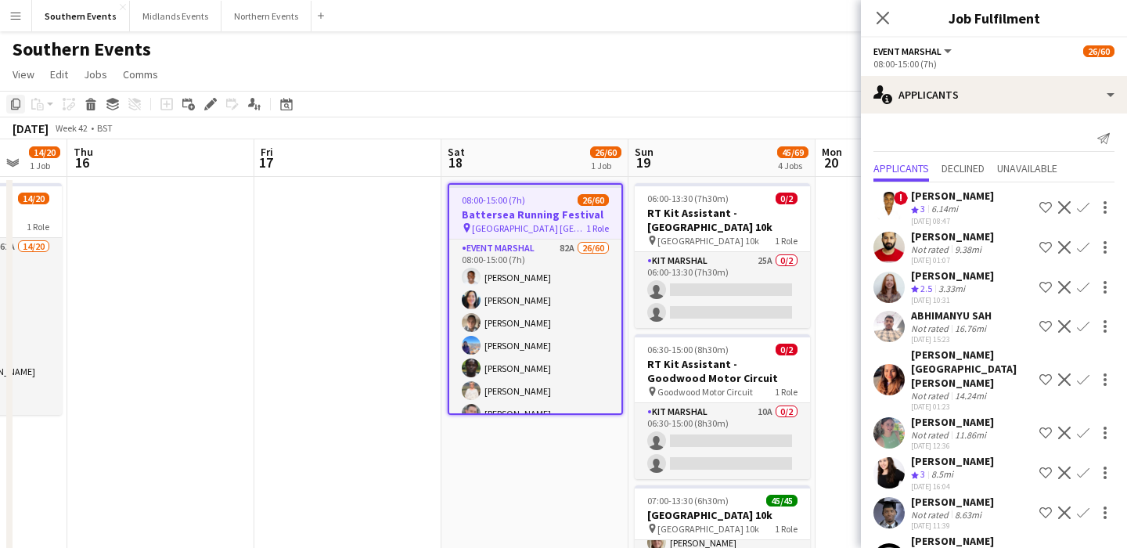
click at [23, 108] on div "Copy" at bounding box center [15, 104] width 19 height 19
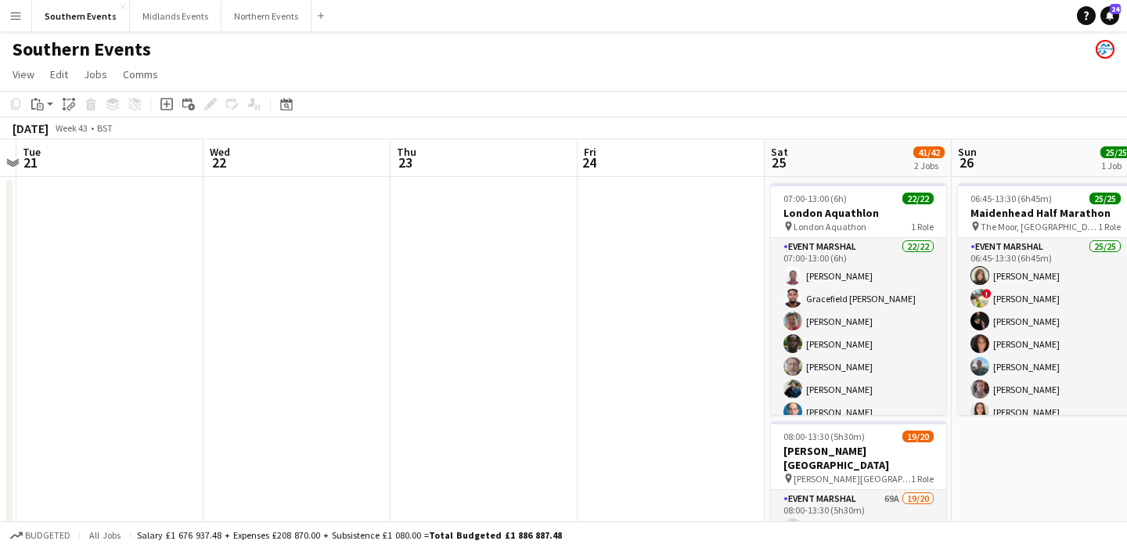
scroll to position [0, 475]
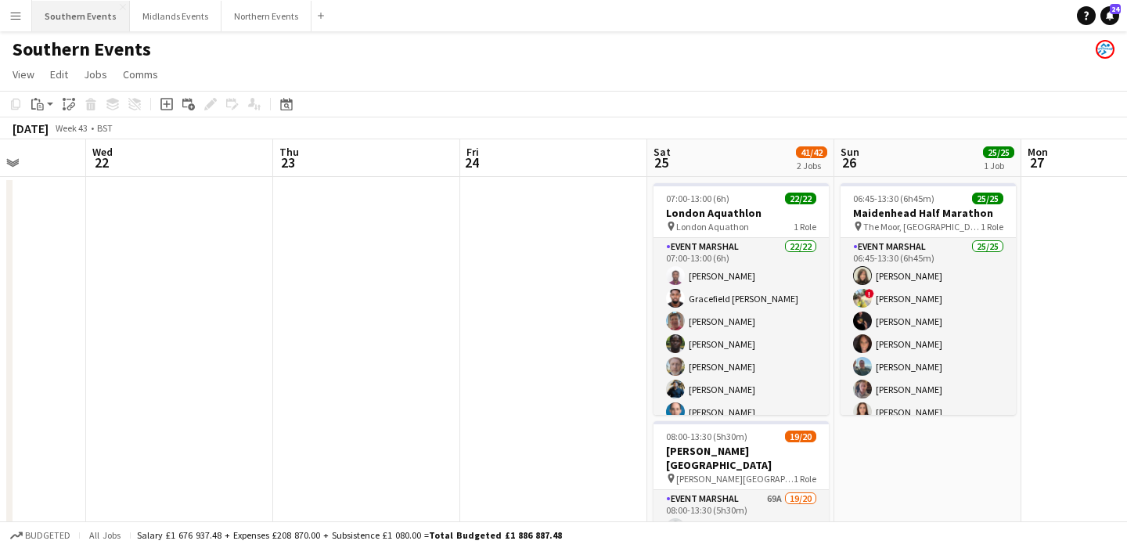
click at [71, 16] on button "Southern Events Close" at bounding box center [81, 16] width 98 height 31
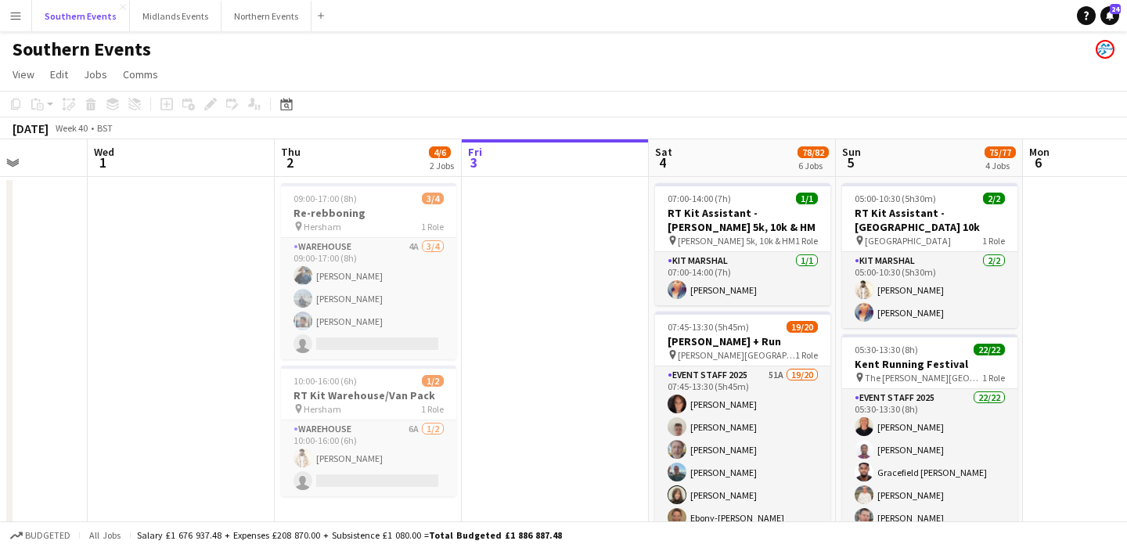
scroll to position [0, 452]
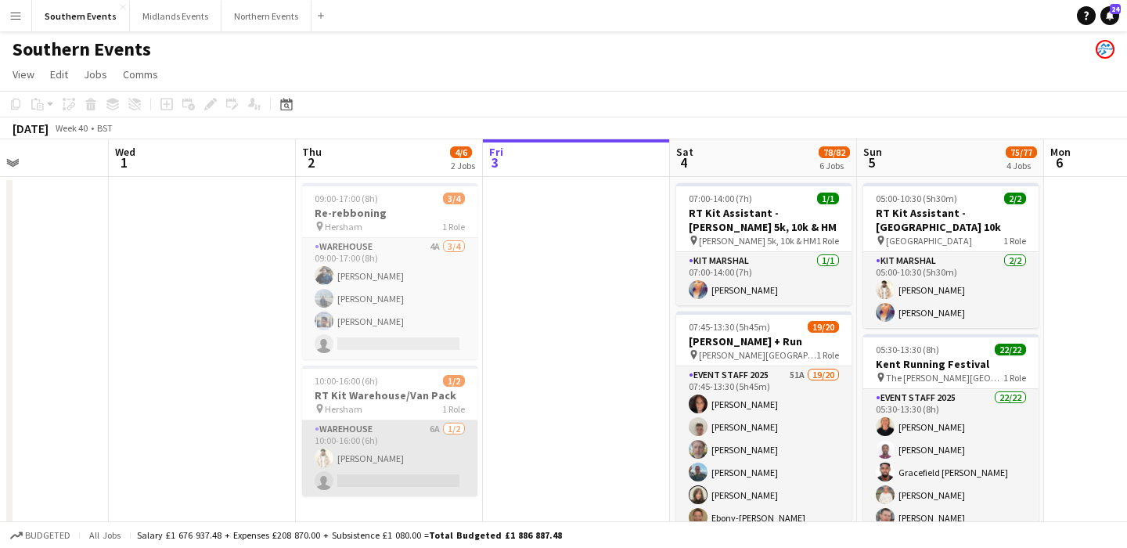
click at [355, 456] on app-card-role "Warehouse 6A [DATE] 10:00-16:00 (6h) [PERSON_NAME] single-neutral-actions" at bounding box center [389, 458] width 175 height 76
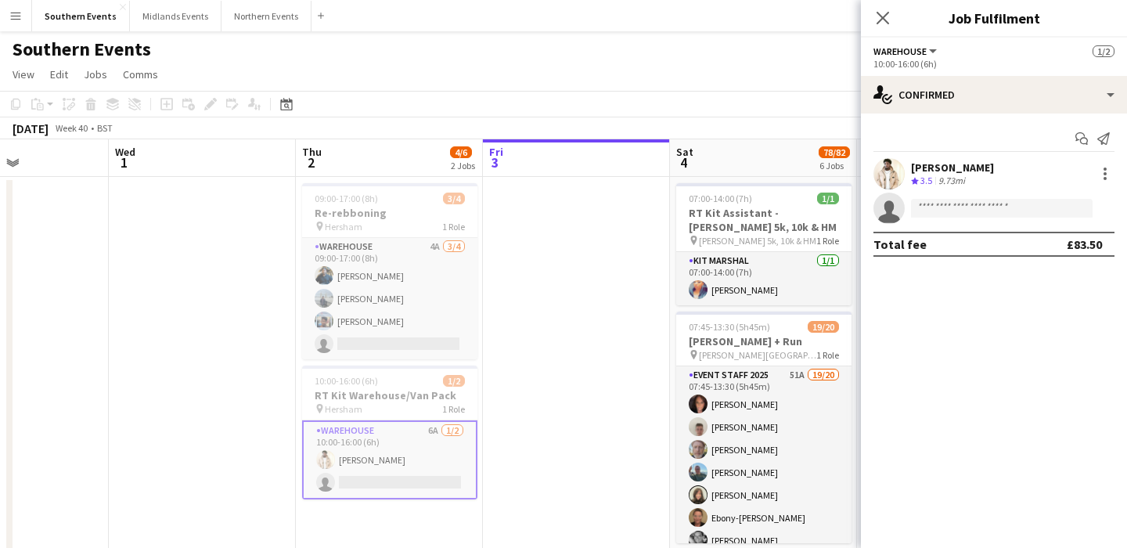
click at [968, 164] on div "[PERSON_NAME]" at bounding box center [952, 167] width 83 height 14
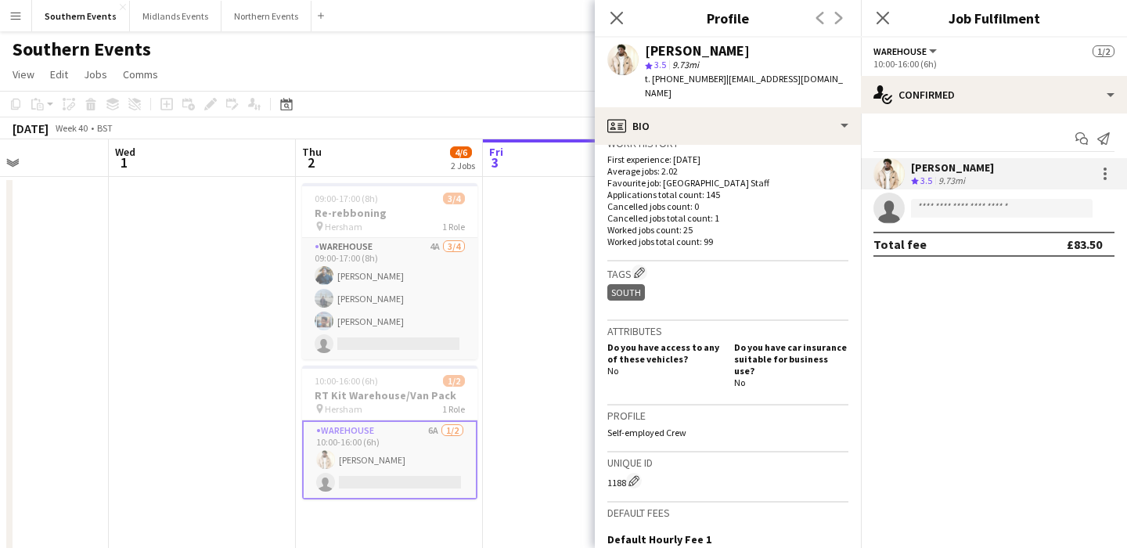
scroll to position [601, 0]
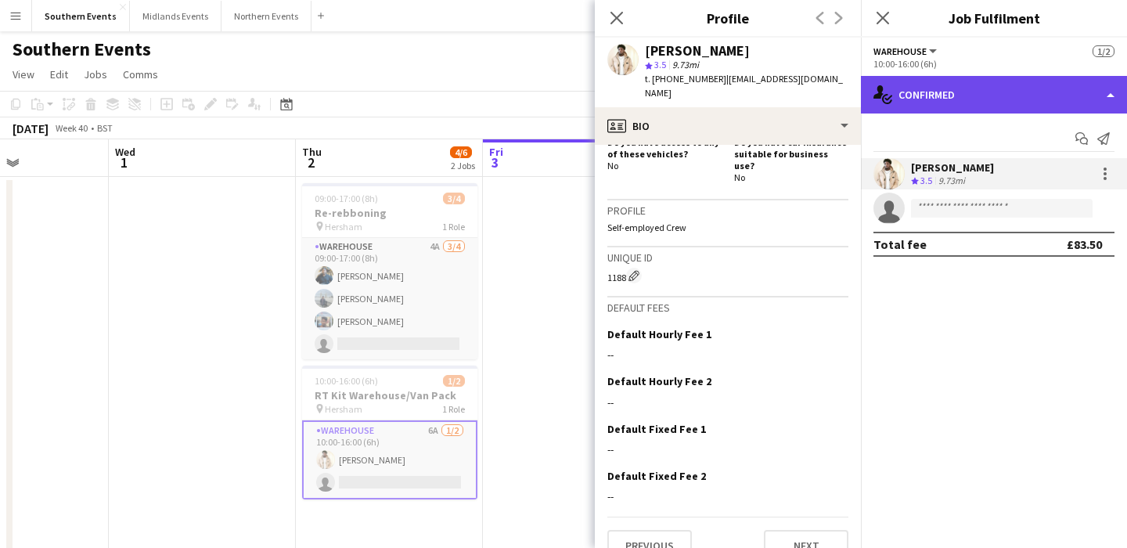
click at [950, 101] on div "single-neutral-actions-check-2 Confirmed" at bounding box center [994, 95] width 266 height 38
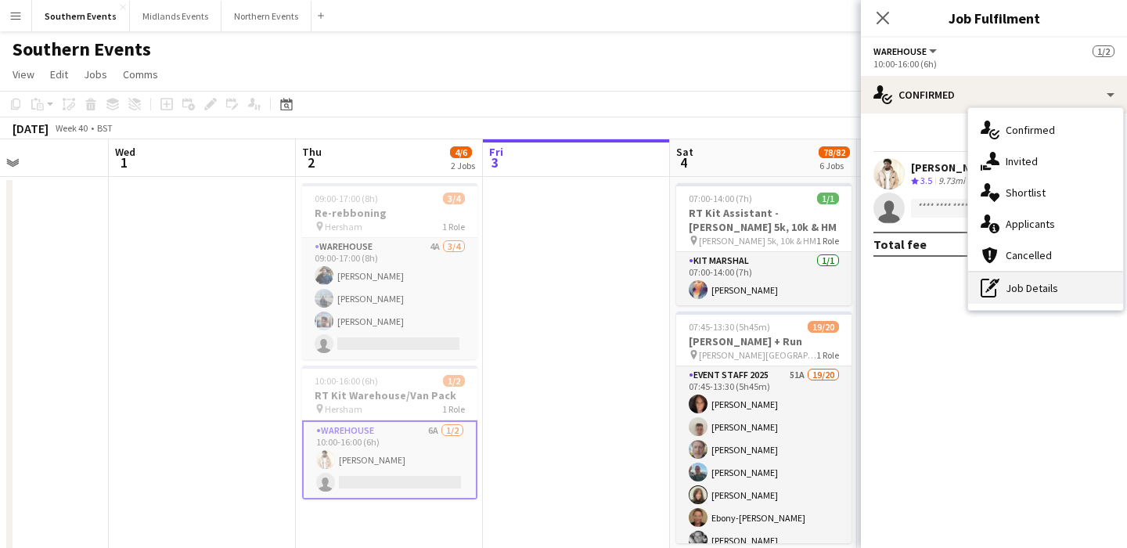
click at [1038, 287] on div "pen-write Job Details" at bounding box center [1045, 287] width 155 height 31
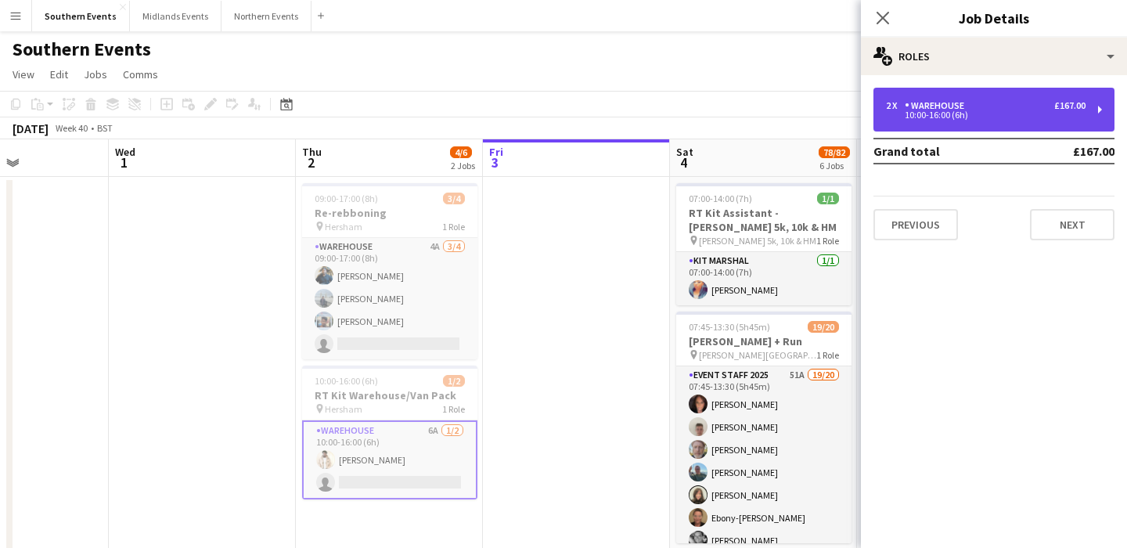
click at [983, 113] on div "10:00-16:00 (6h)" at bounding box center [986, 115] width 200 height 8
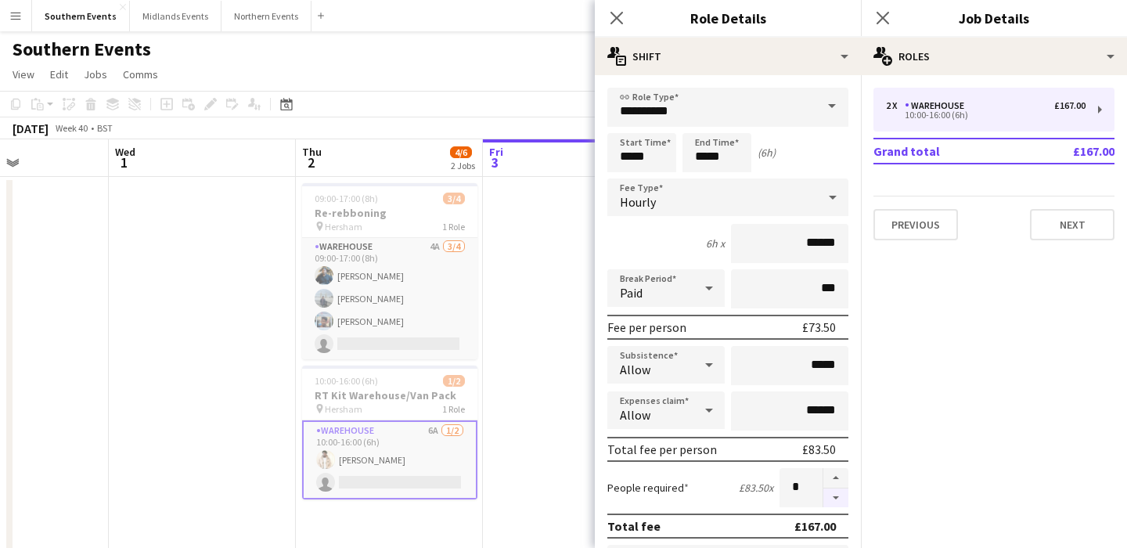
click at [836, 495] on button "button" at bounding box center [835, 498] width 25 height 20
type input "*"
click at [709, 498] on div "People required £83.50 x *" at bounding box center [727, 487] width 241 height 39
drag, startPoint x: 796, startPoint y: 249, endPoint x: 860, endPoint y: 249, distance: 64.2
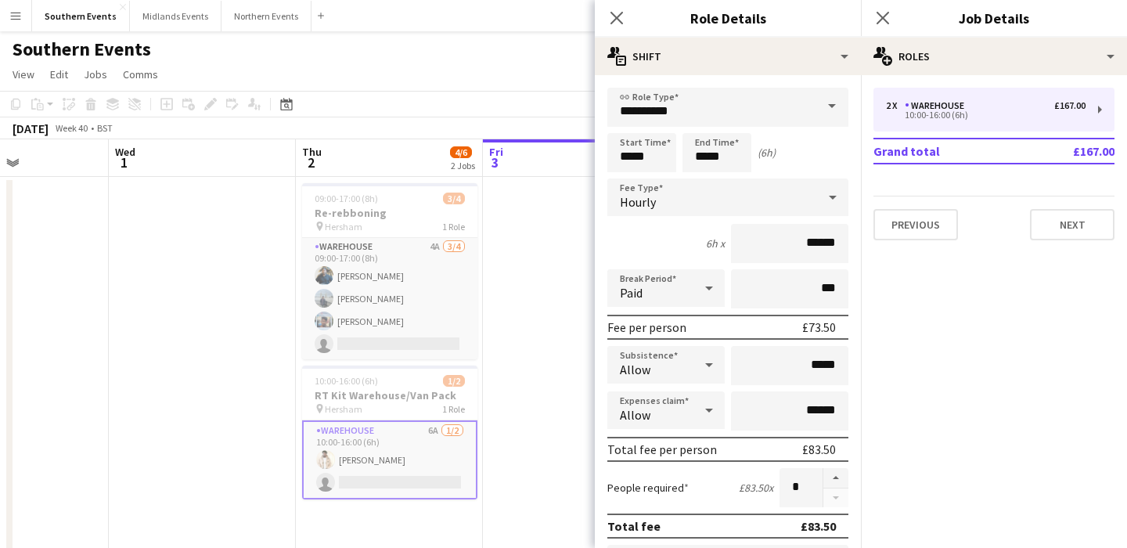
click at [661, 273] on div "Paid" at bounding box center [650, 288] width 86 height 38
click at [549, 286] on div at bounding box center [563, 274] width 1127 height 548
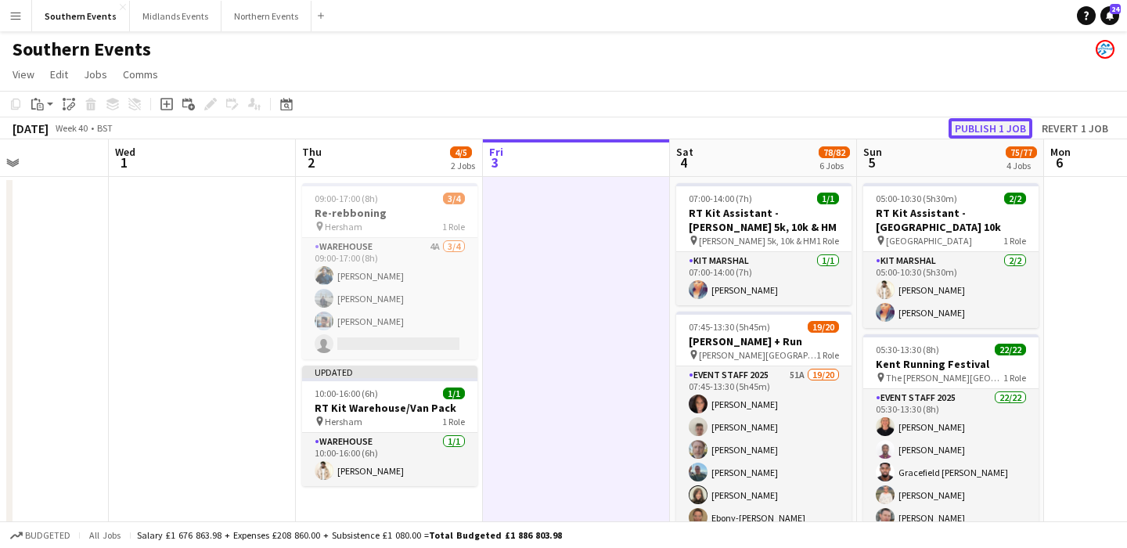
click at [958, 130] on button "Publish 1 job" at bounding box center [990, 128] width 84 height 20
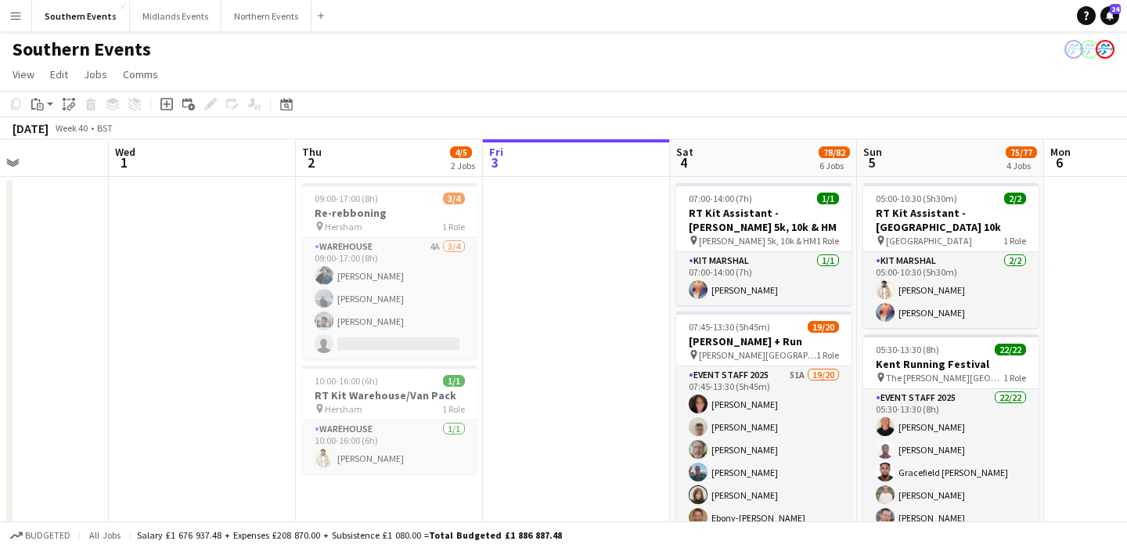
click at [13, 13] on app-icon "Menu" at bounding box center [15, 15] width 13 height 13
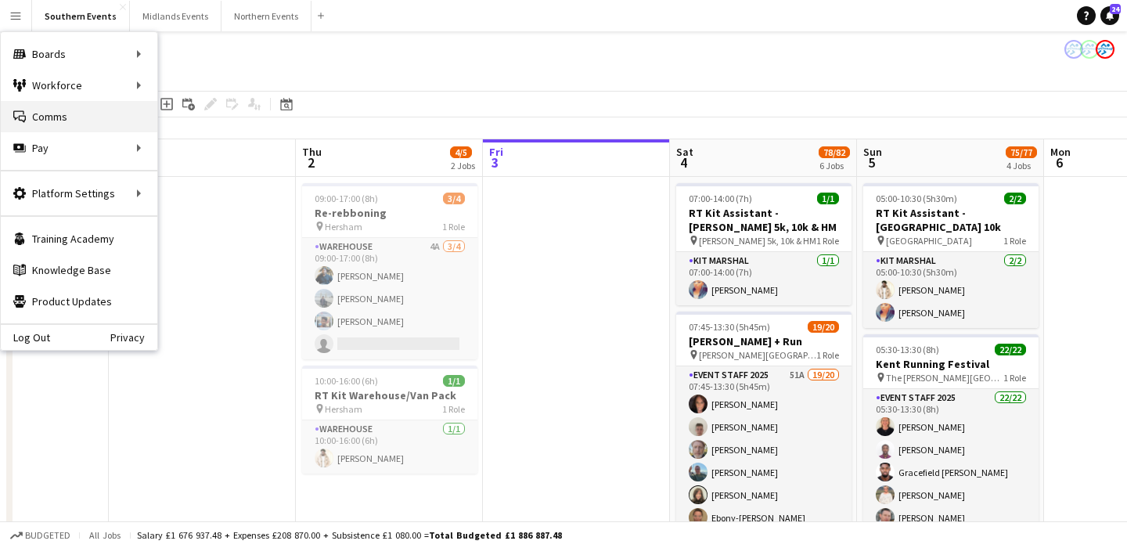
click at [63, 116] on link "Comms Comms" at bounding box center [79, 116] width 156 height 31
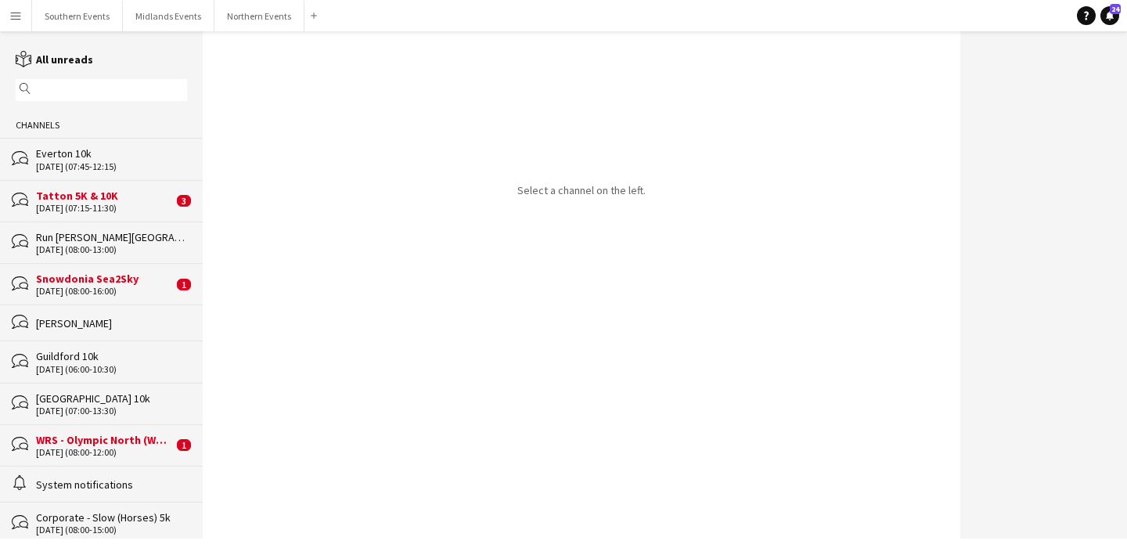
click at [103, 85] on input "text" at bounding box center [108, 90] width 149 height 14
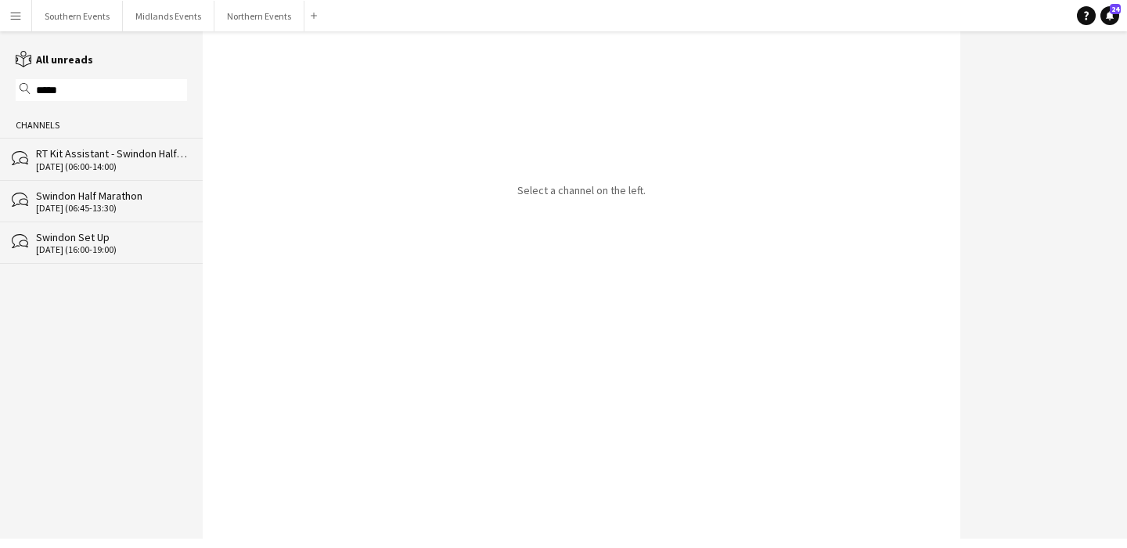
type input "*****"
click at [84, 155] on div "RT Kit Assistant - Swindon Half Marathon" at bounding box center [111, 153] width 151 height 14
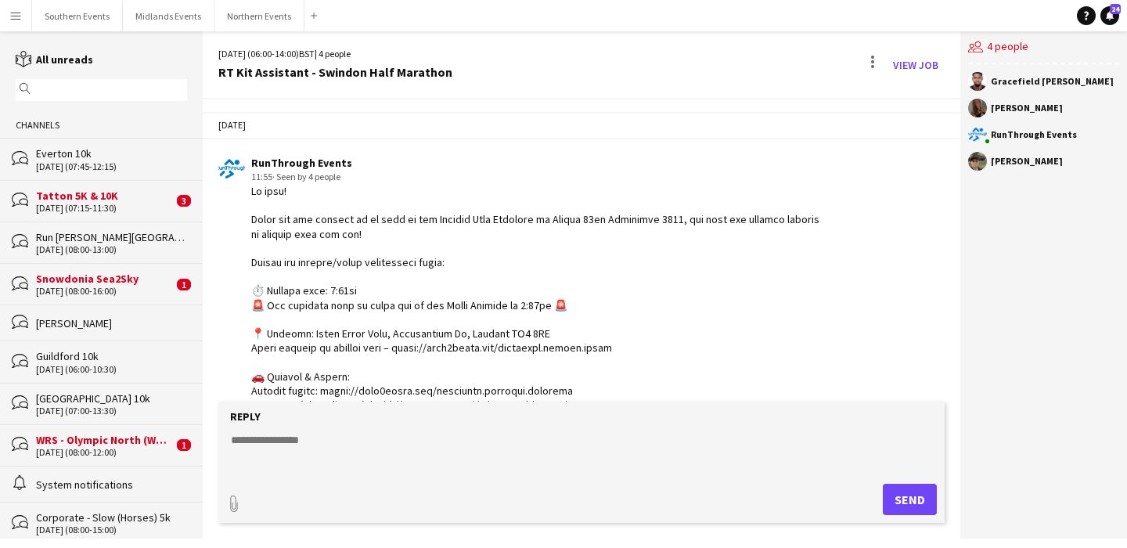
scroll to position [3103, 0]
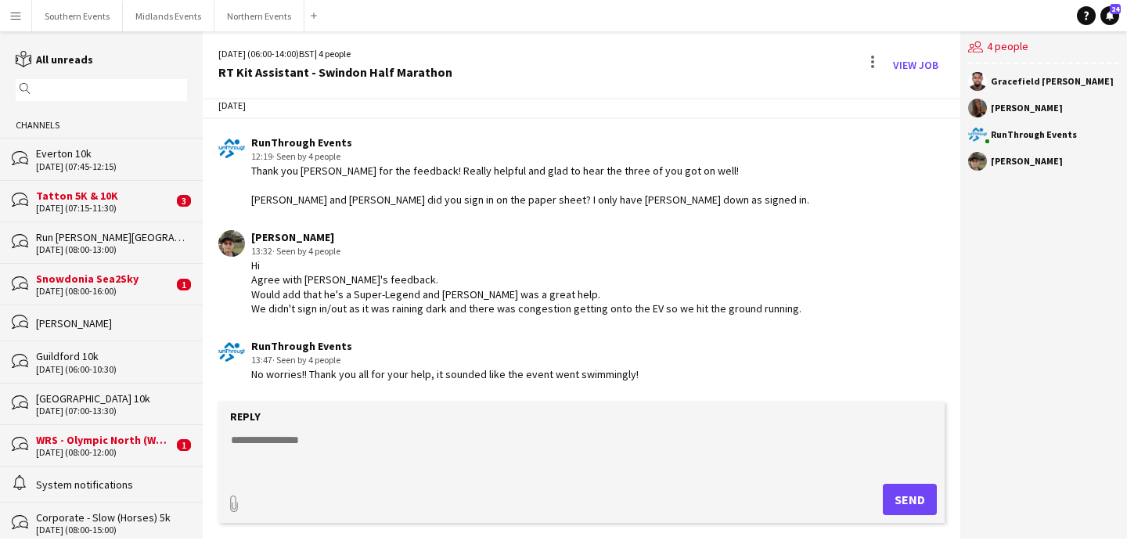
click at [307, 457] on textarea at bounding box center [584, 452] width 710 height 41
type textarea "**"
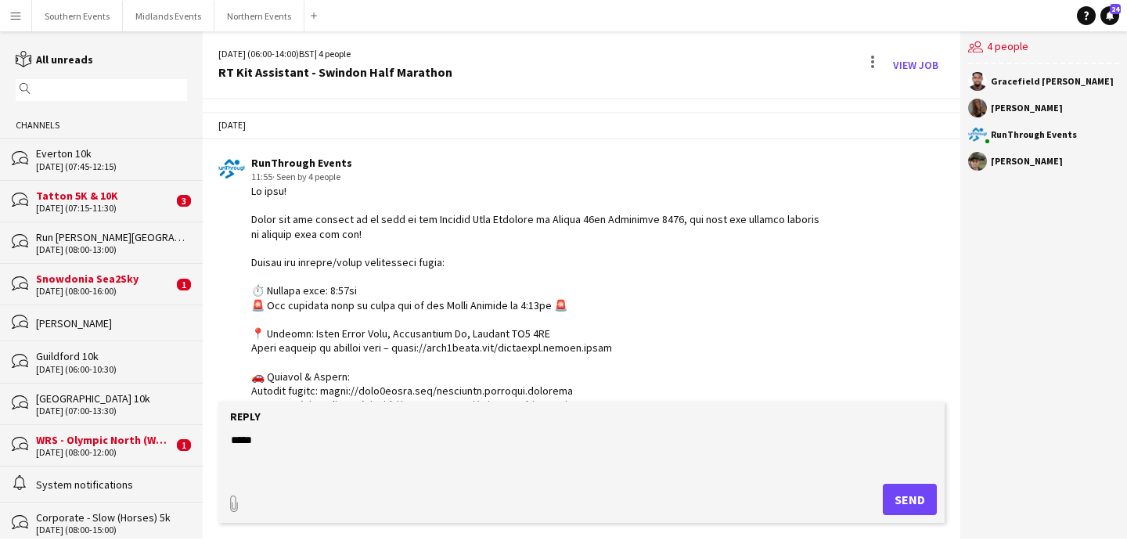
scroll to position [3103, 0]
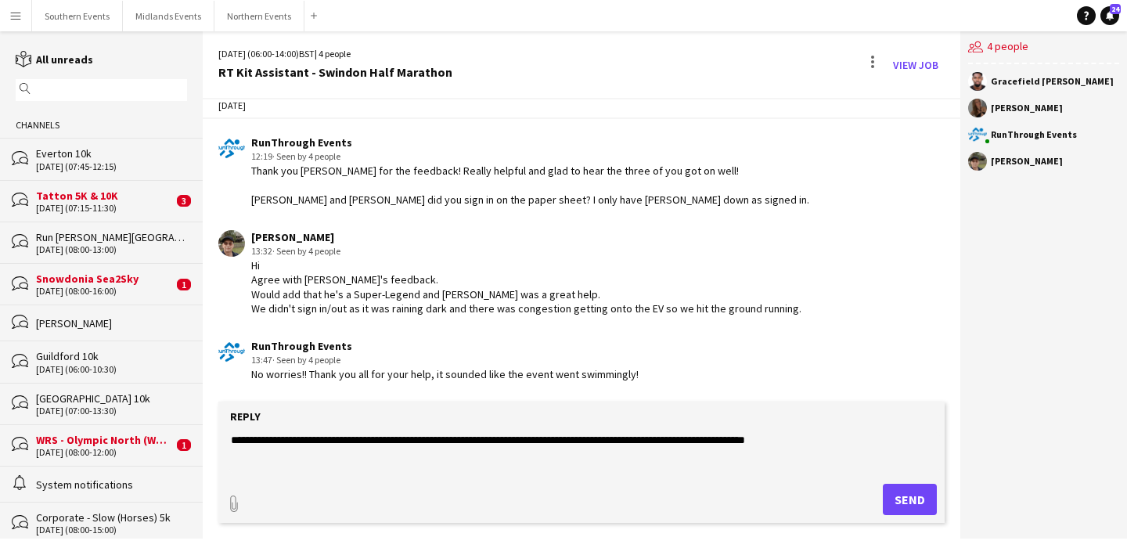
type textarea "**********"
click at [910, 490] on button "Send" at bounding box center [910, 499] width 54 height 31
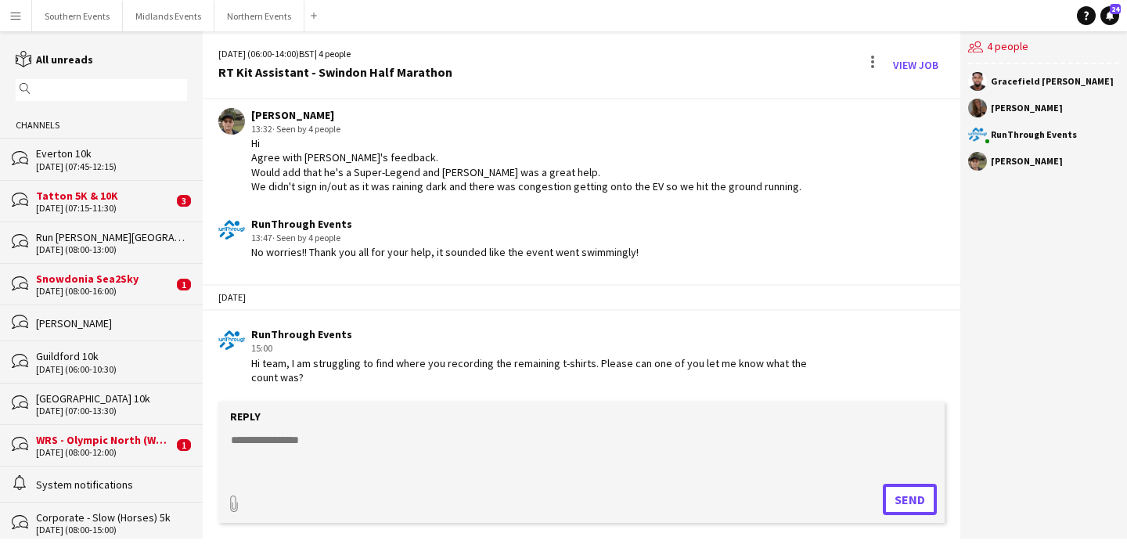
scroll to position [3227, 0]
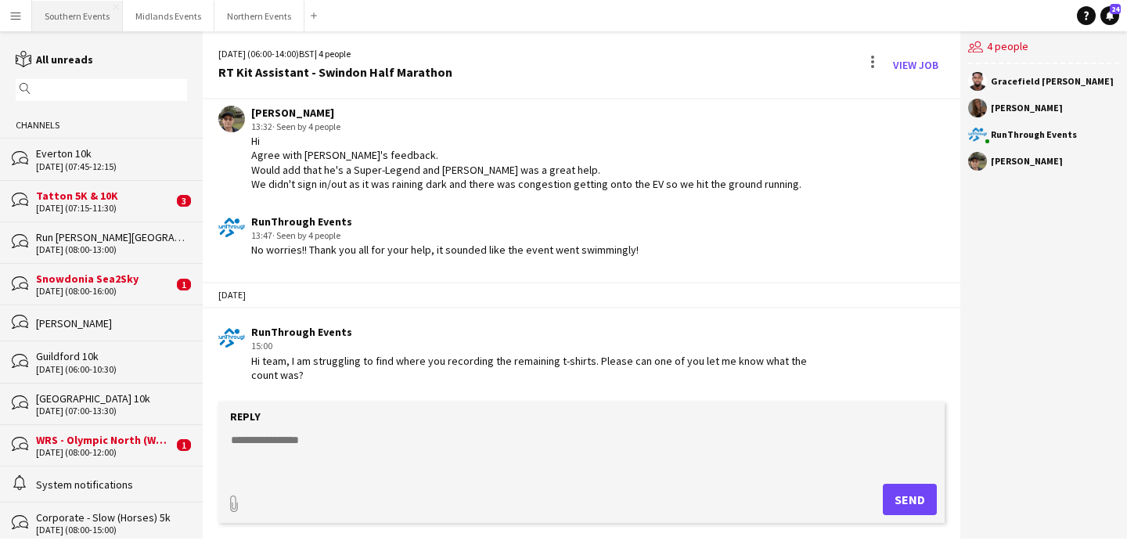
click at [83, 17] on button "Southern Events Close" at bounding box center [77, 16] width 91 height 31
